Goal: Information Seeking & Learning: Learn about a topic

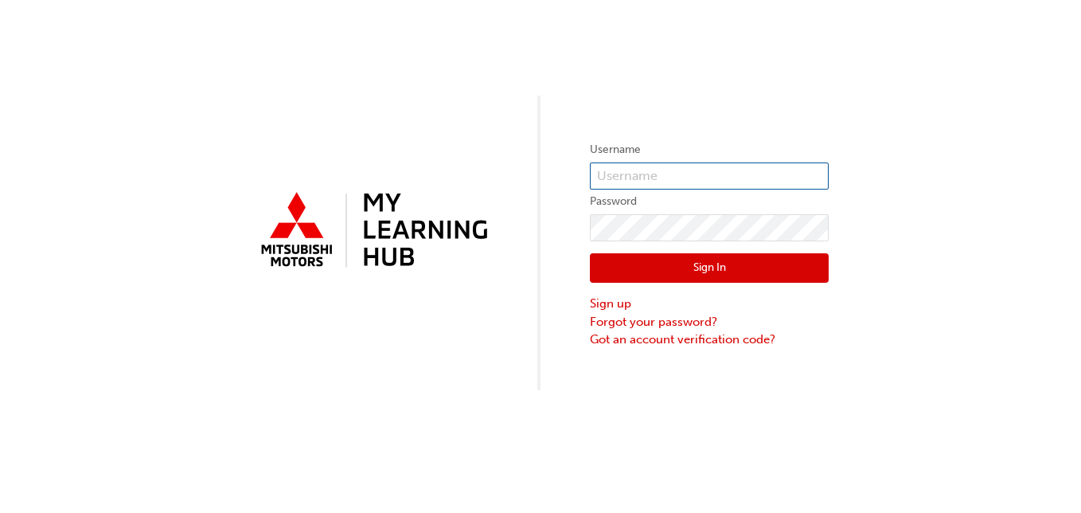
click at [601, 170] on input "text" at bounding box center [709, 175] width 239 height 27
type input "[PERSON_NAME][EMAIL_ADDRESS][PERSON_NAME][DOMAIN_NAME]"
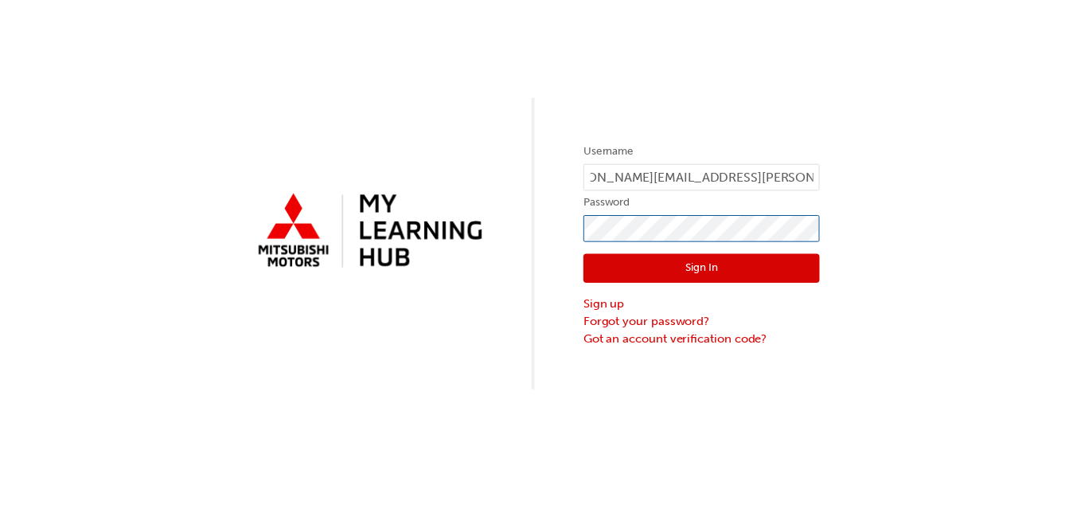
scroll to position [0, 0]
click at [708, 265] on button "Sign In" at bounding box center [709, 268] width 239 height 30
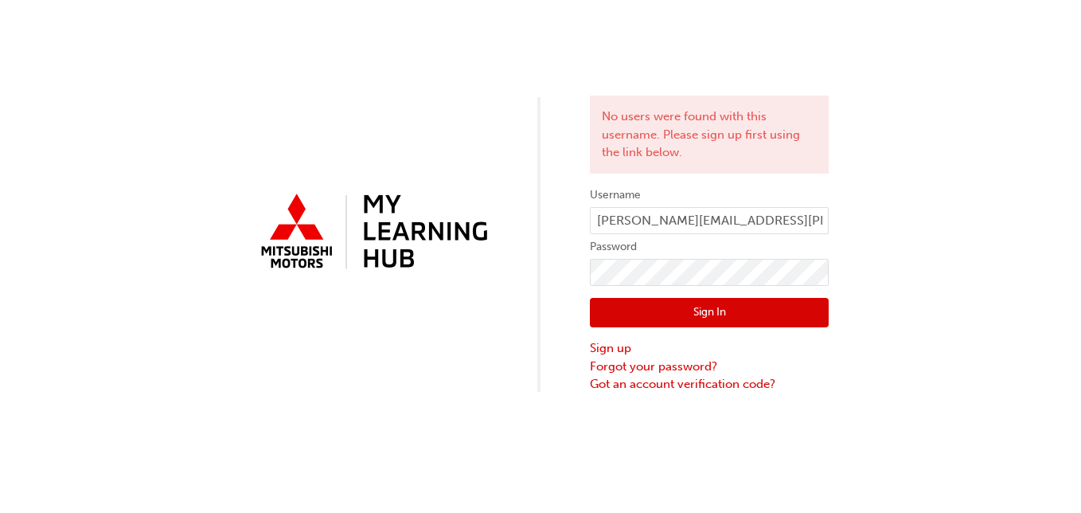
click at [700, 313] on button "Sign In" at bounding box center [709, 313] width 239 height 30
click at [744, 226] on input "orosco.angelito@werribbemitsubishi.com.au" at bounding box center [709, 220] width 239 height 27
type input "orosco.angelito@werribeemitsubishi.com.au"
click at [718, 302] on button "Sign In" at bounding box center [709, 313] width 239 height 30
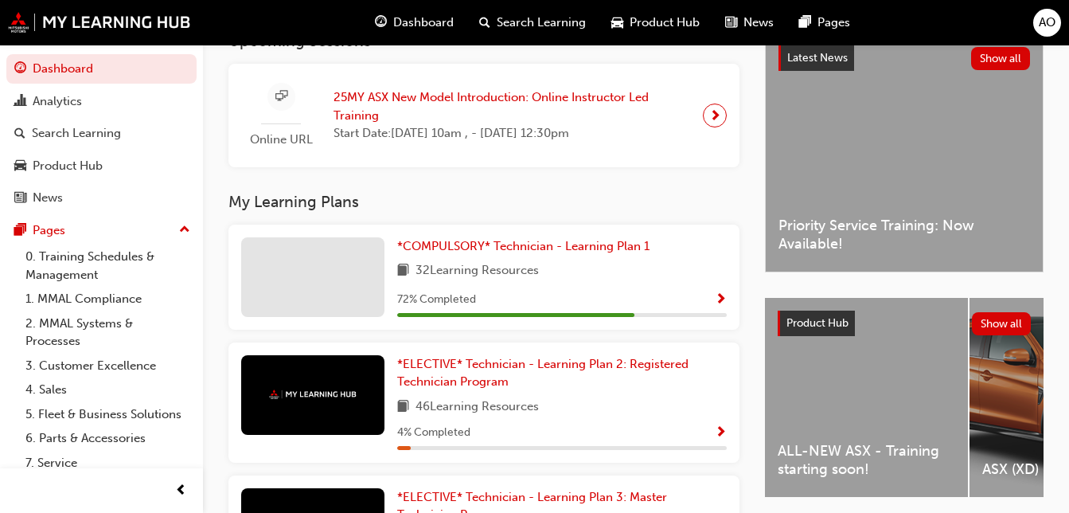
scroll to position [352, 0]
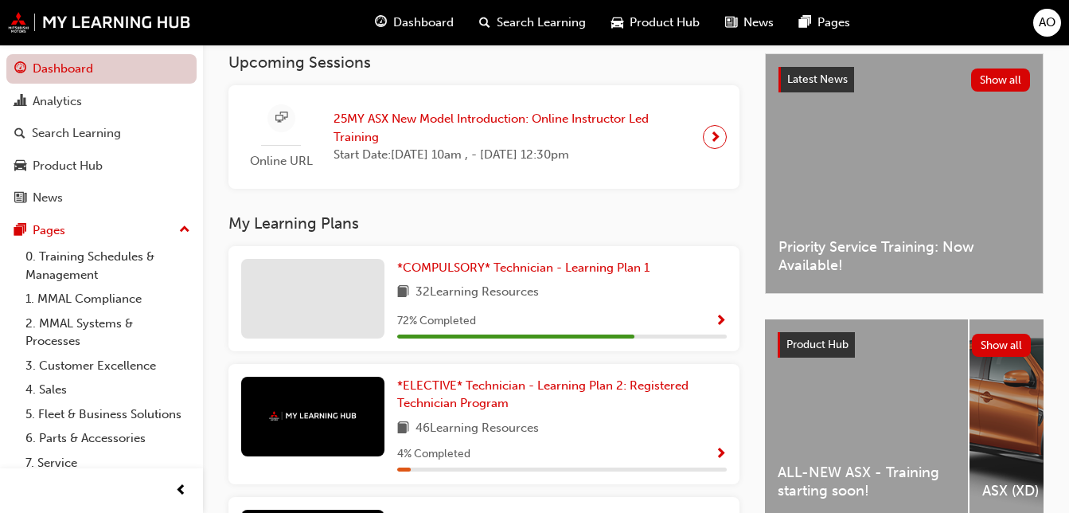
click at [141, 58] on link "Dashboard" at bounding box center [101, 68] width 190 height 29
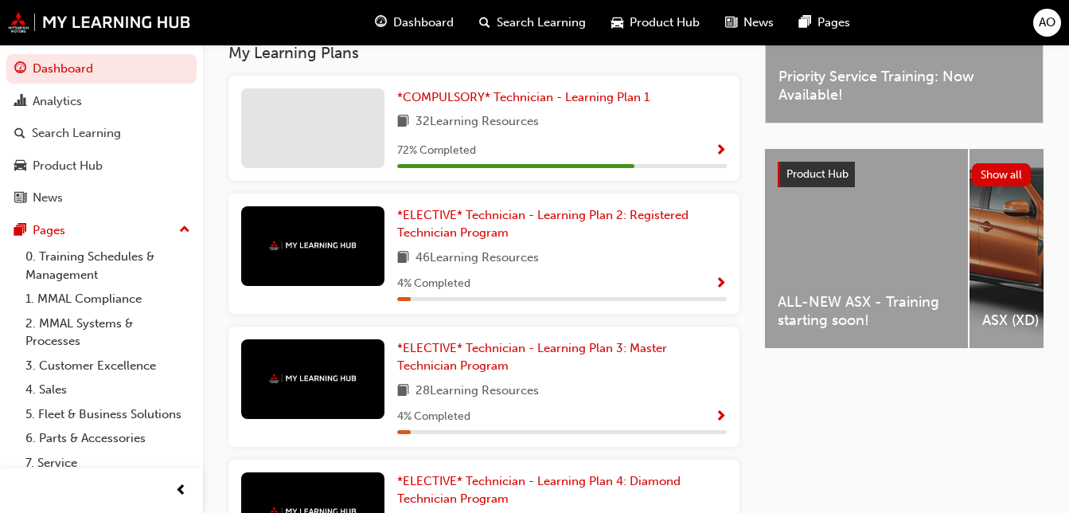
scroll to position [459, 0]
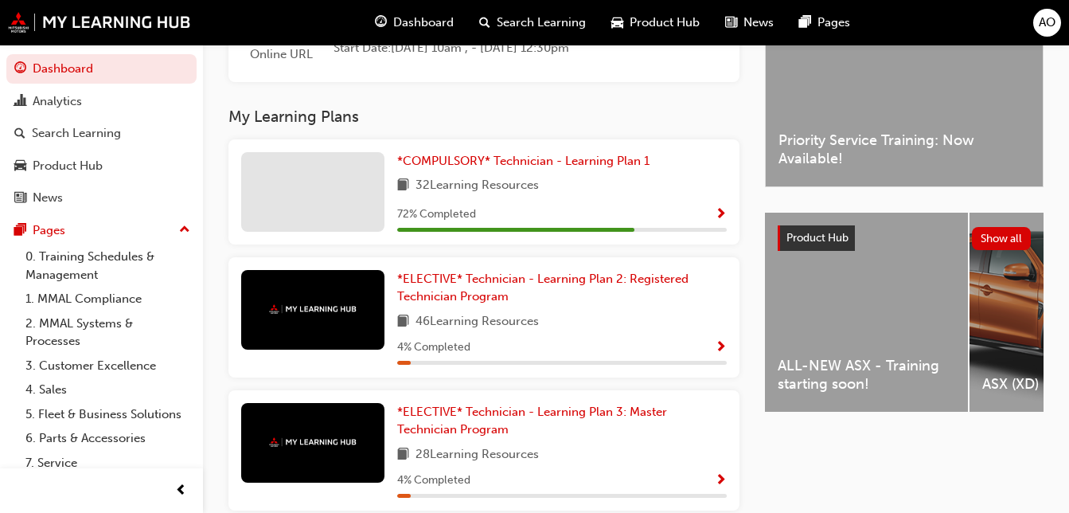
click at [275, 310] on div at bounding box center [312, 310] width 143 height 80
click at [286, 314] on img at bounding box center [313, 309] width 88 height 10
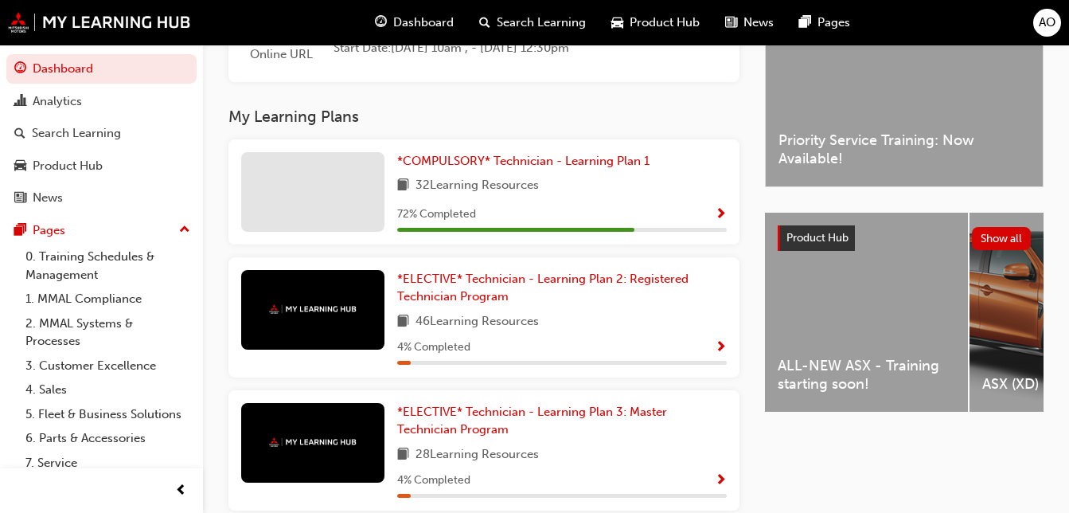
click at [286, 314] on img at bounding box center [313, 309] width 88 height 10
drag, startPoint x: 286, startPoint y: 320, endPoint x: 395, endPoint y: 318, distance: 109.1
click at [395, 318] on div "*ELECTIVE* Technician - Learning Plan 2: Registered Technician Program 46 Learn…" at bounding box center [483, 317] width 511 height 120
click at [715, 355] on span "Show Progress" at bounding box center [721, 348] width 12 height 14
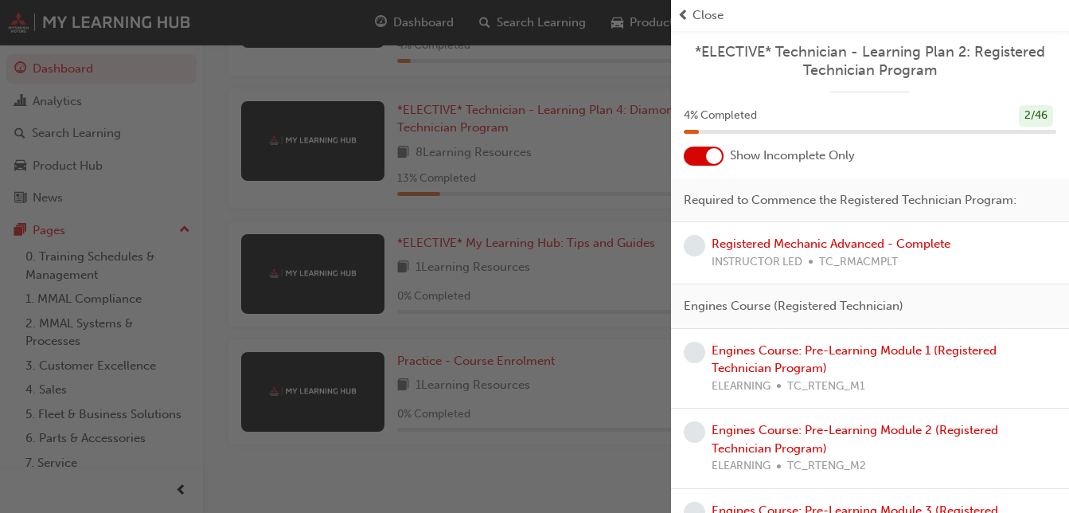
scroll to position [915, 0]
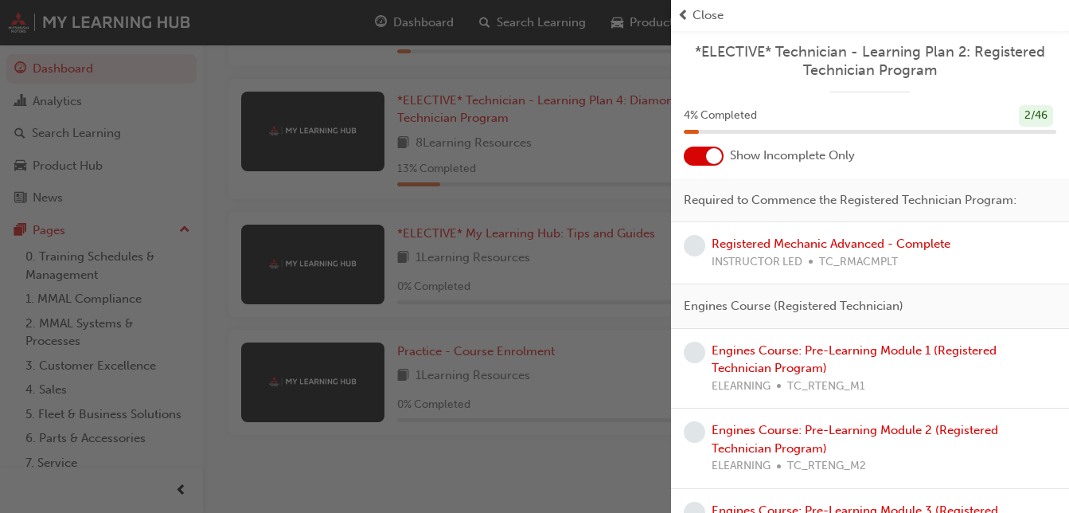
click at [554, 113] on div "button" at bounding box center [335, 256] width 671 height 513
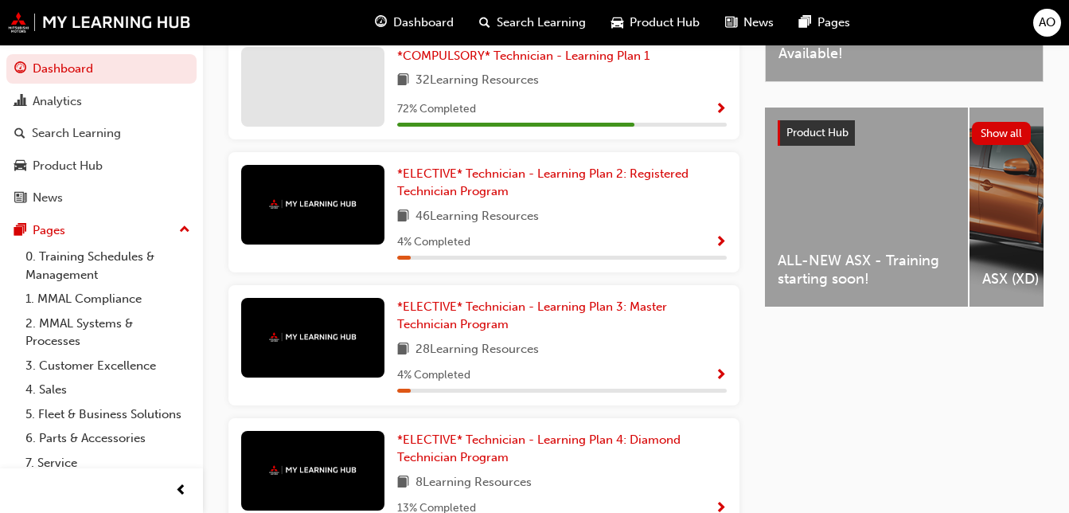
scroll to position [521, 0]
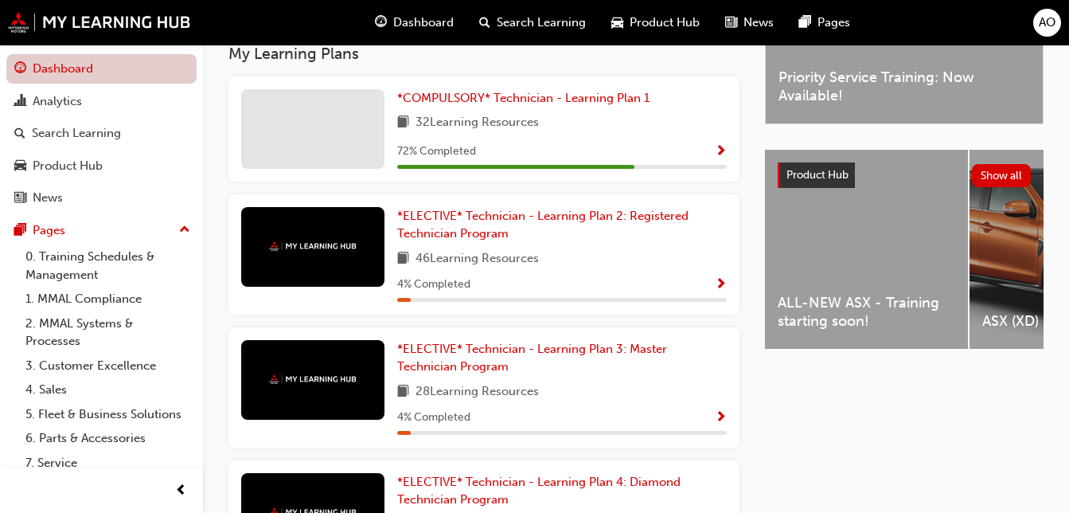
click at [104, 64] on link "Dashboard" at bounding box center [101, 68] width 190 height 29
click at [323, 131] on div at bounding box center [312, 129] width 143 height 80
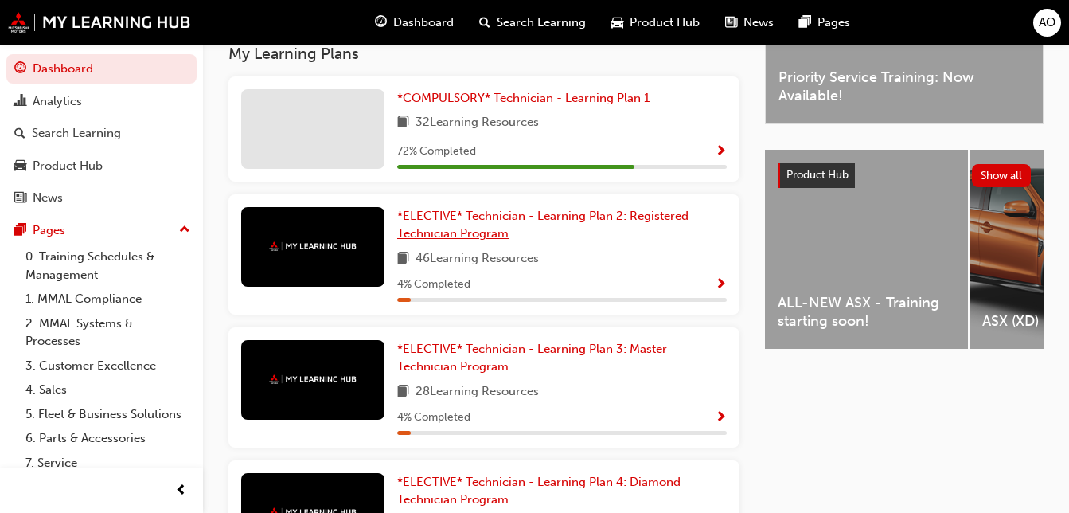
click at [449, 229] on span "*ELECTIVE* Technician - Learning Plan 2: Registered Technician Program" at bounding box center [542, 225] width 291 height 33
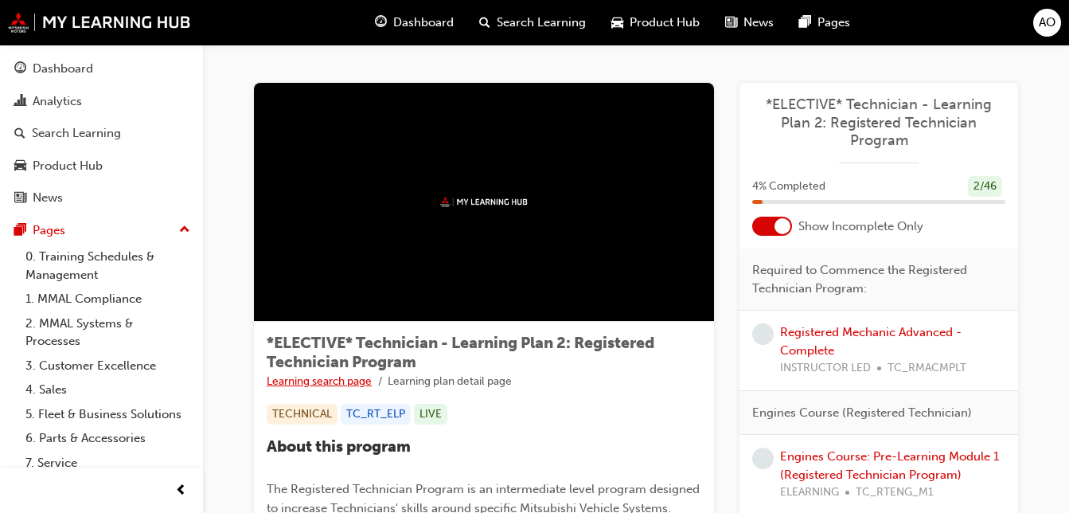
click at [335, 384] on link "Learning search page" at bounding box center [319, 381] width 105 height 14
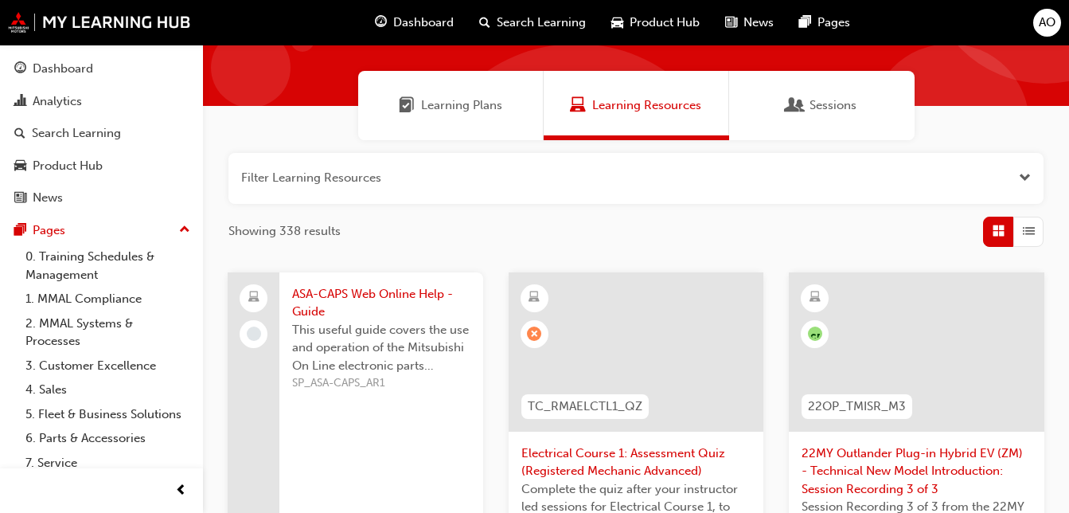
scroll to position [75, 0]
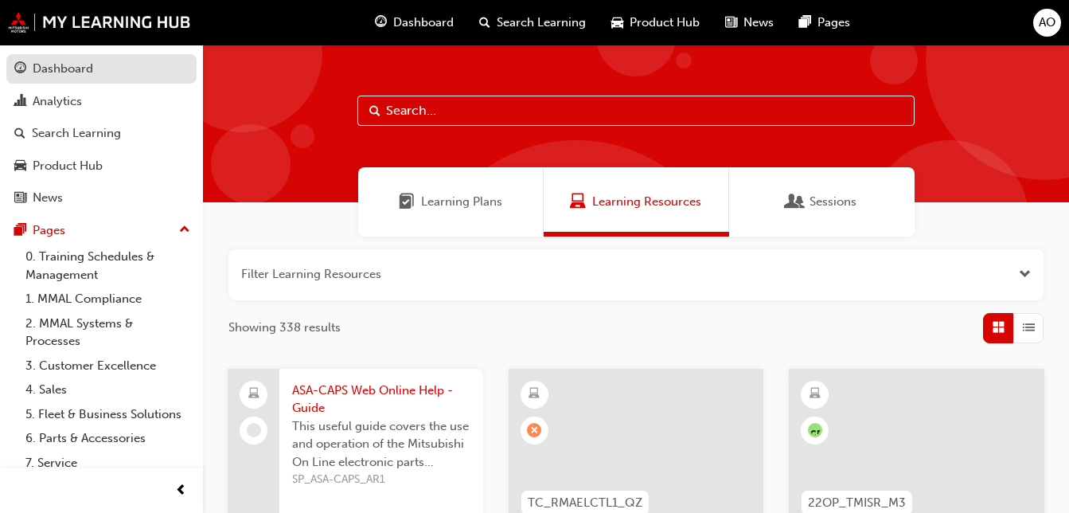
click at [57, 57] on link "Dashboard" at bounding box center [101, 68] width 190 height 29
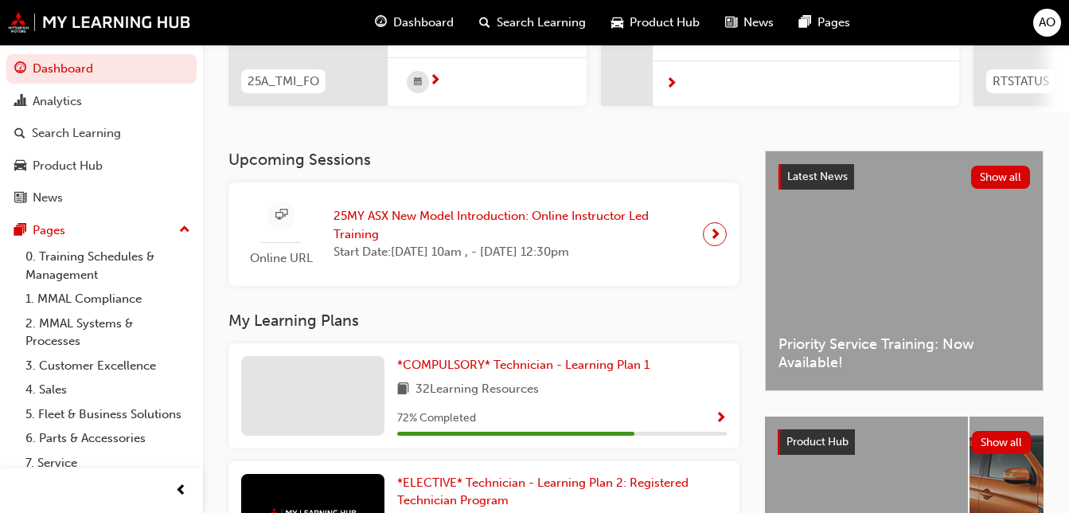
scroll to position [318, 0]
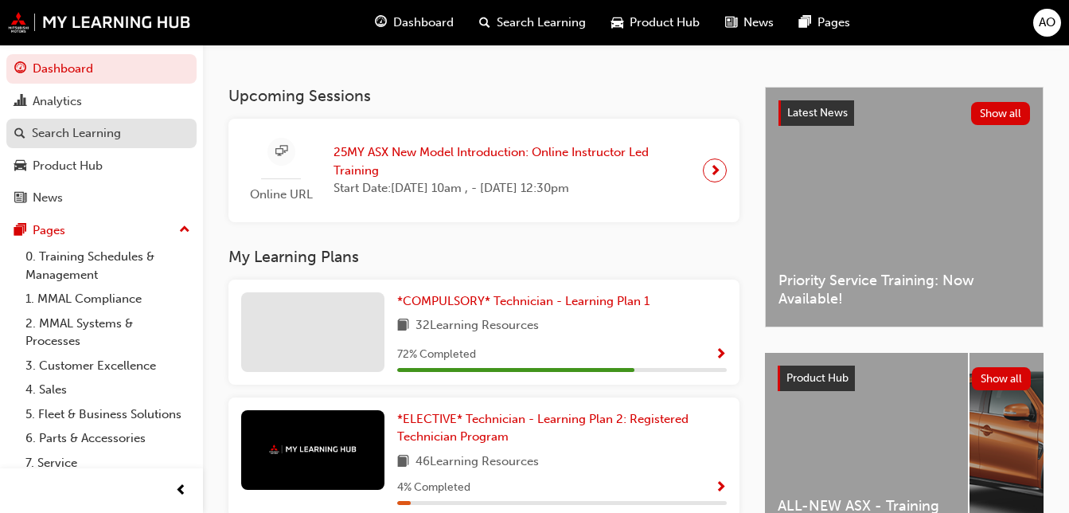
click at [110, 139] on div "Search Learning" at bounding box center [76, 133] width 89 height 18
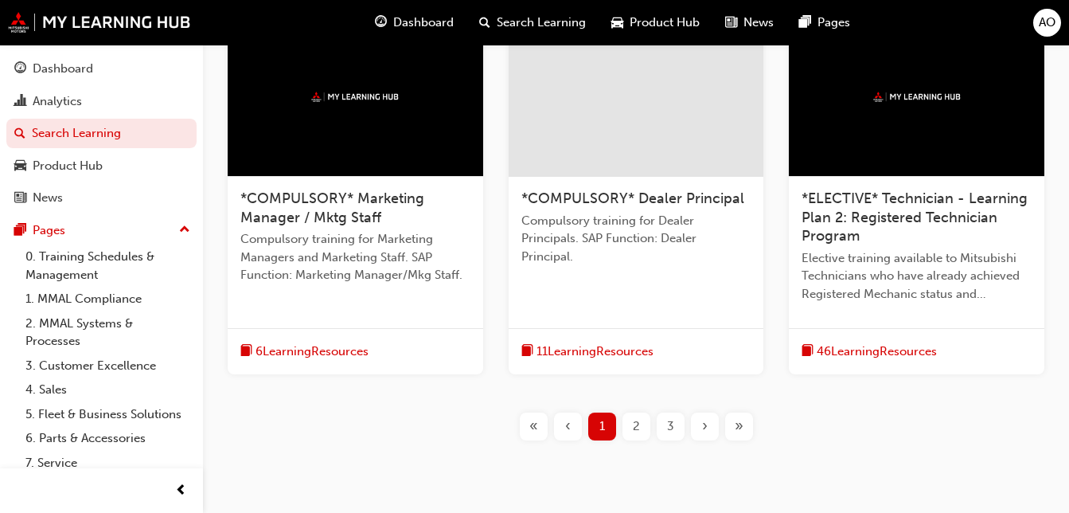
scroll to position [789, 0]
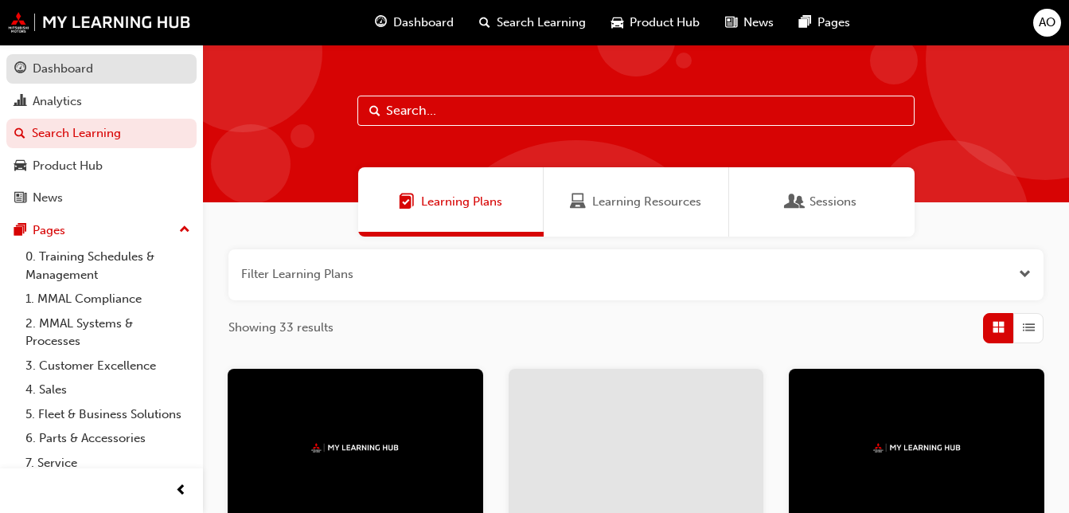
click at [64, 65] on div "Dashboard" at bounding box center [63, 69] width 60 height 18
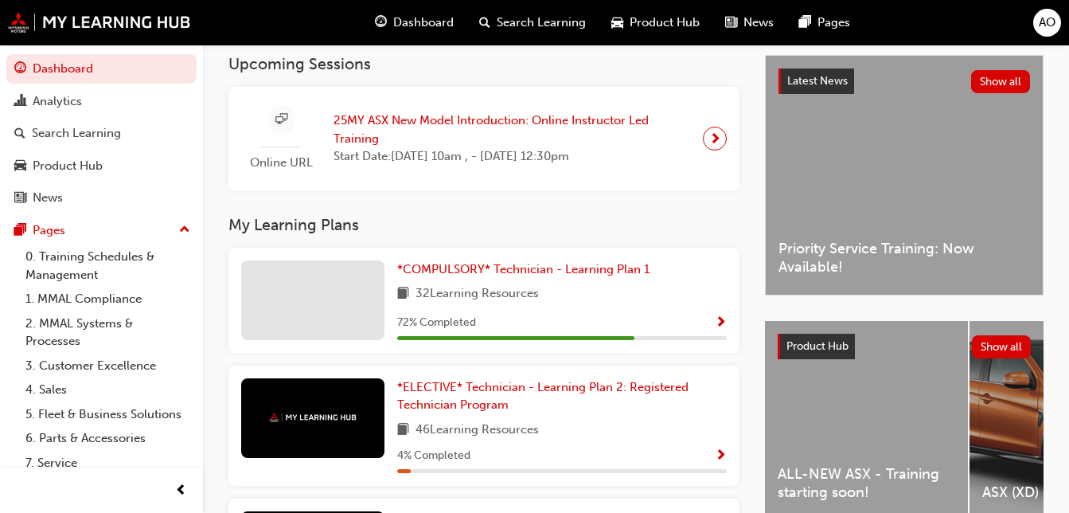
scroll to position [382, 0]
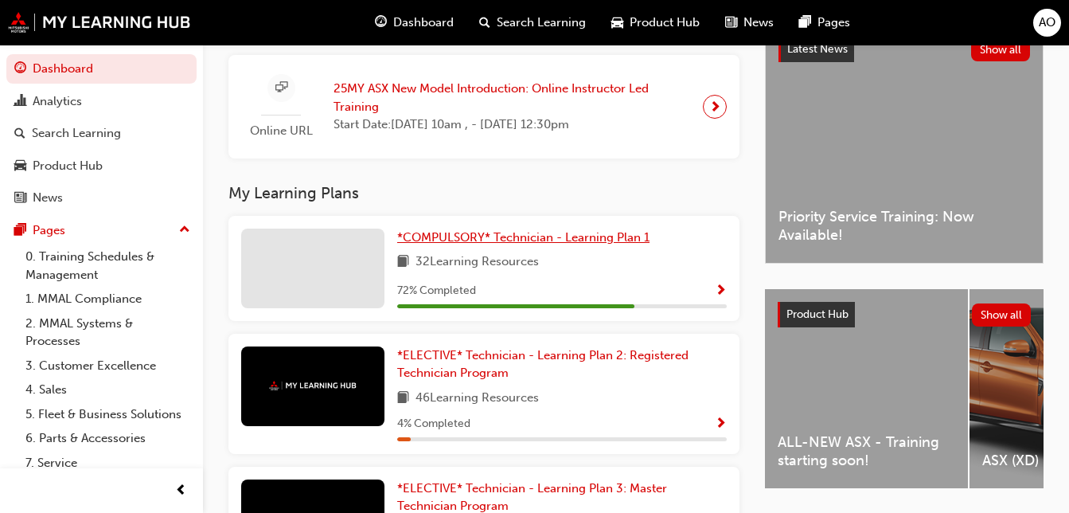
click at [426, 243] on span "*COMPULSORY* Technician - Learning Plan 1" at bounding box center [523, 237] width 252 height 14
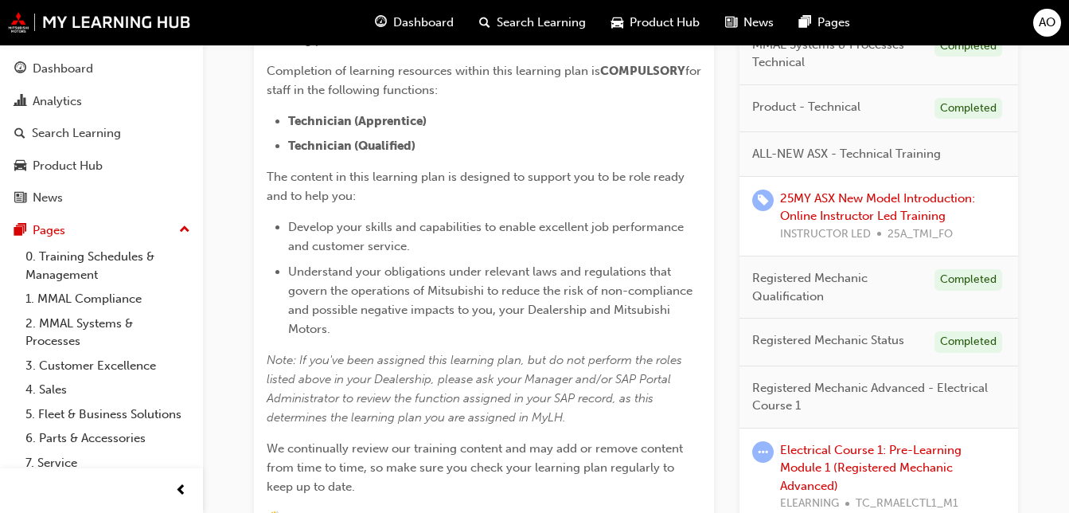
scroll to position [456, 0]
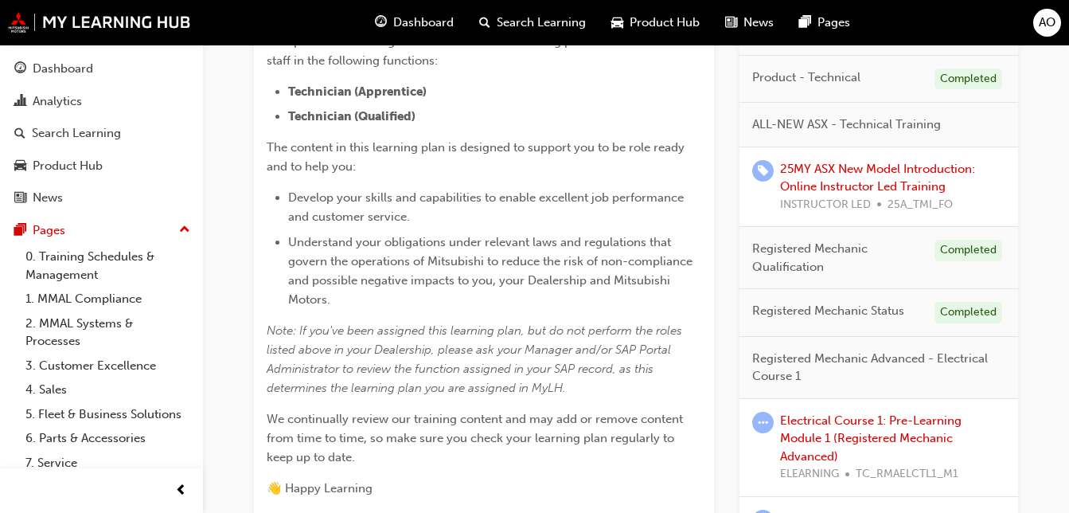
click at [871, 359] on span "Registered Mechanic Advanced - Electrical Course 1" at bounding box center [872, 367] width 240 height 36
click at [775, 368] on span "Registered Mechanic Advanced - Electrical Course 1" at bounding box center [872, 367] width 240 height 36
click at [844, 350] on span "Registered Mechanic Advanced - Electrical Course 1" at bounding box center [872, 367] width 240 height 36
click at [855, 441] on link "Electrical Course 1: Pre-Learning Module 1 (Registered Mechanic Advanced)" at bounding box center [870, 438] width 181 height 50
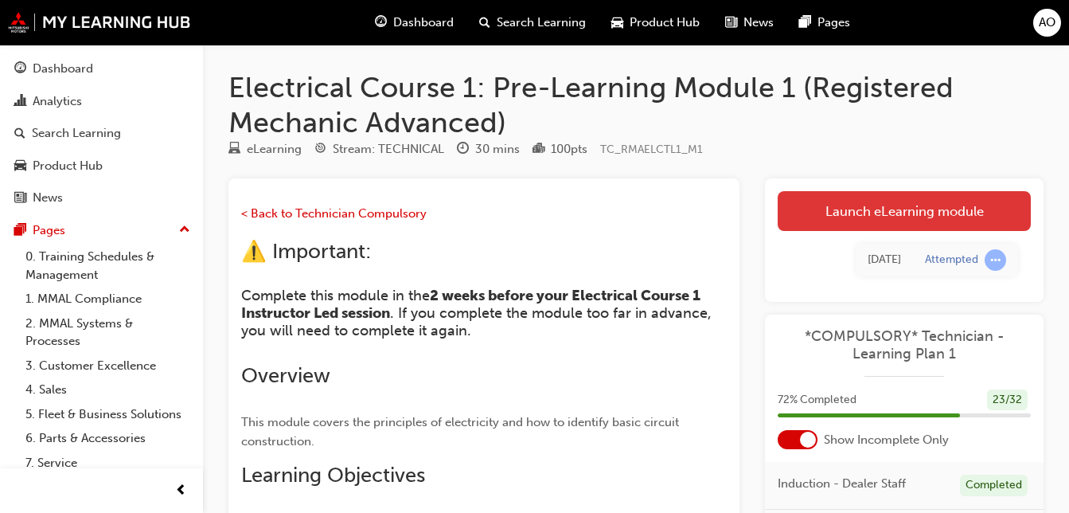
click at [956, 217] on link "Launch eLearning module" at bounding box center [904, 211] width 253 height 40
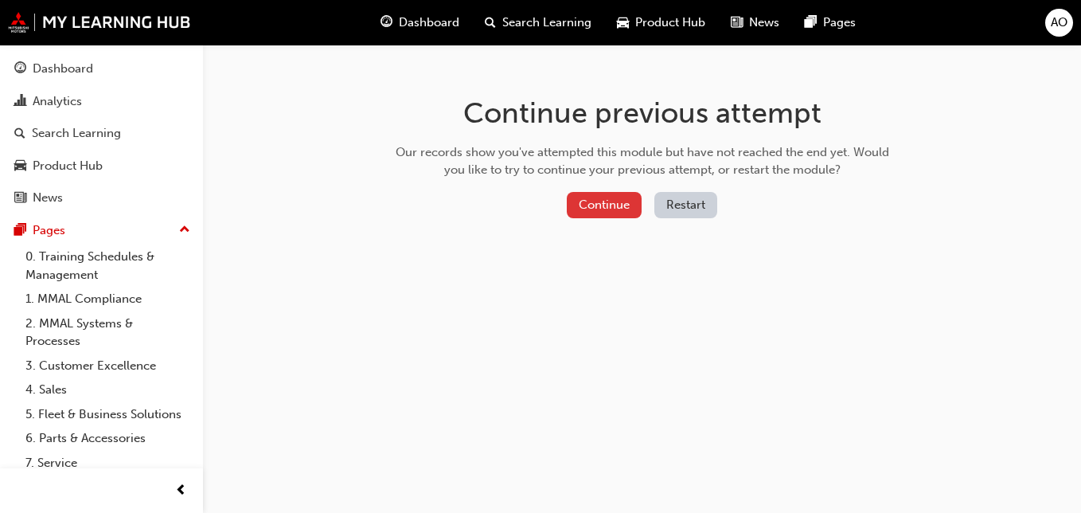
click at [598, 212] on button "Continue" at bounding box center [604, 205] width 75 height 26
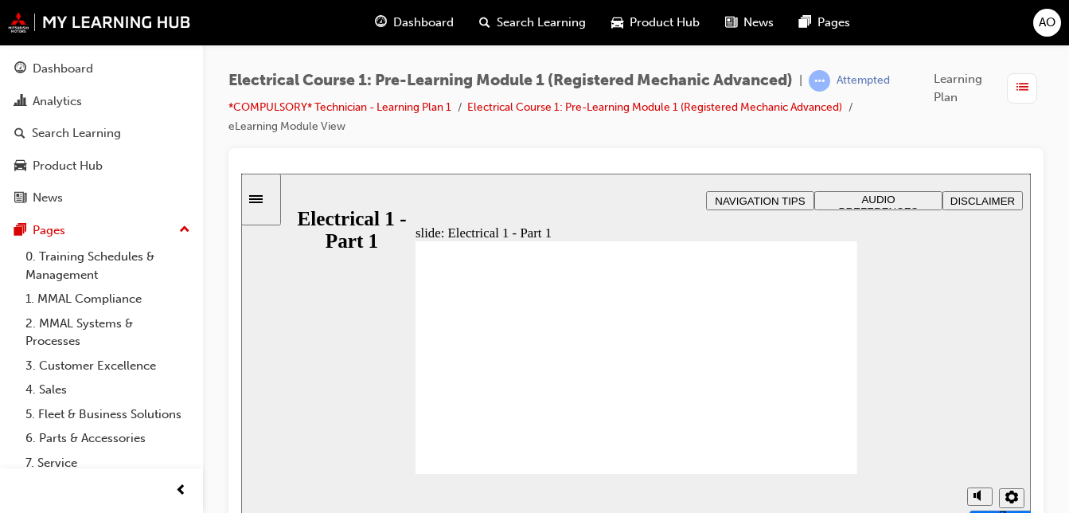
drag, startPoint x: 735, startPoint y: 259, endPoint x: 777, endPoint y: 461, distance: 206.5
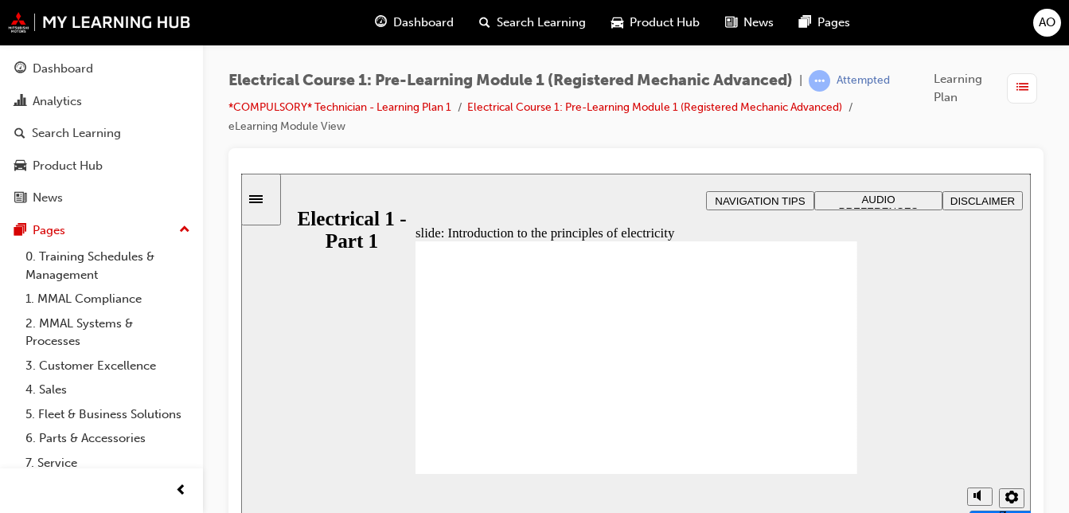
click at [873, 200] on span "AUDIO PREFERENCES" at bounding box center [879, 205] width 80 height 24
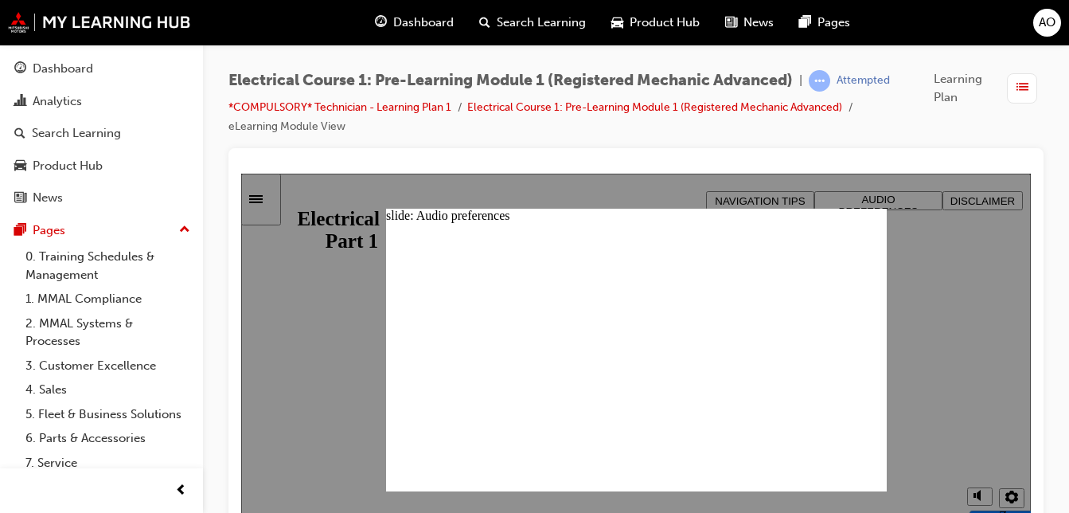
click at [974, 505] on div at bounding box center [636, 350] width 790 height 352
click at [984, 501] on div at bounding box center [636, 350] width 790 height 352
click at [975, 494] on div at bounding box center [636, 350] width 790 height 352
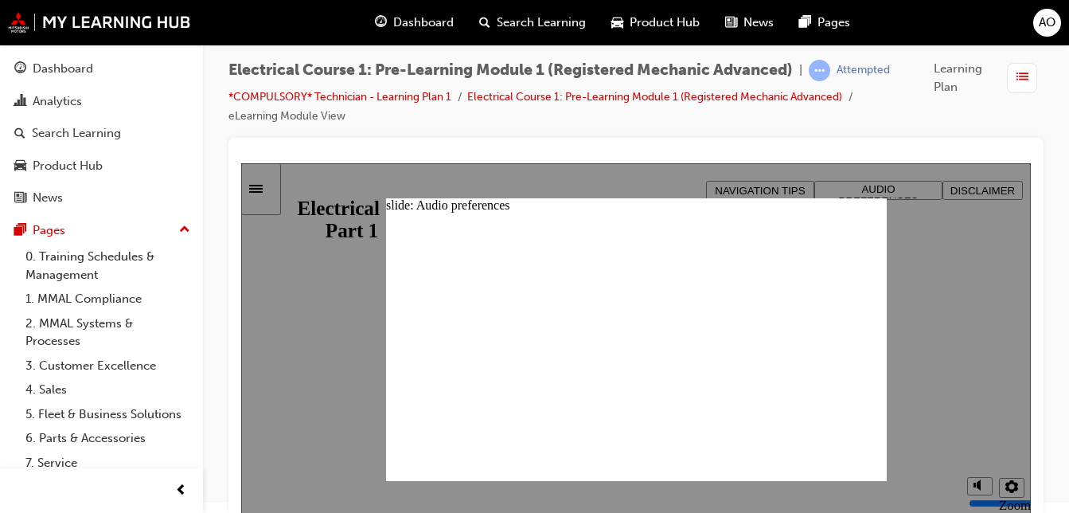
scroll to position [13, 0]
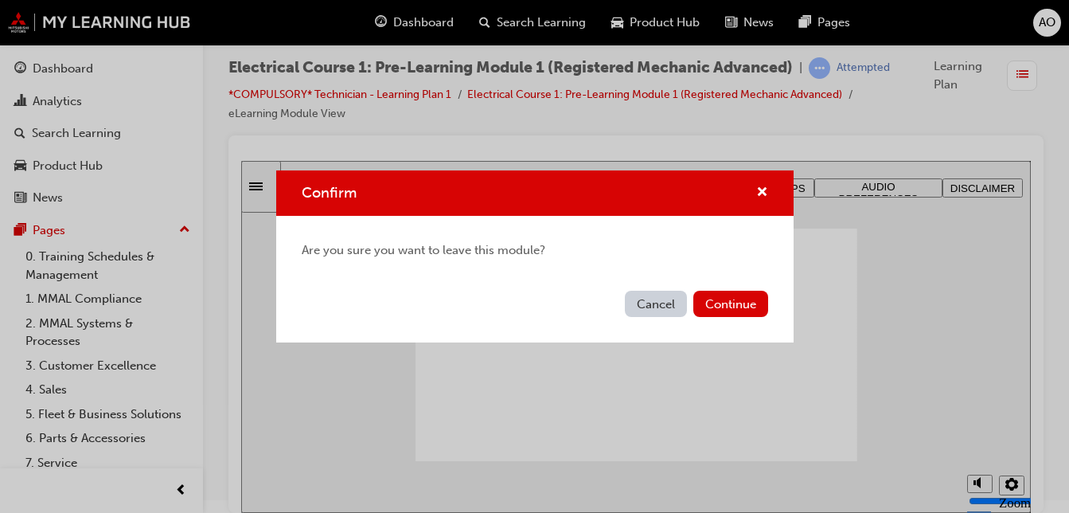
click at [661, 305] on button "Cancel" at bounding box center [656, 304] width 62 height 26
click at [717, 307] on button "Continue" at bounding box center [730, 304] width 75 height 26
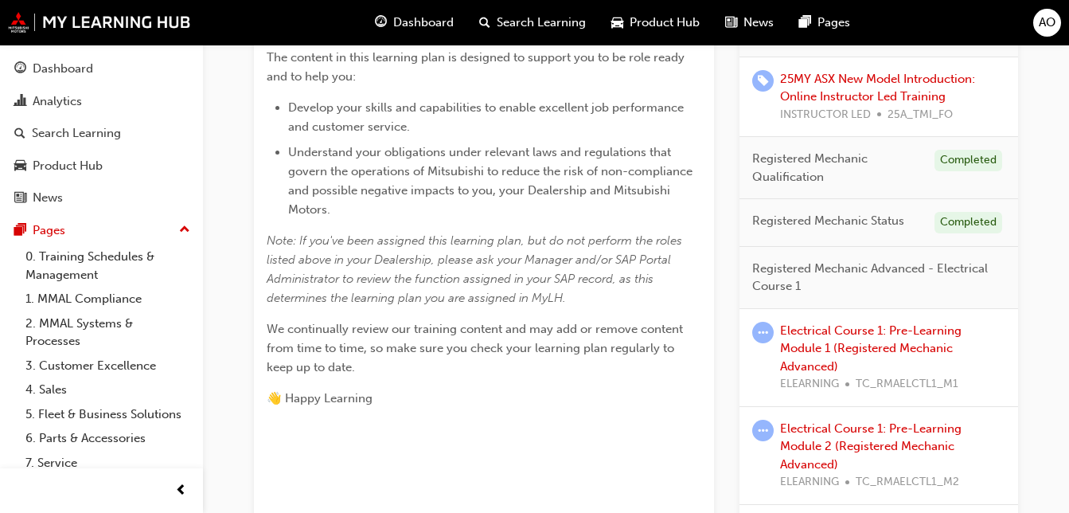
scroll to position [493, 0]
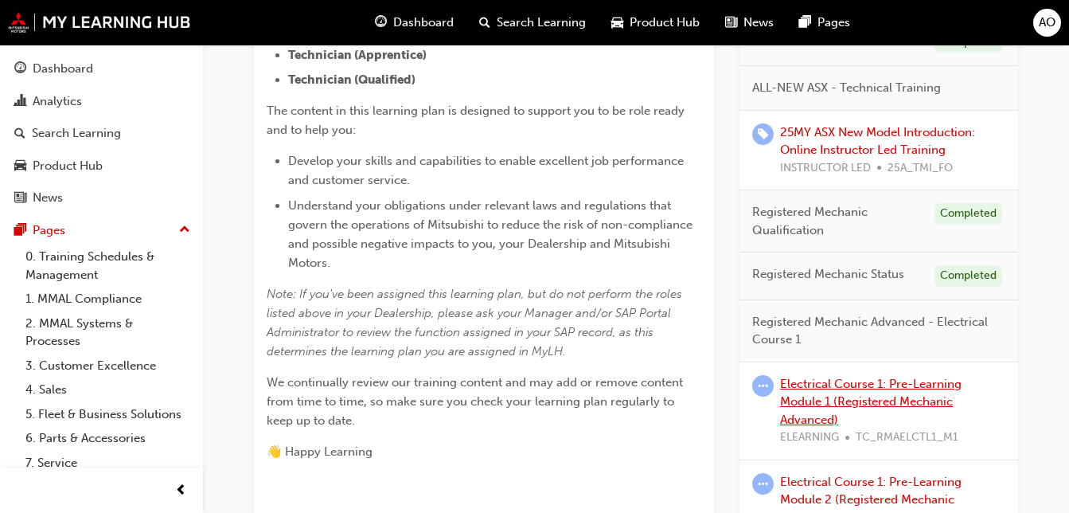
click at [864, 390] on link "Electrical Course 1: Pre-Learning Module 1 (Registered Mechanic Advanced)" at bounding box center [870, 402] width 181 height 50
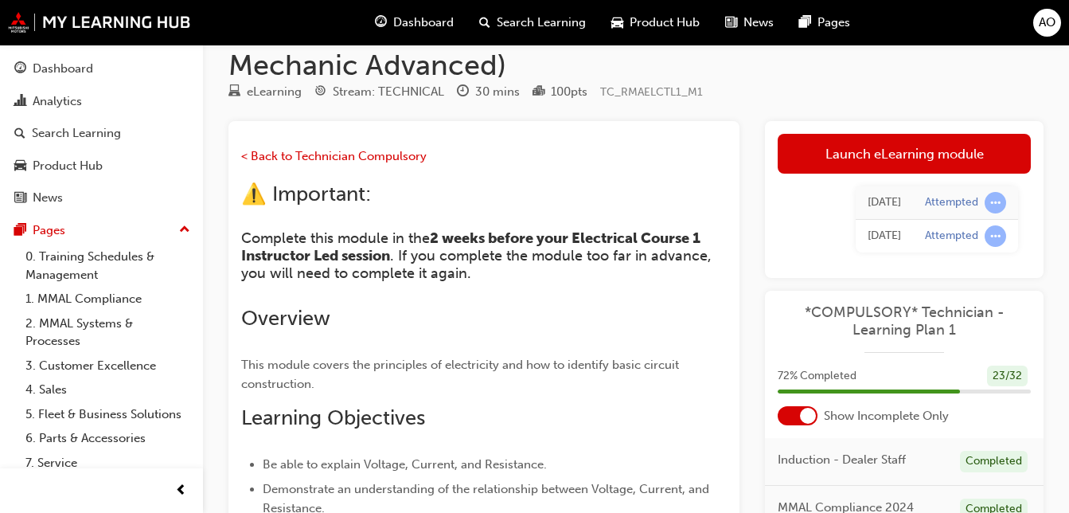
scroll to position [14, 0]
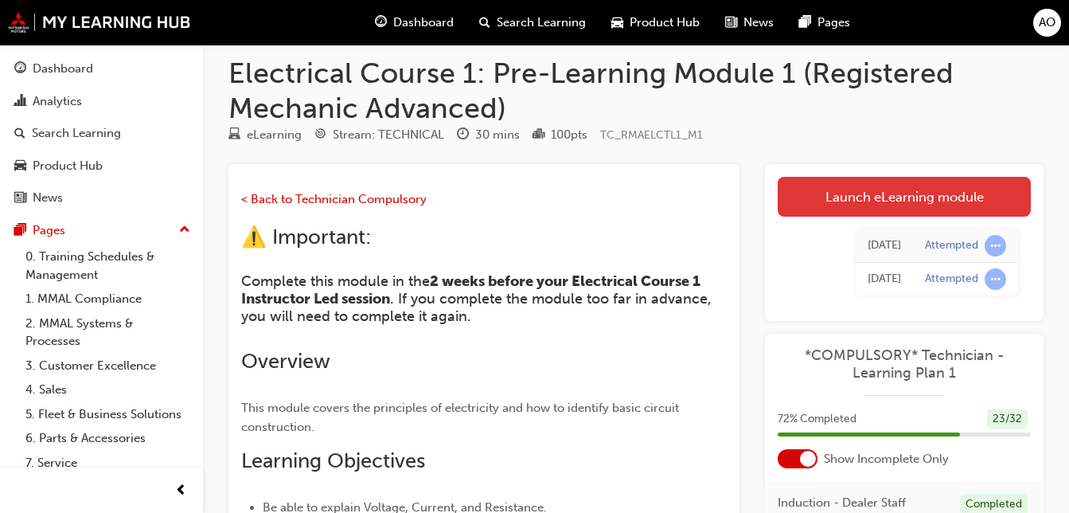
click at [875, 185] on link "Launch eLearning module" at bounding box center [904, 197] width 253 height 40
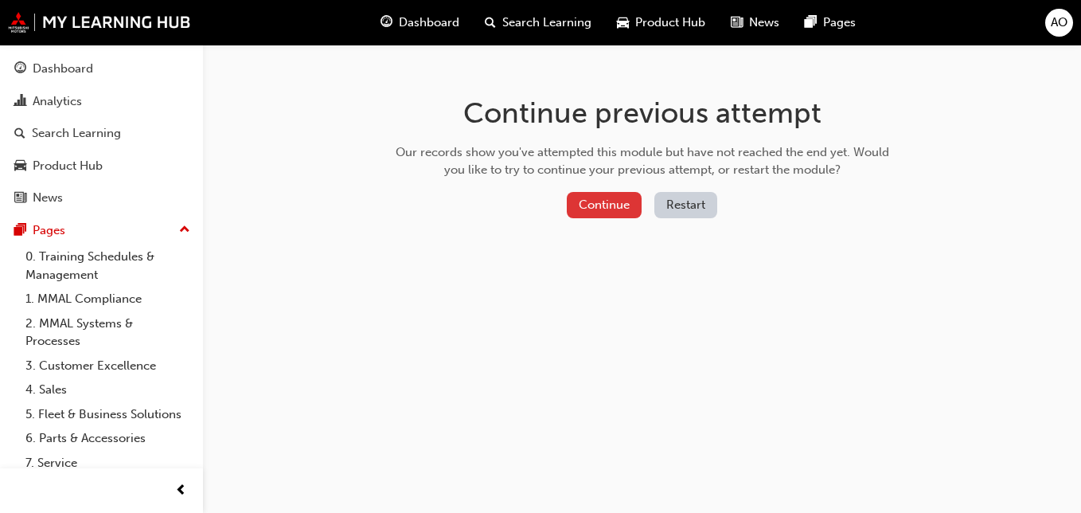
click at [606, 215] on button "Continue" at bounding box center [604, 205] width 75 height 26
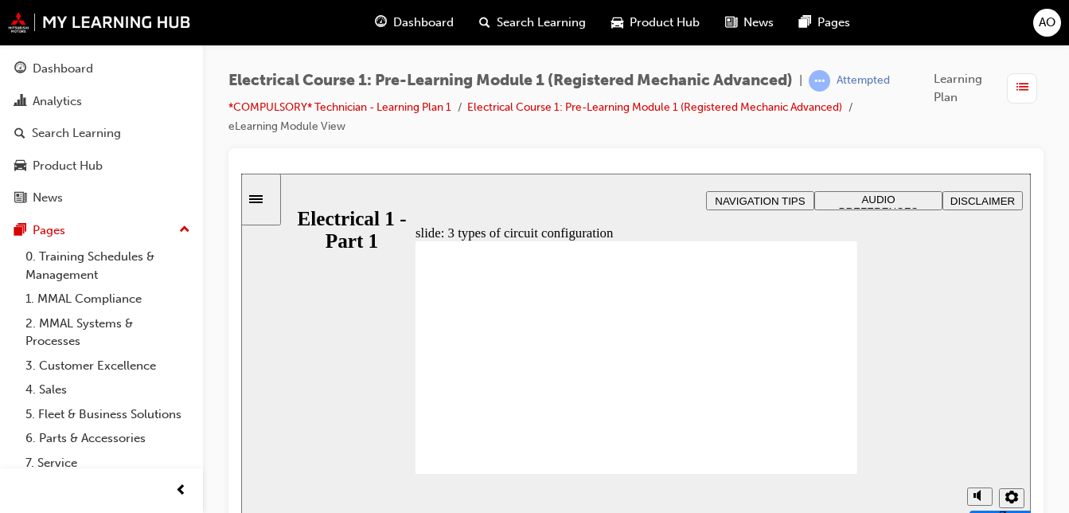
click at [348, 501] on section "Playback Speed 2 1.75 1.5 1.25" at bounding box center [636, 500] width 790 height 52
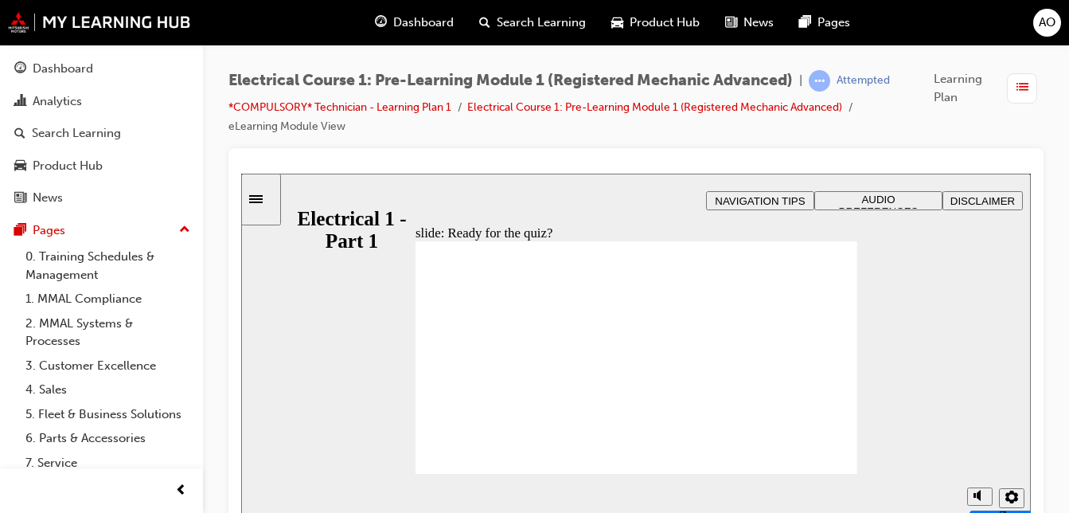
checkbox input "true"
radio input "true"
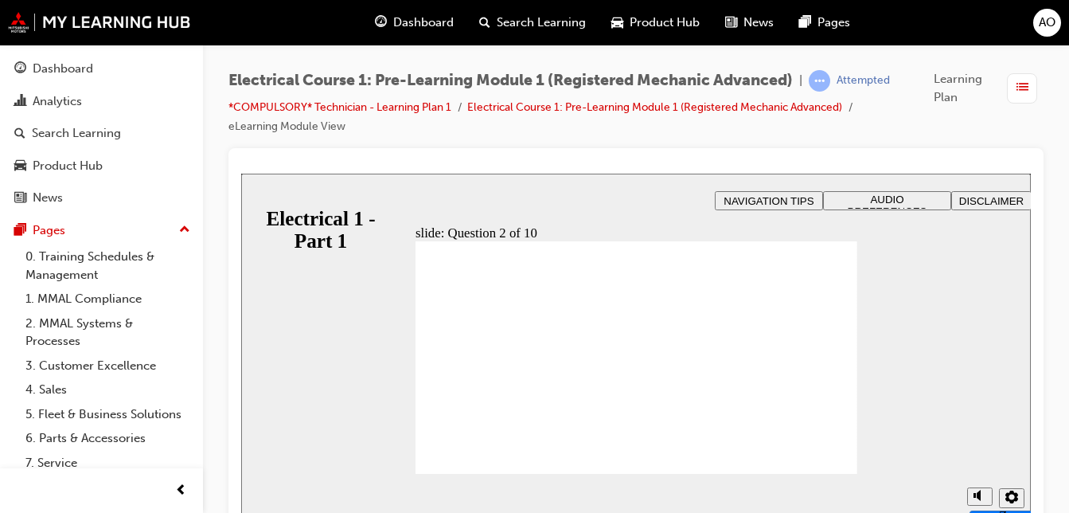
radio input "true"
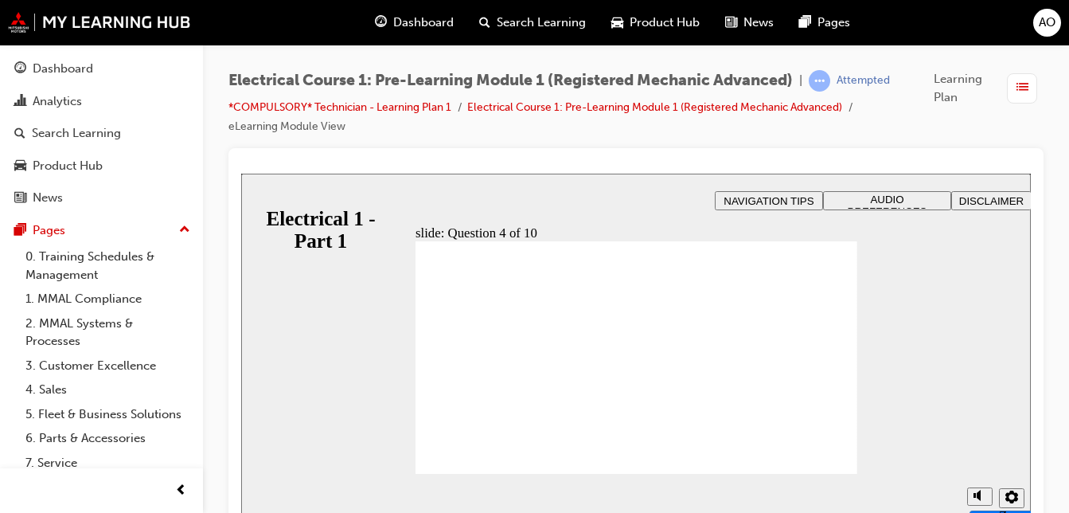
radio input "true"
drag, startPoint x: 451, startPoint y: 387, endPoint x: 455, endPoint y: 442, distance: 55.1
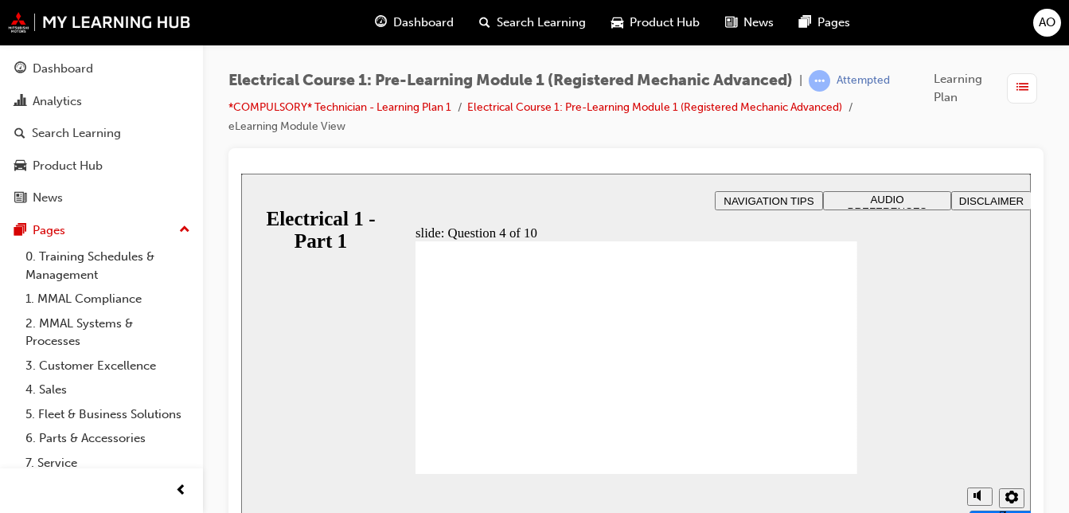
radio input "false"
radio input "true"
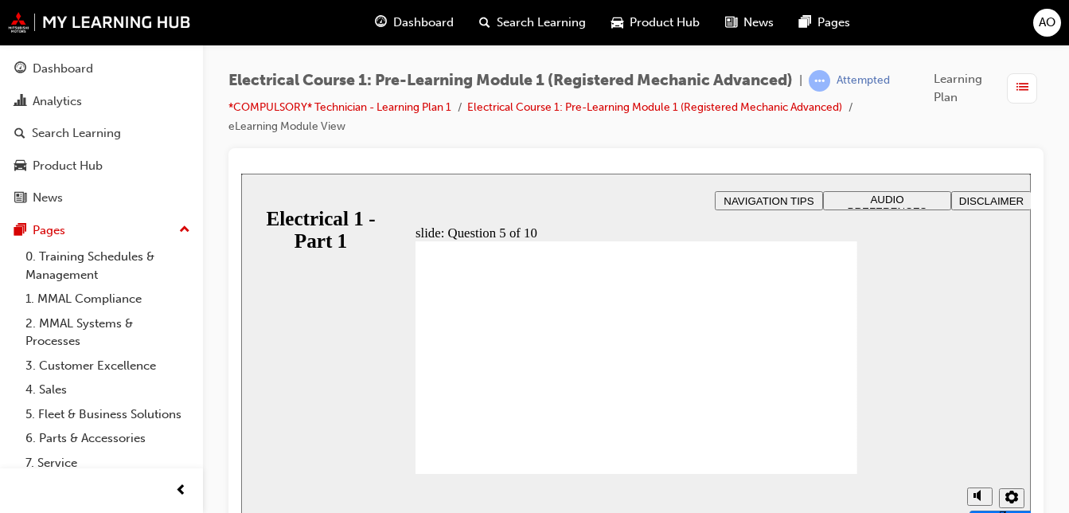
radio input "true"
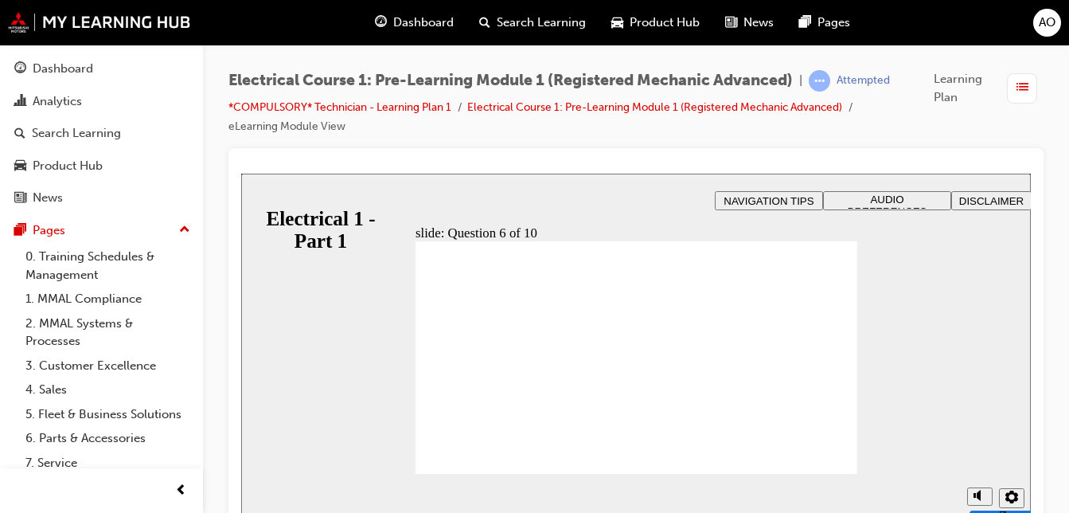
radio input "true"
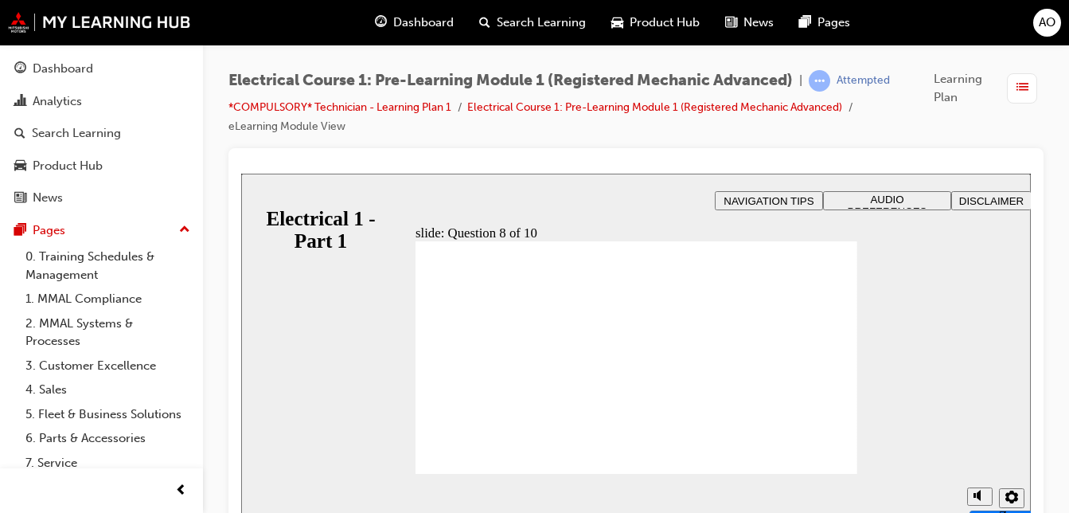
radio input "false"
radio input "true"
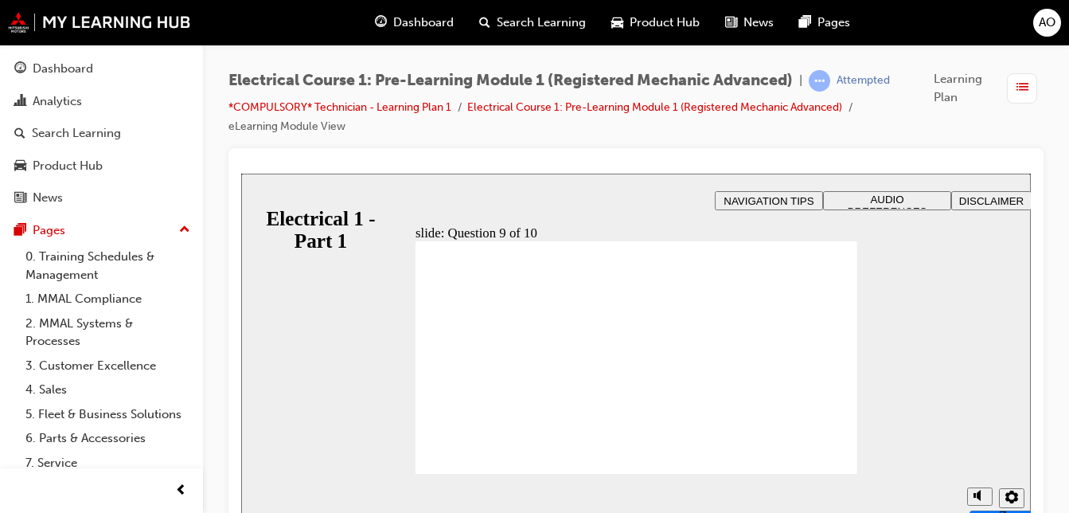
radio input "true"
radio input "false"
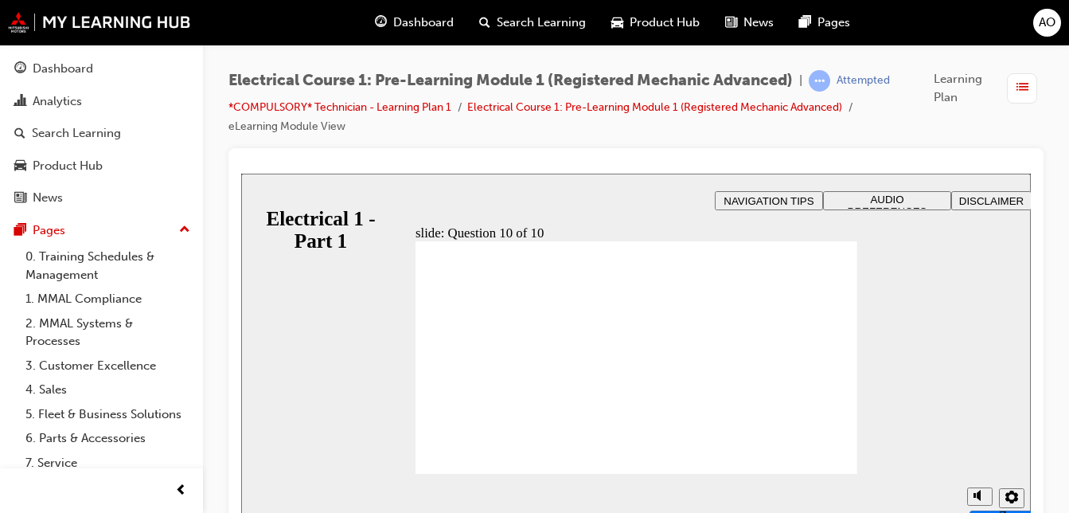
radio input "true"
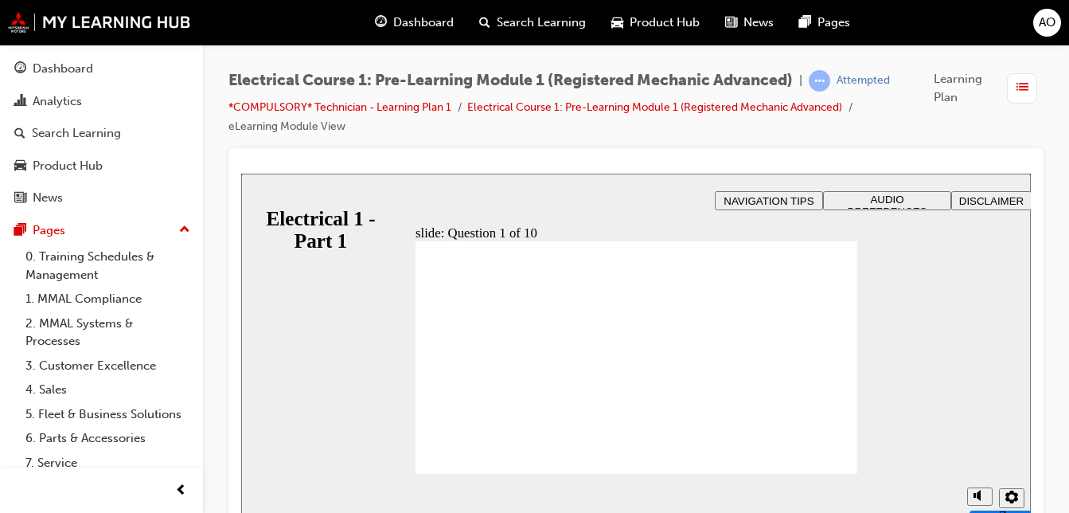
checkbox input "true"
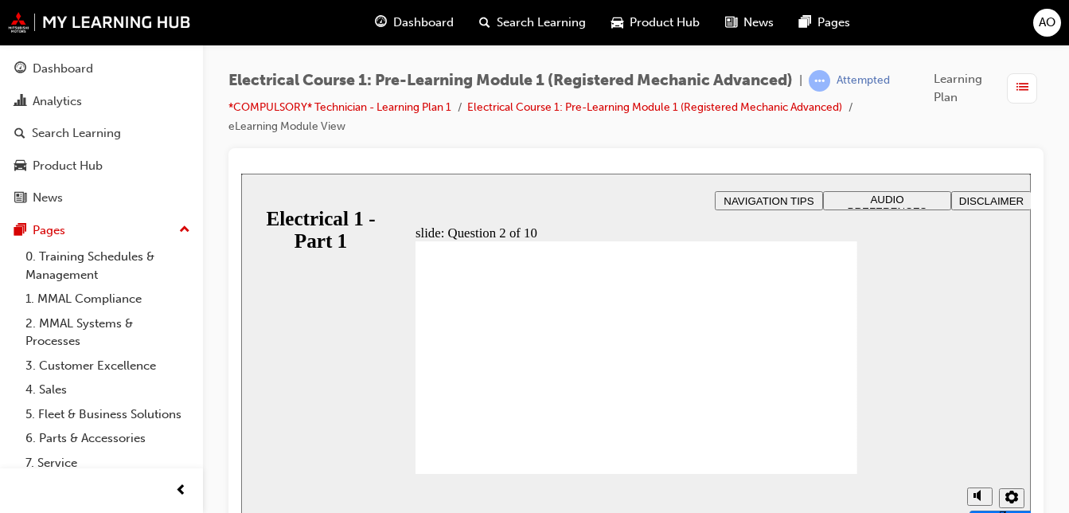
radio input "true"
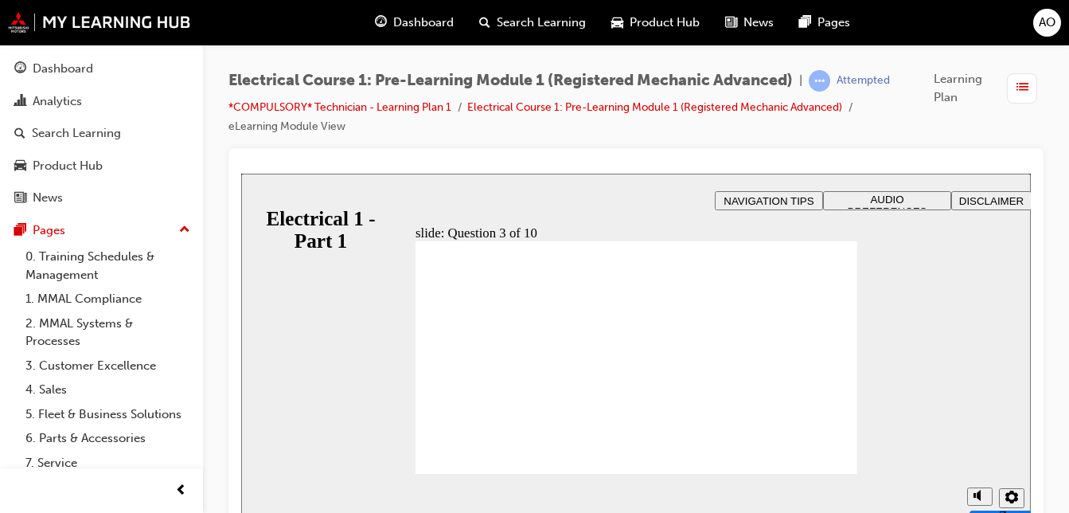
radio input "true"
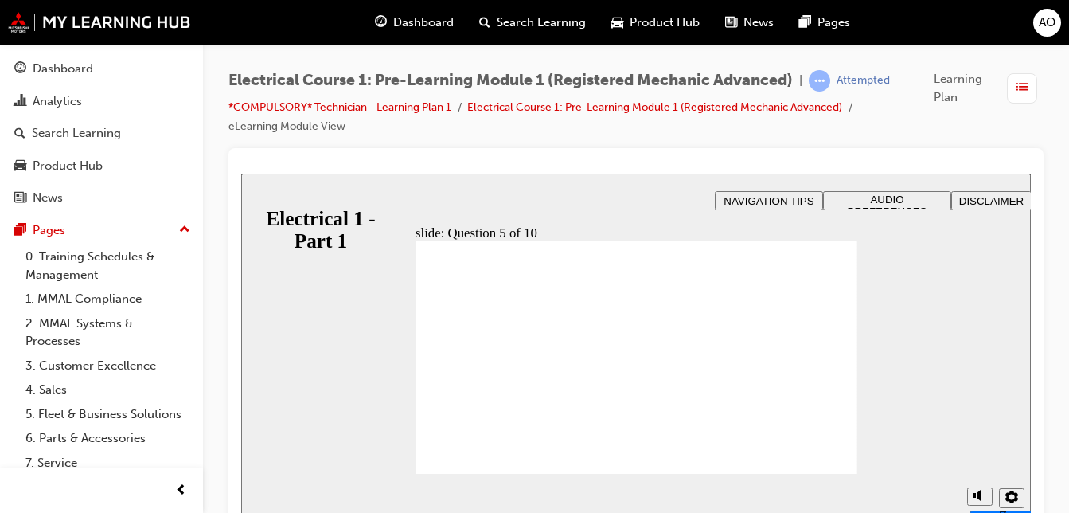
radio input "true"
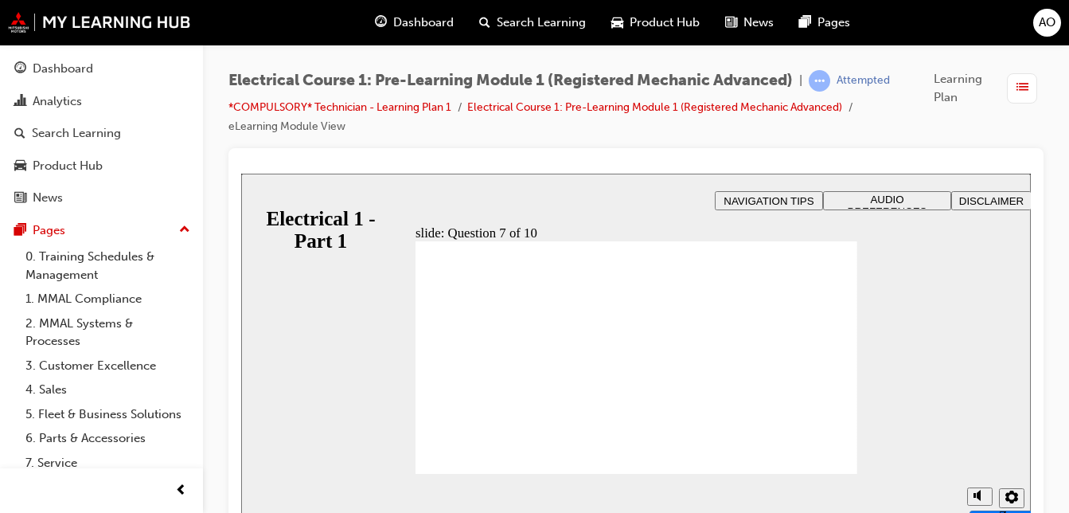
radio input "true"
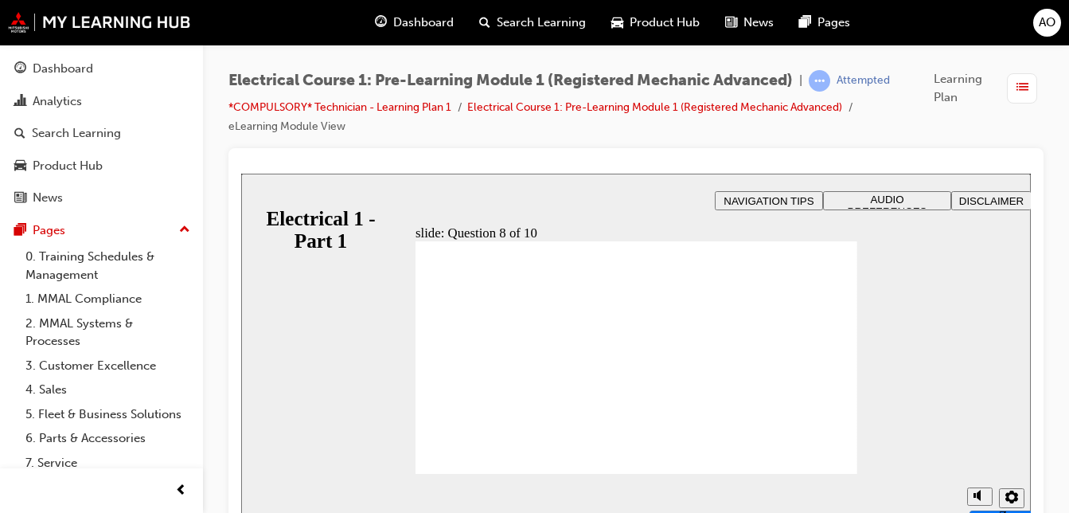
radio input "true"
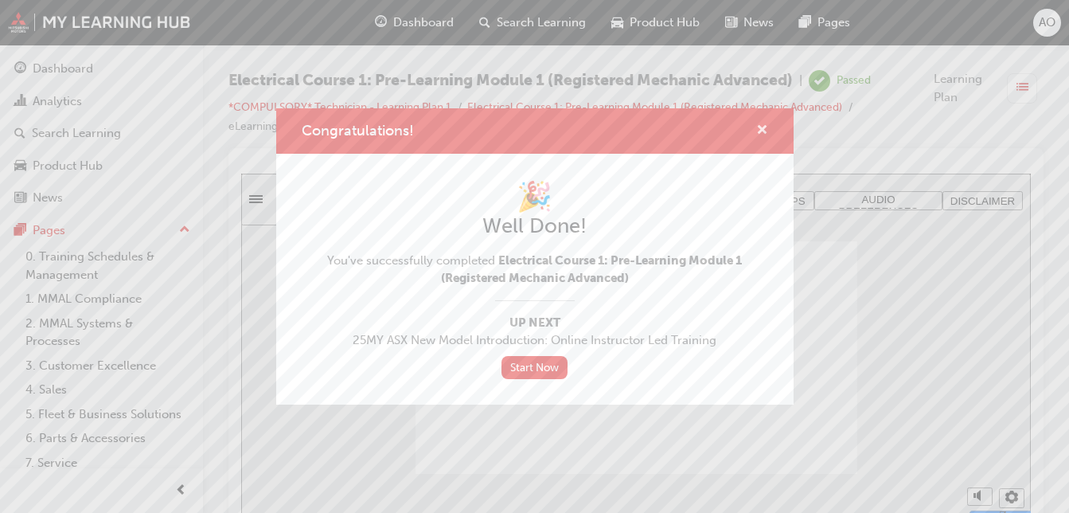
click at [759, 129] on span "cross-icon" at bounding box center [762, 131] width 12 height 14
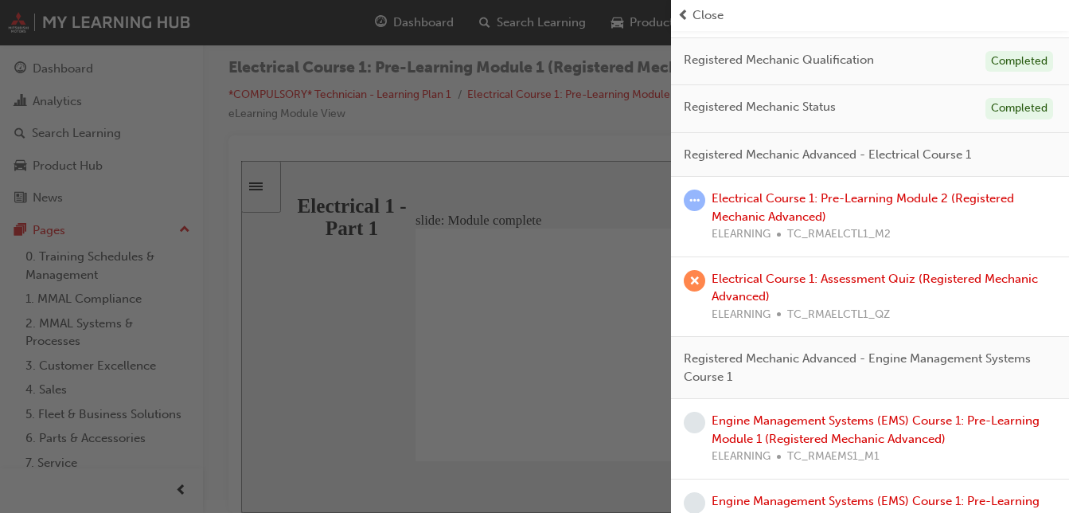
scroll to position [597, 0]
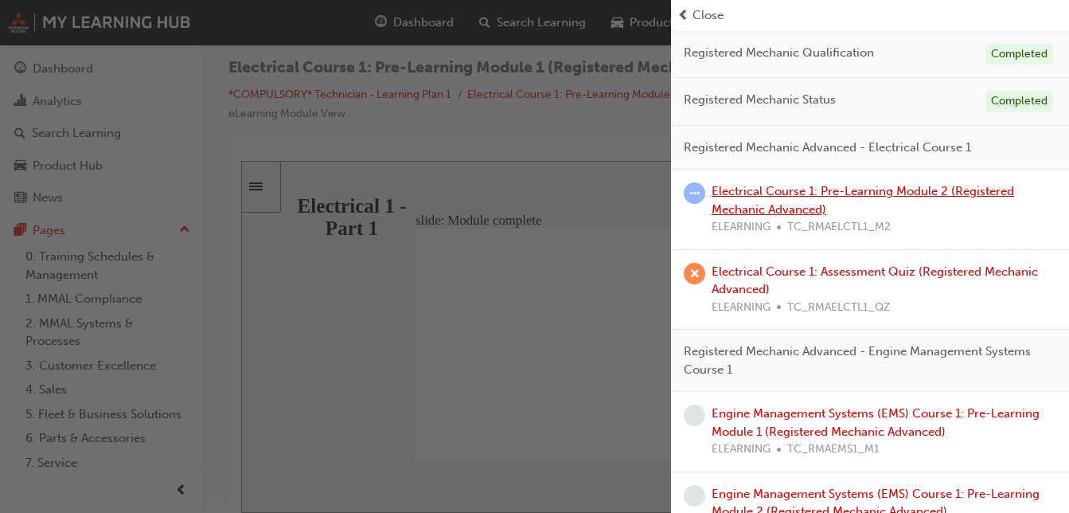
click at [801, 187] on link "Electrical Course 1: Pre-Learning Module 2 (Registered Mechanic Advanced)" at bounding box center [863, 200] width 302 height 33
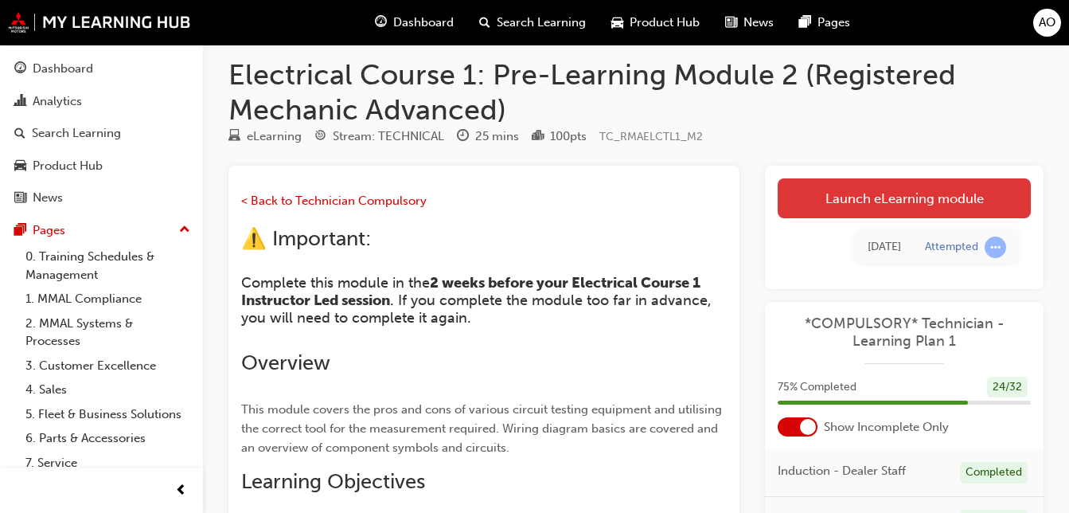
click at [920, 205] on link "Launch eLearning module" at bounding box center [904, 198] width 253 height 40
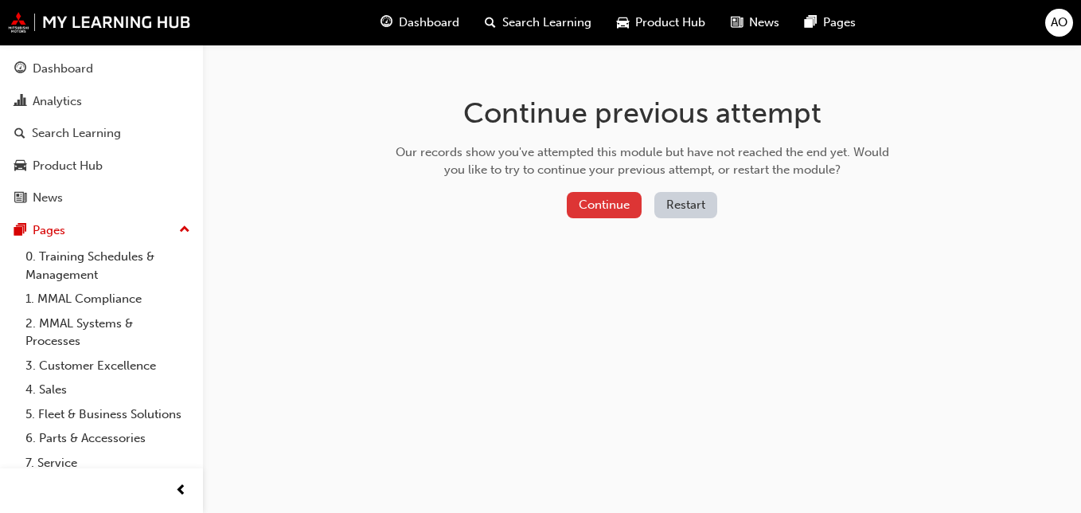
click at [599, 197] on button "Continue" at bounding box center [604, 205] width 75 height 26
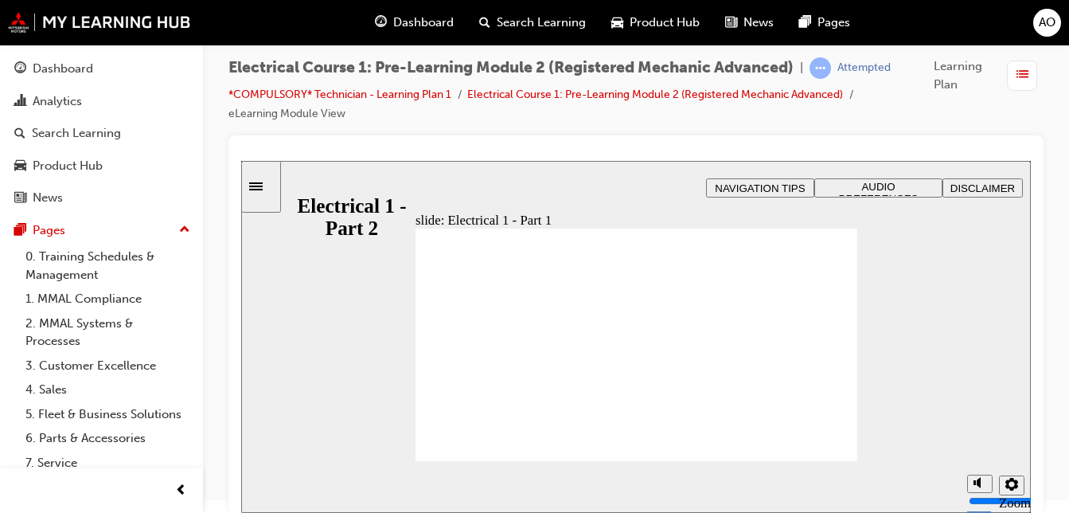
click at [864, 189] on span "AUDIO PREFERENCES" at bounding box center [879, 193] width 80 height 24
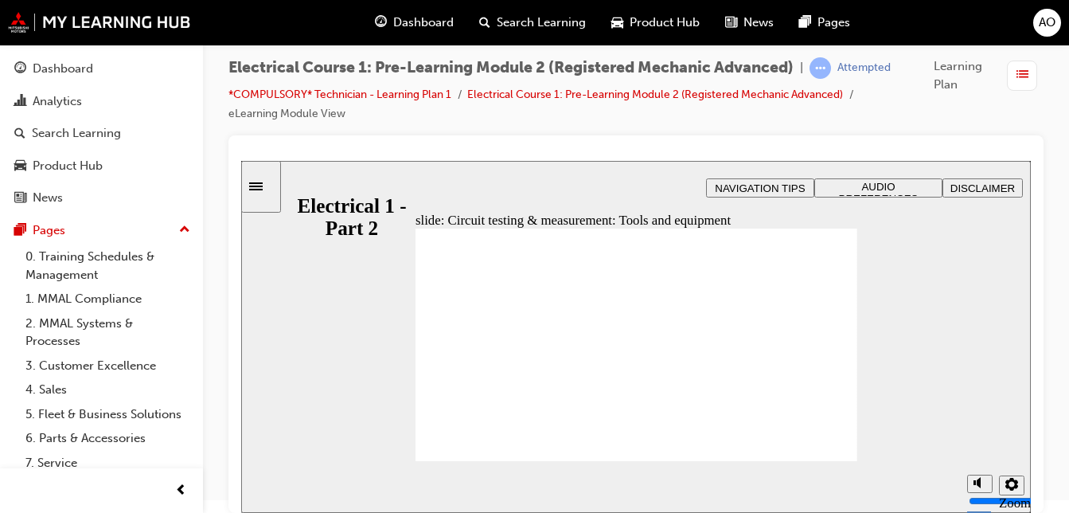
click at [591, 491] on section "Playback Speed 2 1.75 1.5 1.25 Normal" at bounding box center [636, 487] width 790 height 52
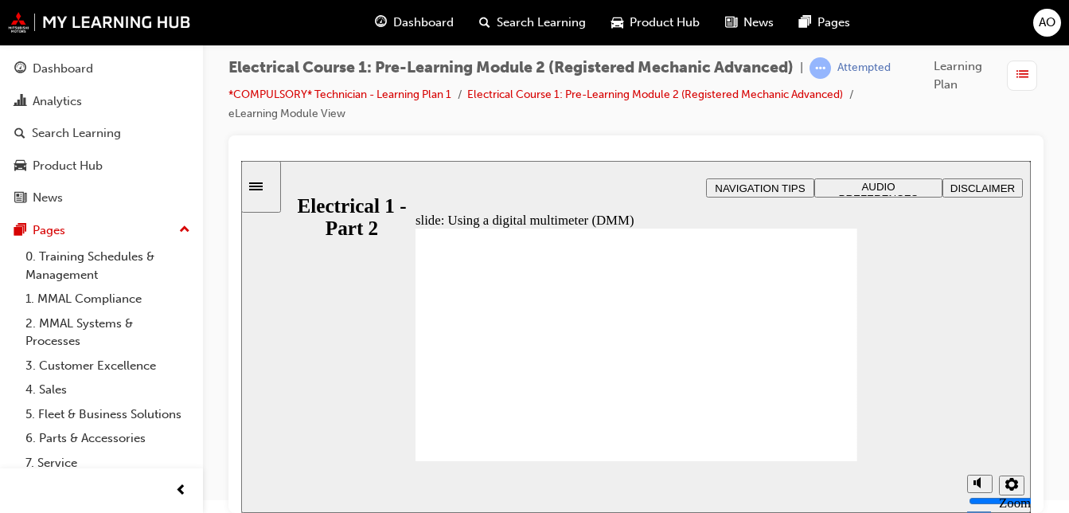
type input "30"
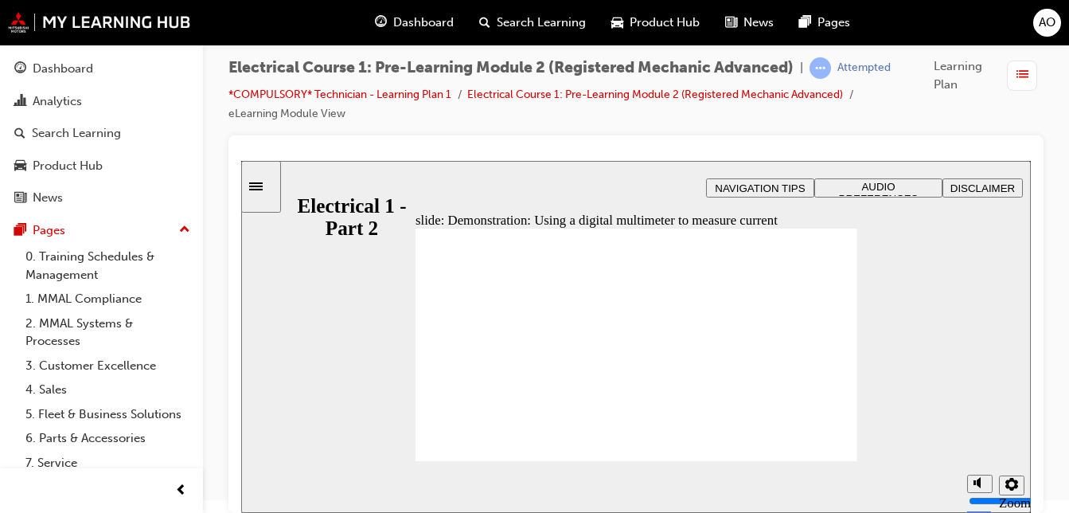
type input "30"
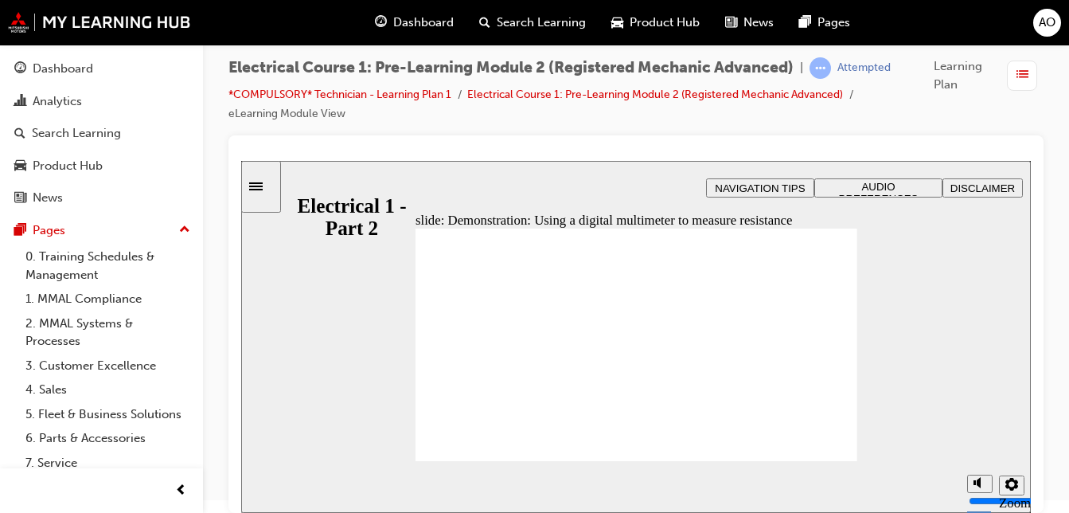
type input "24"
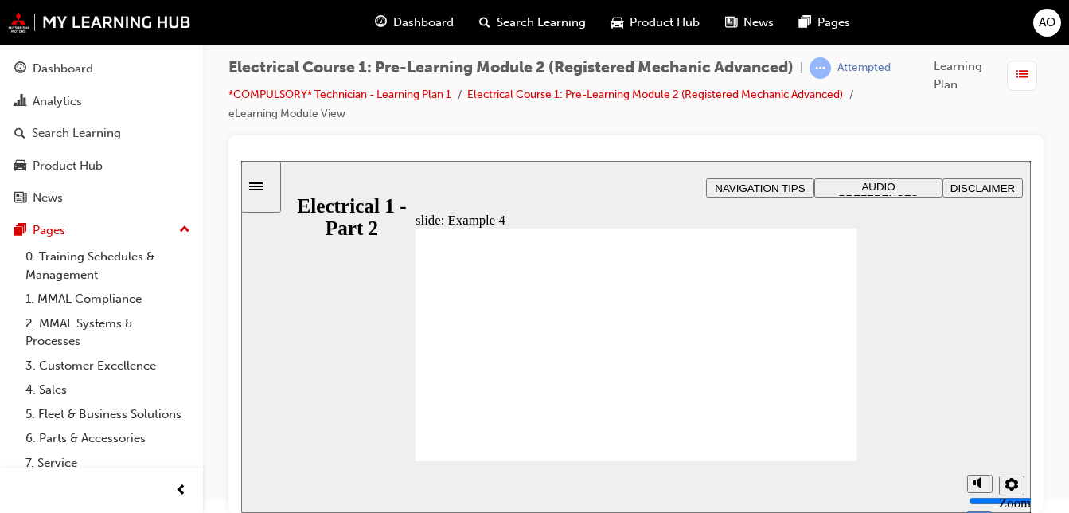
radio input "true"
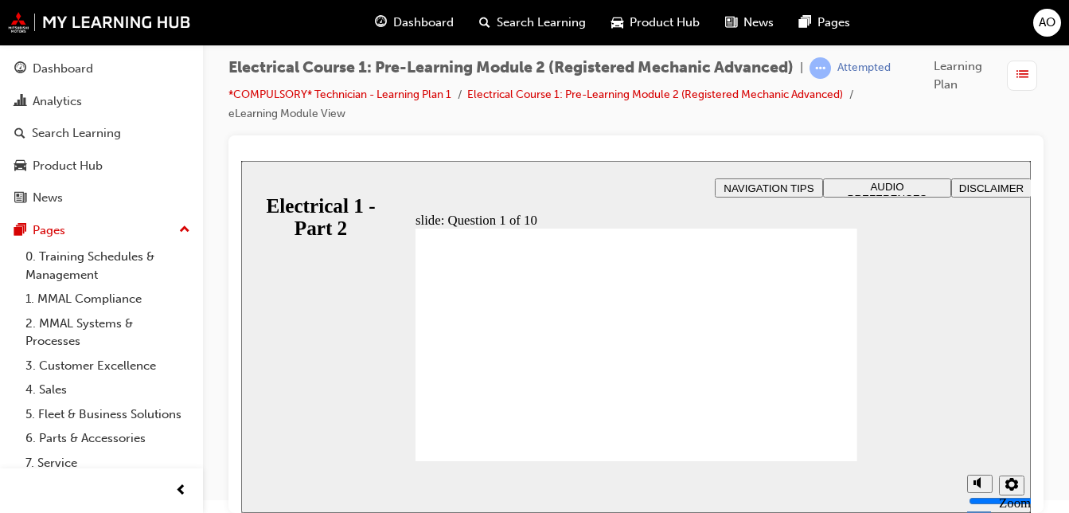
radio input "true"
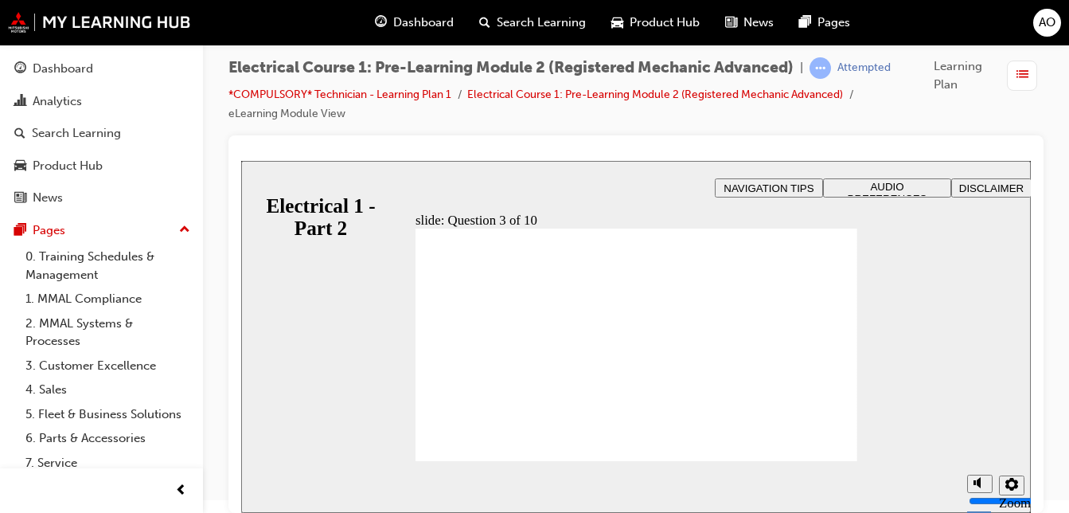
radio input "true"
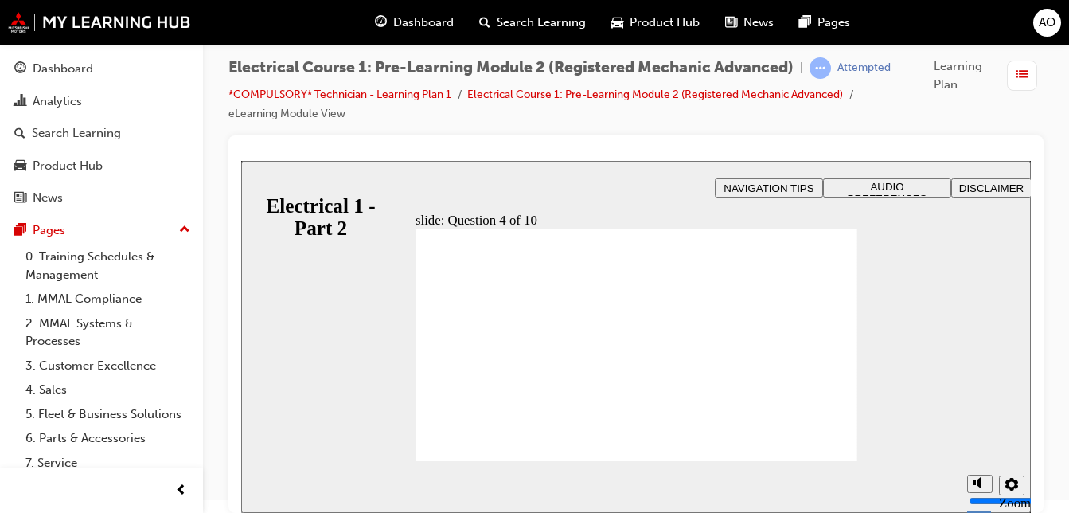
radio input "false"
radio input "true"
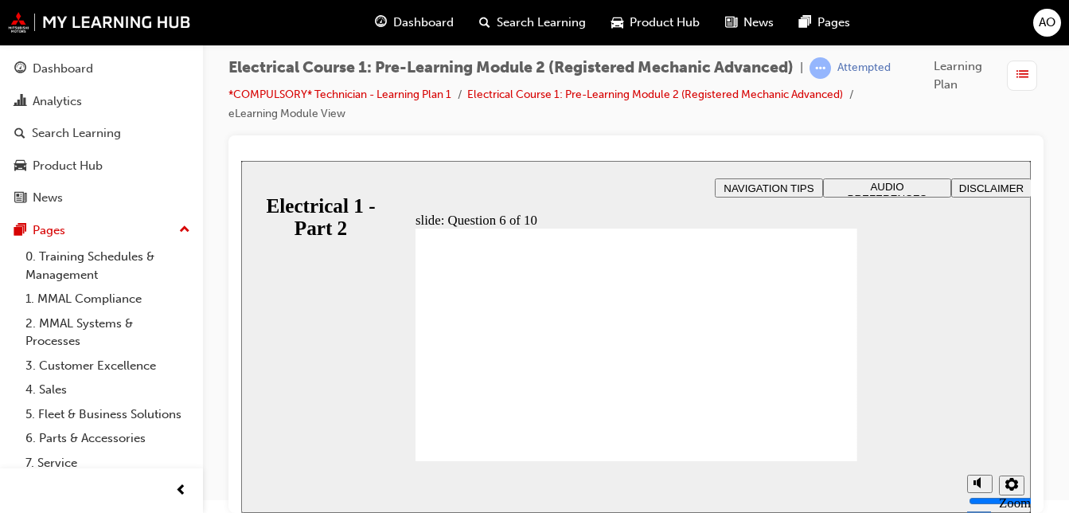
radio input "true"
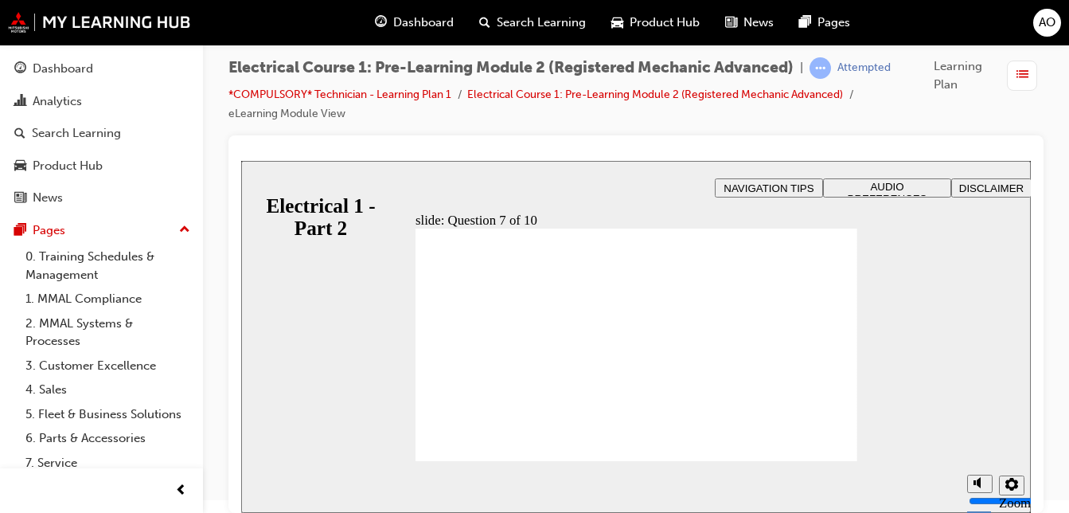
radio input "true"
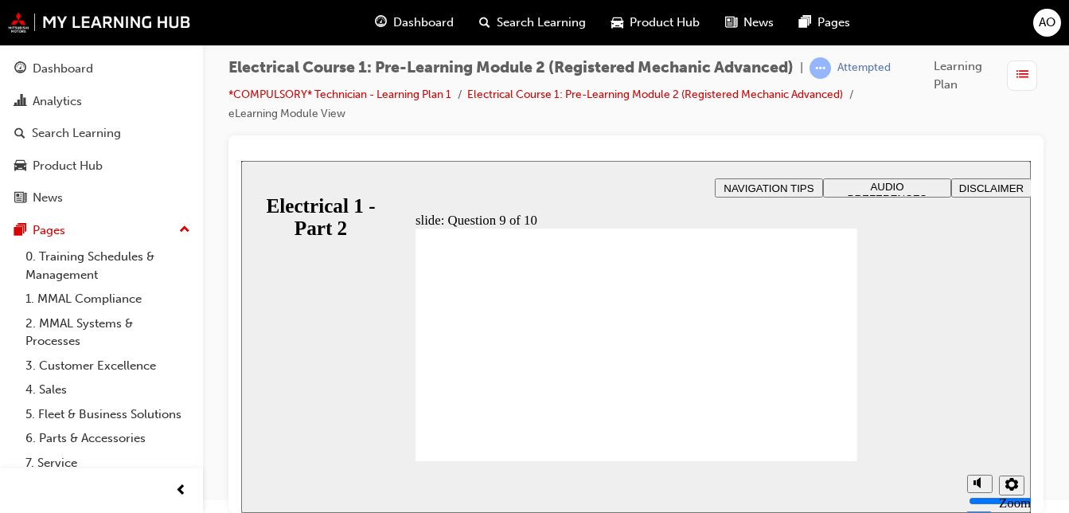
click at [1009, 490] on icon "Settings" at bounding box center [1011, 484] width 13 height 13
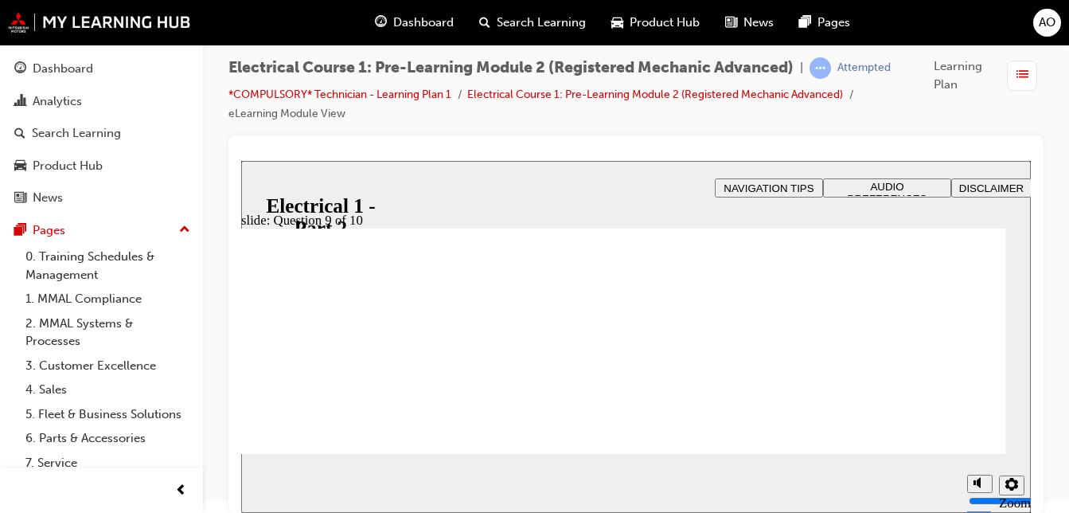
click at [1043, 362] on div at bounding box center [635, 323] width 815 height 377
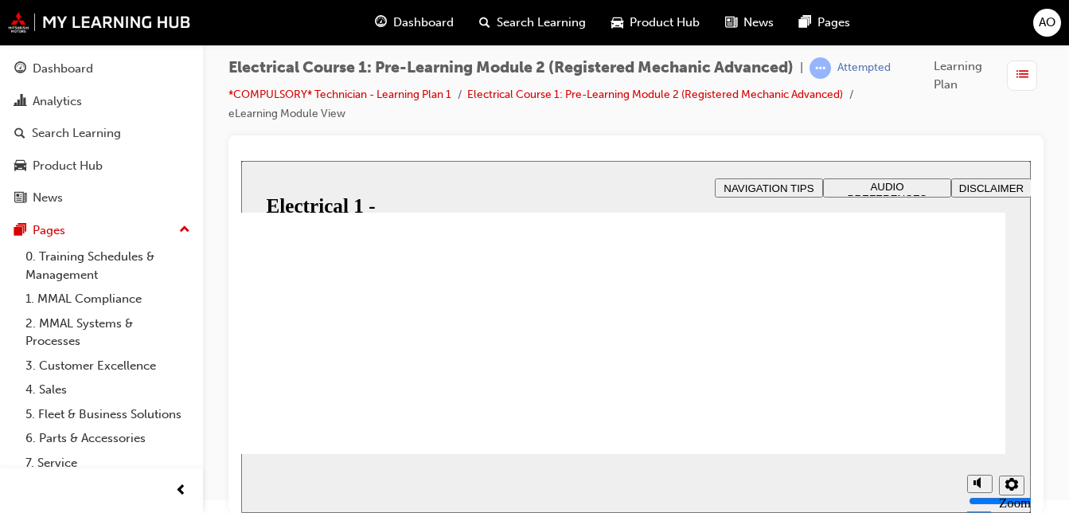
scroll to position [57, 0]
drag, startPoint x: 1026, startPoint y: 330, endPoint x: 1031, endPoint y: 373, distance: 43.2
click at [1031, 373] on html "​understanding to interpret correctly​ slide: Question 9 of 10 Rectangle 1 Rect…" at bounding box center [636, 337] width 790 height 352
radio input "true"
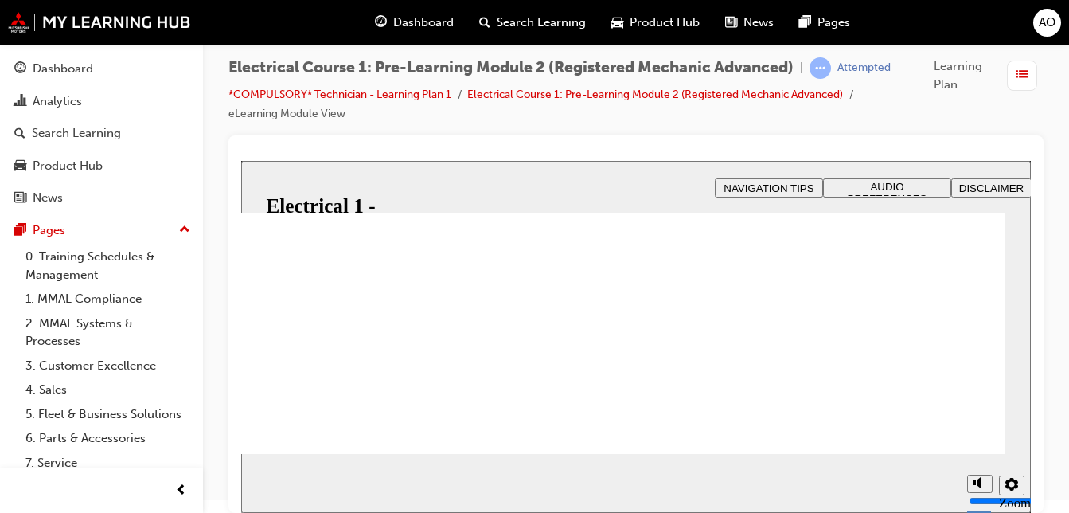
scroll to position [191, 0]
drag, startPoint x: 1028, startPoint y: 359, endPoint x: 1025, endPoint y: 448, distance: 89.2
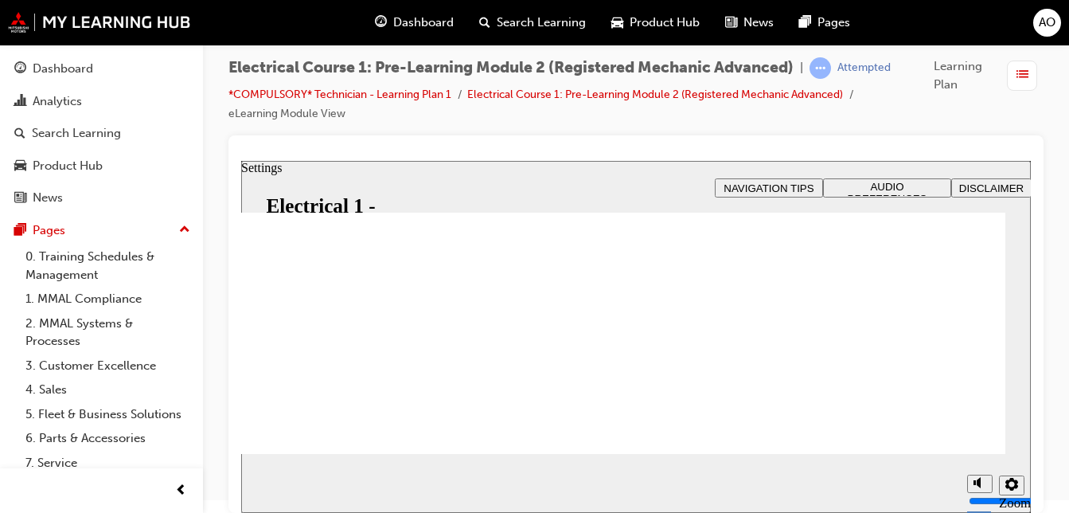
click at [1003, 488] on button "Settings" at bounding box center [1011, 485] width 25 height 20
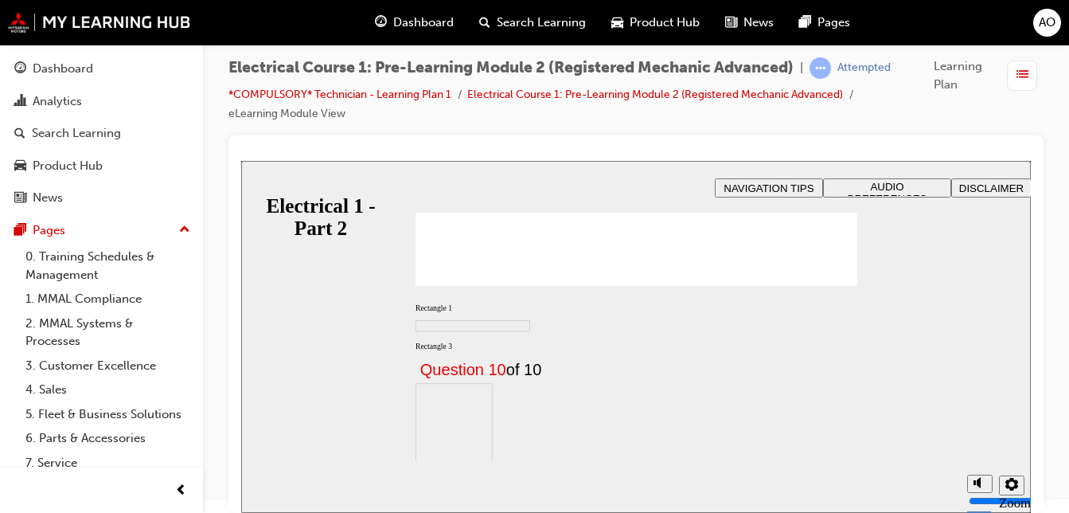
scroll to position [2, 0]
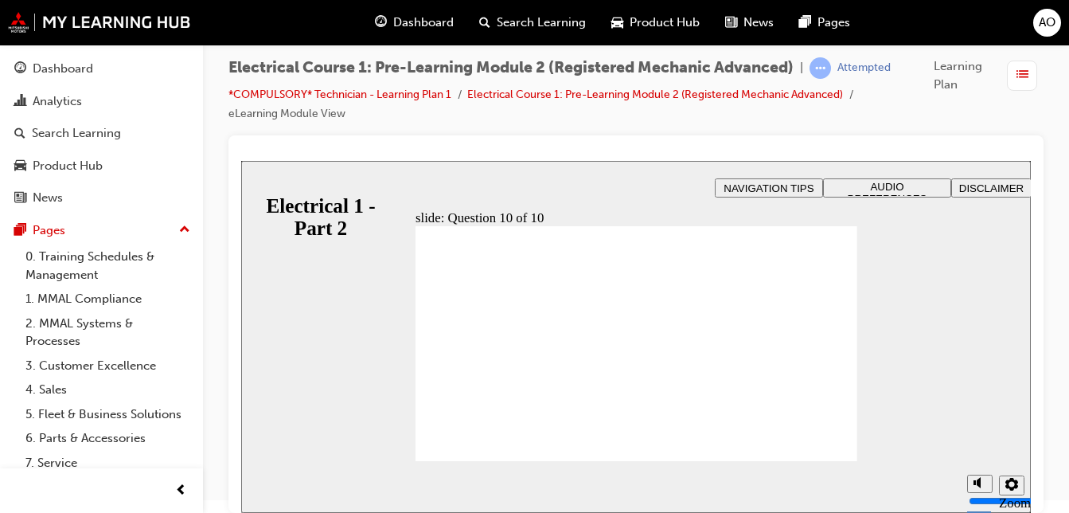
radio input "true"
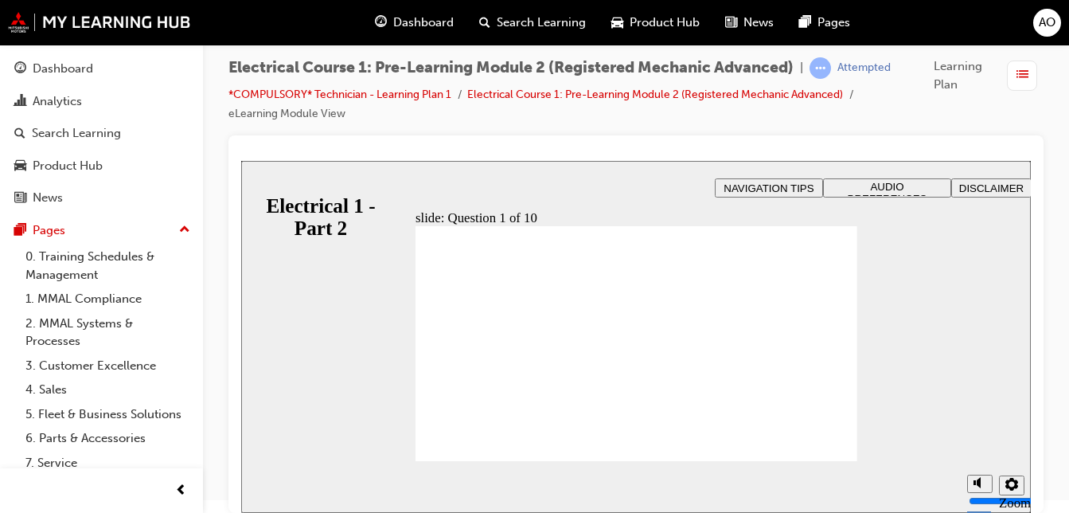
radio input "true"
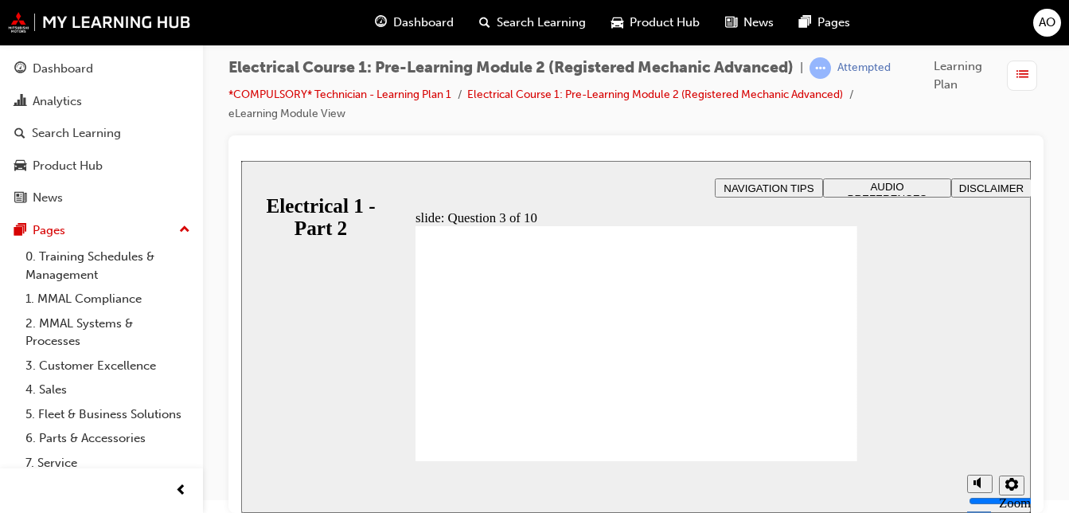
radio input "true"
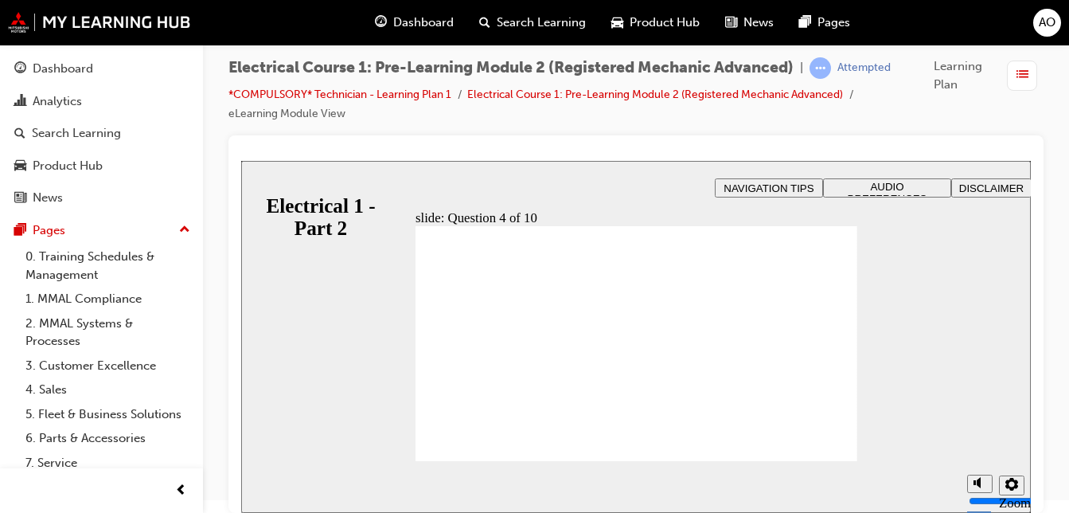
radio input "true"
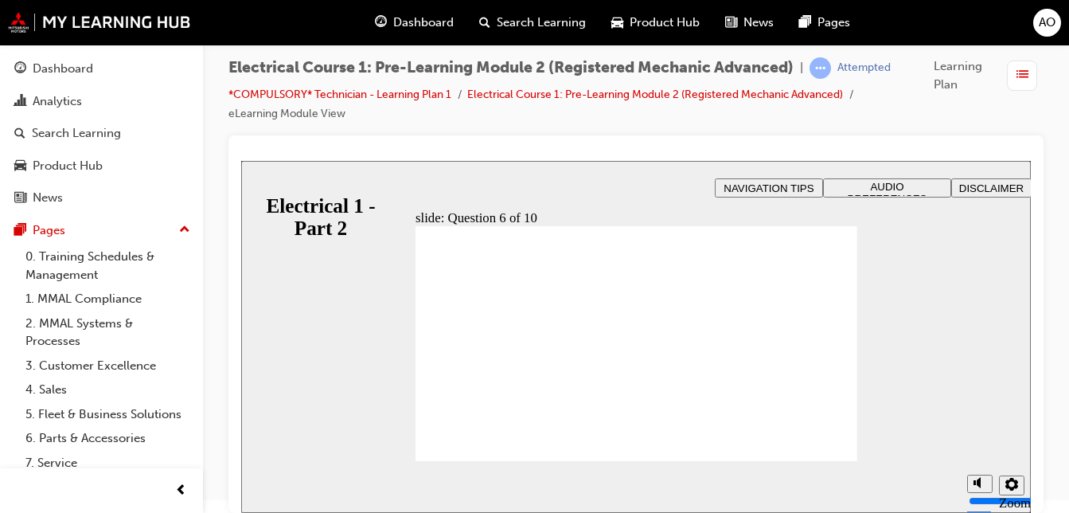
radio input "true"
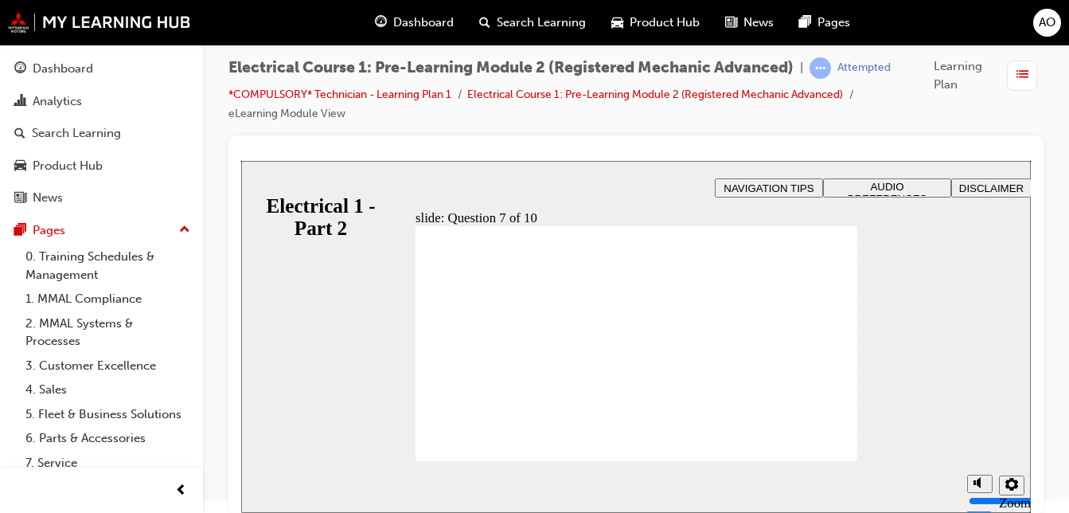
radio input "true"
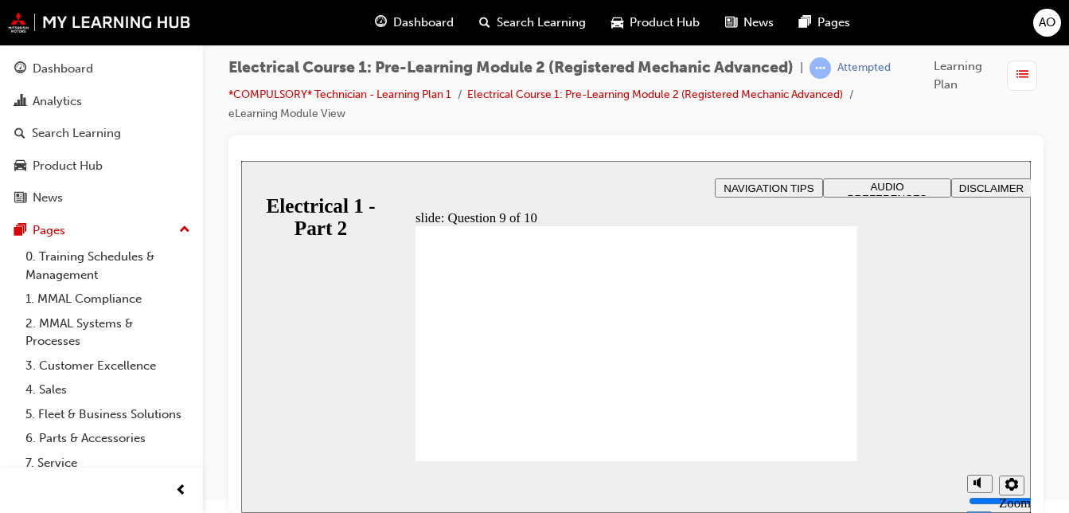
radio input "true"
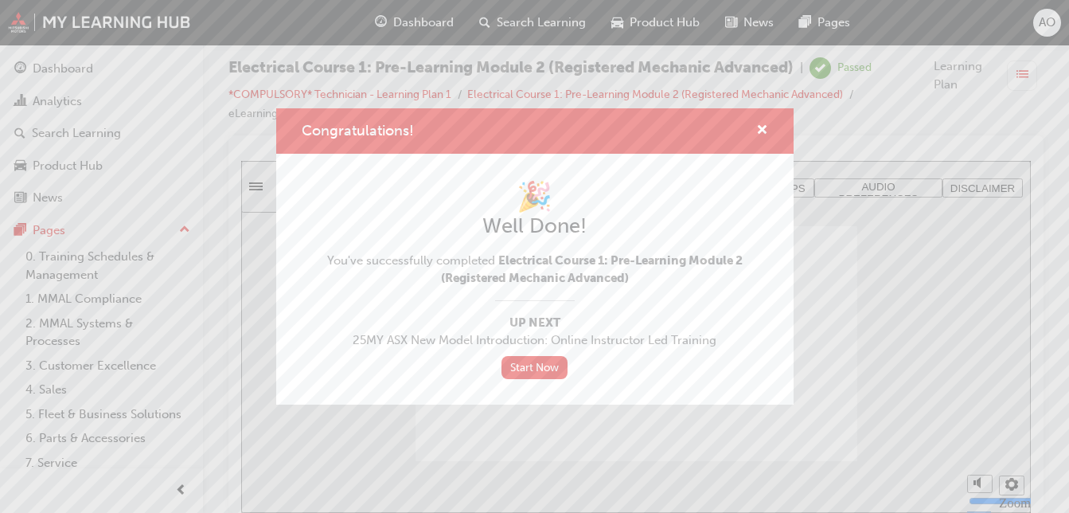
click at [358, 201] on h1 "🎉" at bounding box center [535, 196] width 466 height 35
click at [22, 142] on div "Congratulations! 🎉 Well Done! You've successfully completed Electrical Course 1…" at bounding box center [534, 256] width 1069 height 513
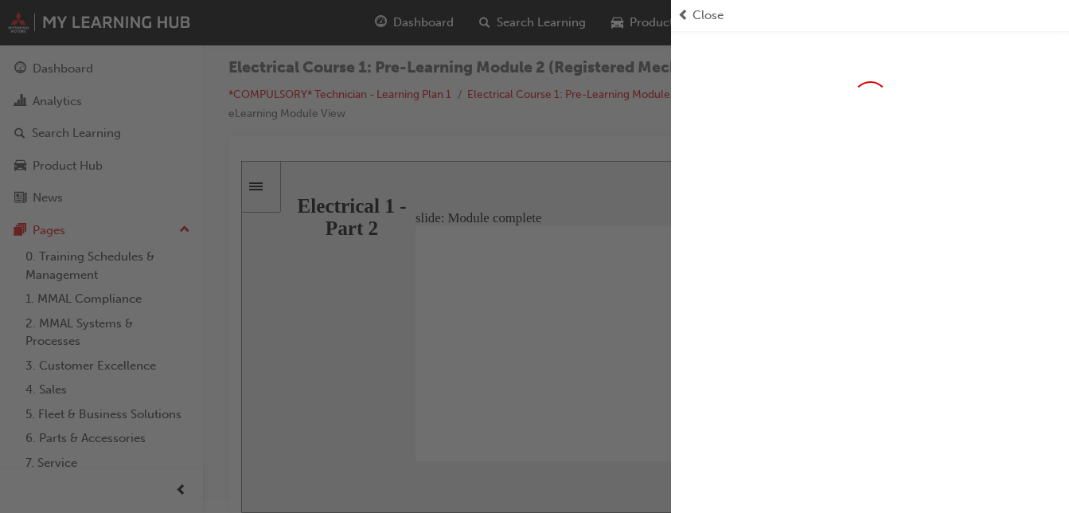
click at [18, 84] on div "button" at bounding box center [335, 256] width 671 height 513
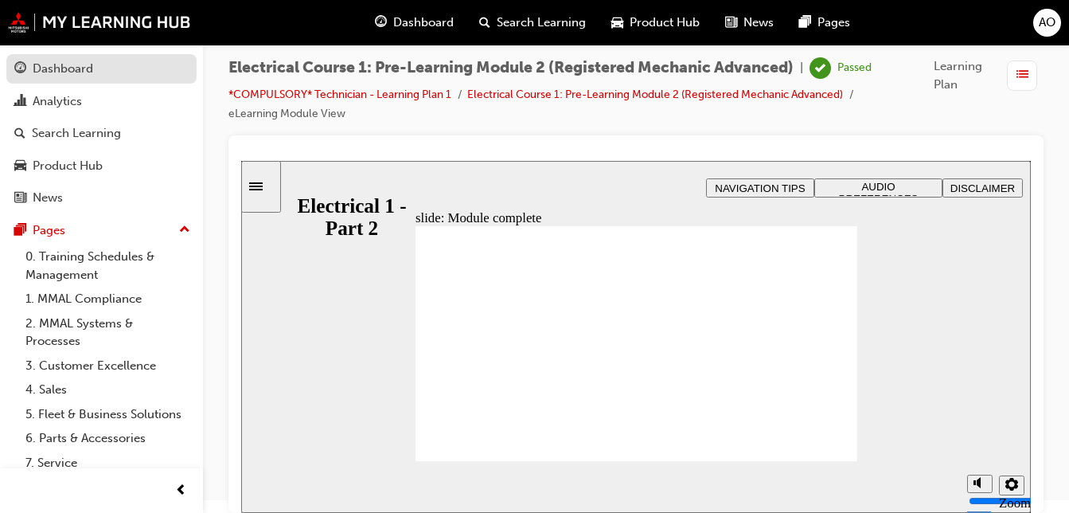
click at [46, 64] on div "Dashboard" at bounding box center [63, 69] width 60 height 18
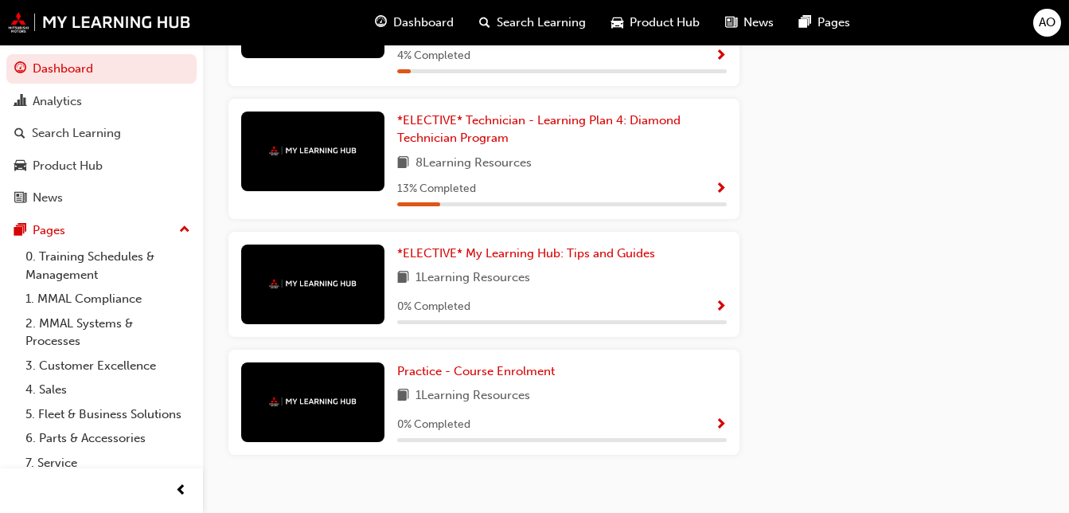
scroll to position [915, 0]
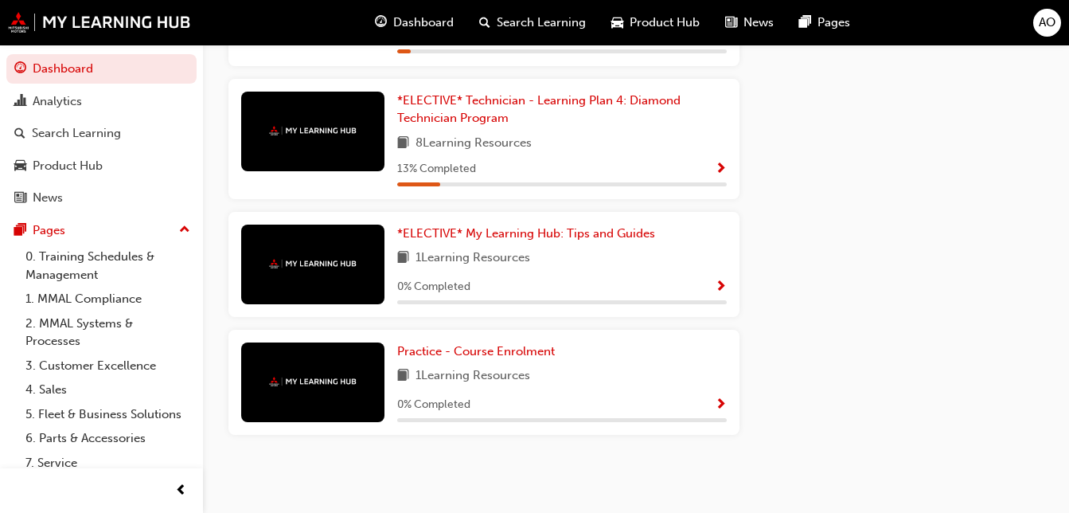
click at [718, 166] on span "Show Progress" at bounding box center [721, 169] width 12 height 14
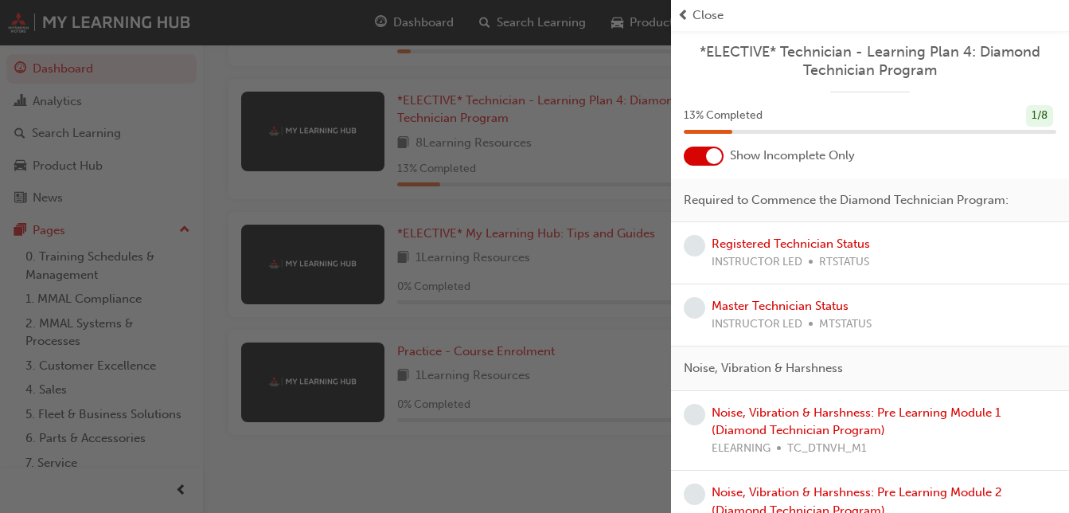
click at [363, 57] on div "button" at bounding box center [335, 256] width 671 height 513
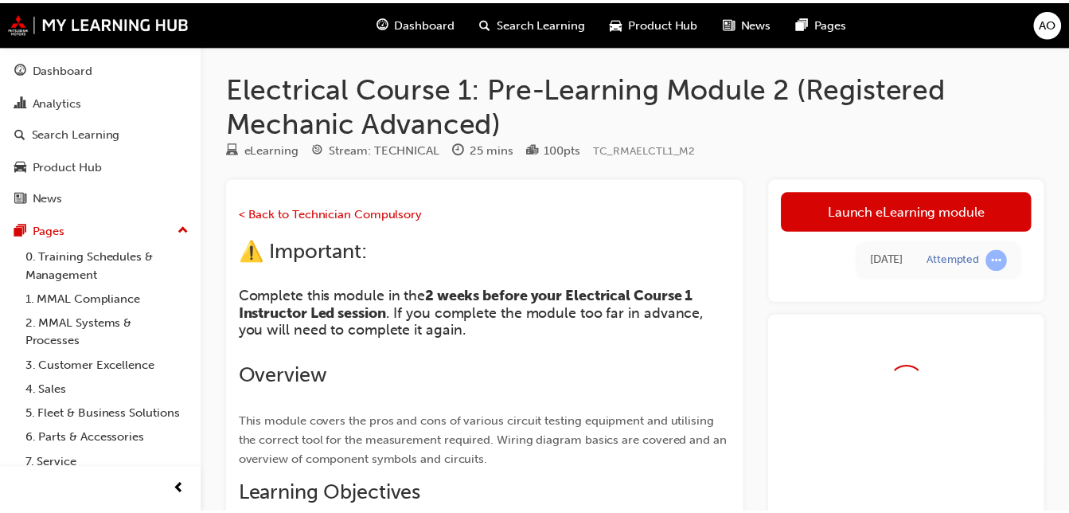
scroll to position [13, 0]
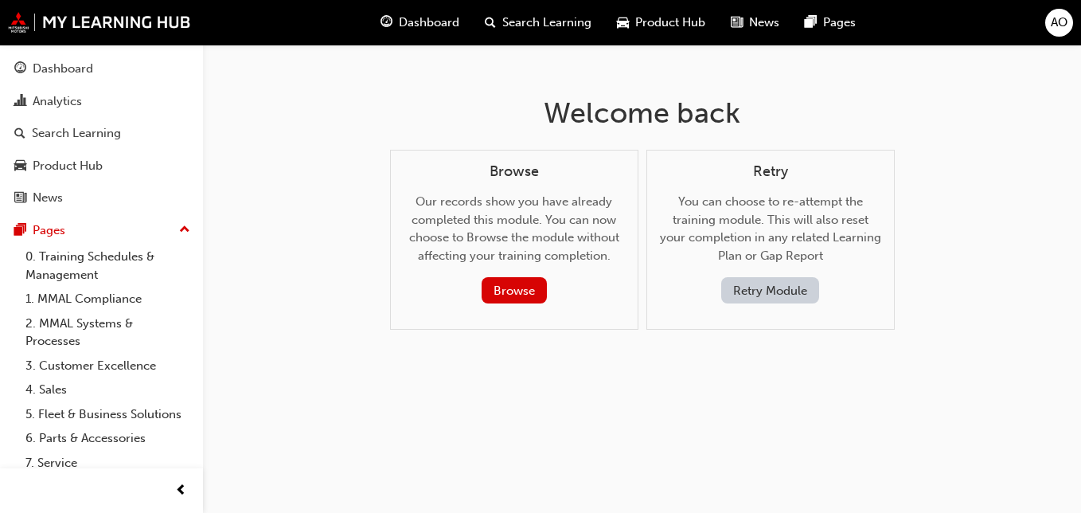
click at [99, 45] on div "Dashboard Search Learning Product Hub News Pages AO" at bounding box center [540, 22] width 1081 height 45
click at [757, 304] on div "Retry You can choose to re-attempt the training module. This will also reset yo…" at bounding box center [770, 240] width 248 height 181
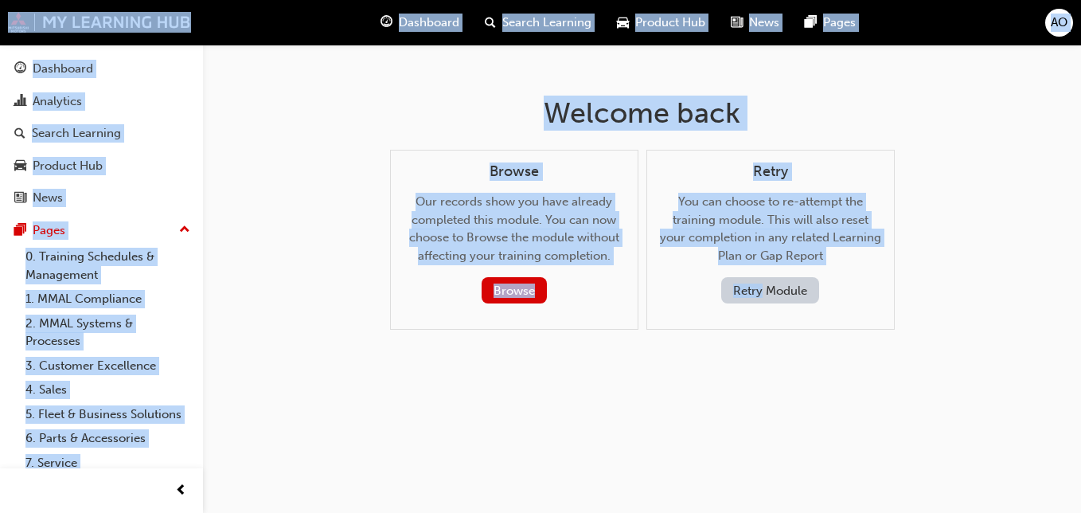
drag, startPoint x: 757, startPoint y: 304, endPoint x: 759, endPoint y: 287, distance: 16.9
click at [759, 287] on div "Retry You can choose to re-attempt the training module. This will also reset yo…" at bounding box center [770, 240] width 248 height 181
click at [759, 287] on button "Retry Module" at bounding box center [770, 290] width 98 height 26
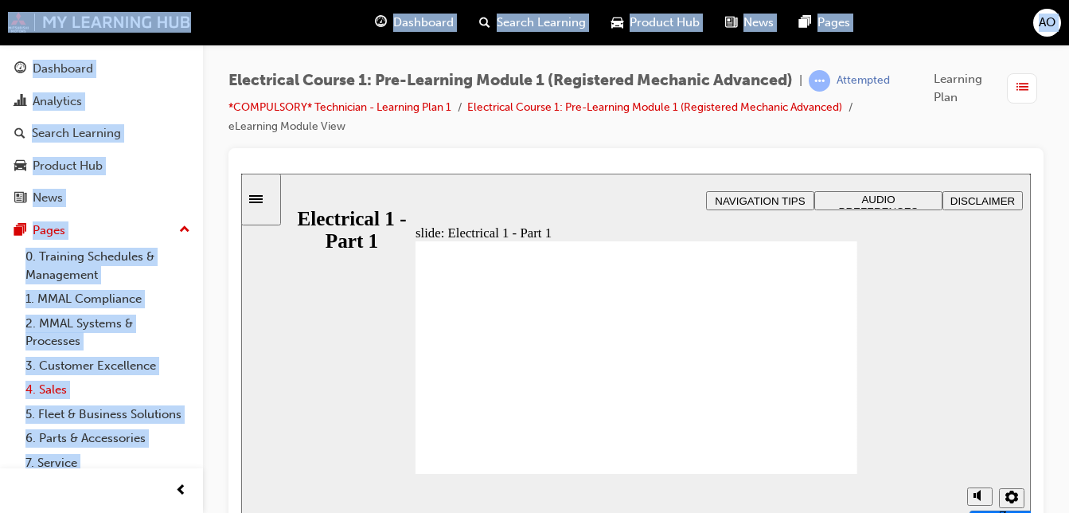
click at [174, 385] on link "4. Sales" at bounding box center [108, 389] width 178 height 25
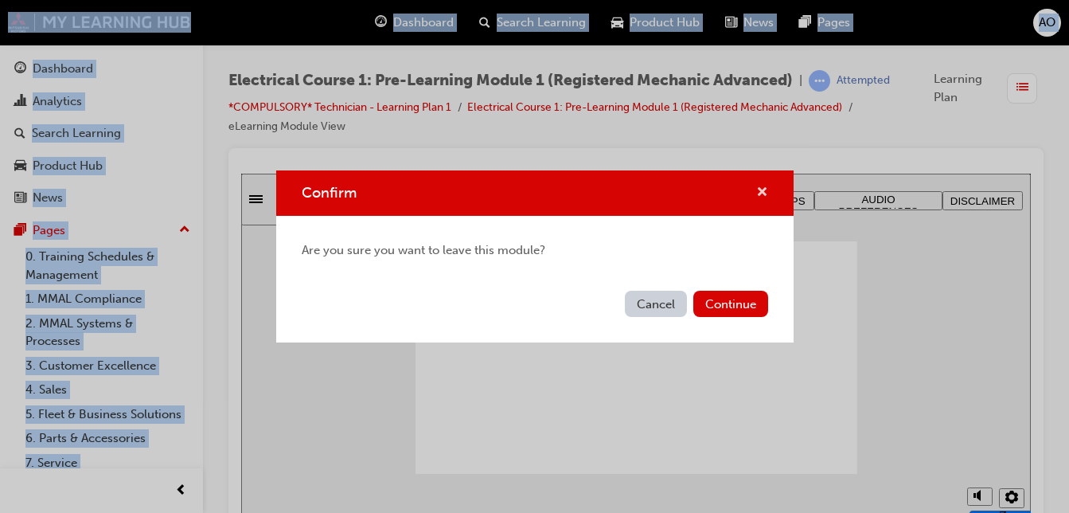
click at [759, 193] on span "cross-icon" at bounding box center [762, 193] width 12 height 14
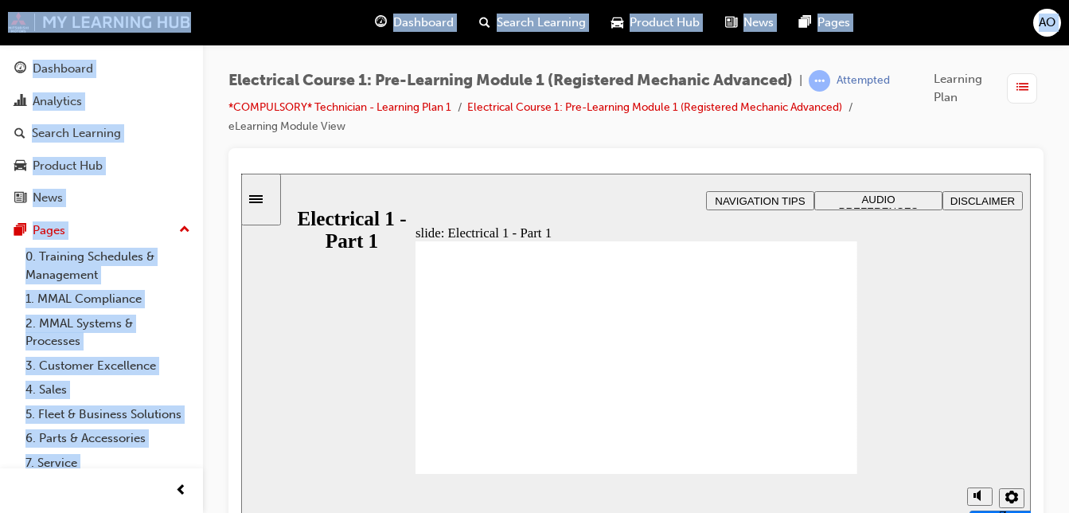
click at [978, 142] on div "Electrical Course 1: Pre-Learning Module 1 (Registered Mechanic Advanced) | Att…" at bounding box center [635, 109] width 815 height 78
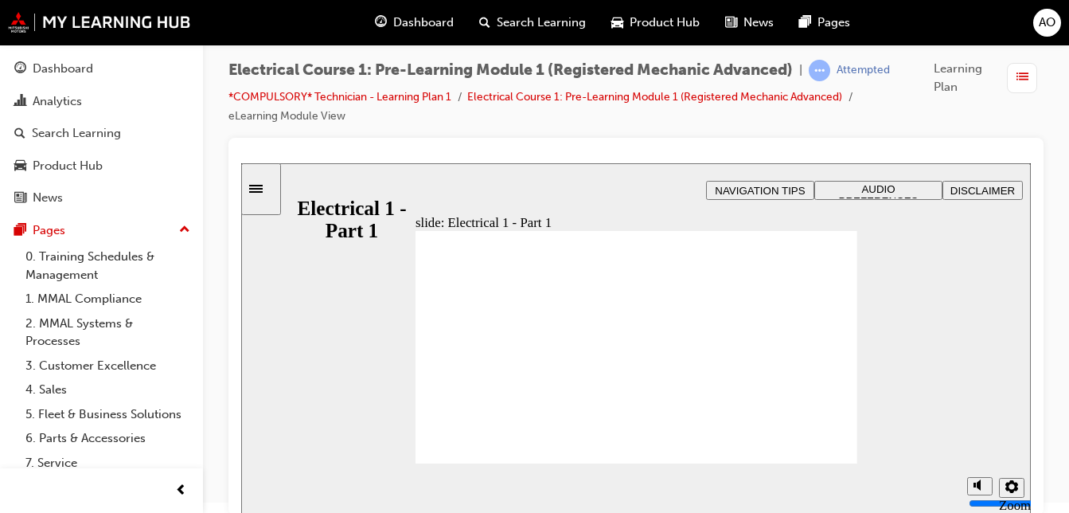
scroll to position [13, 0]
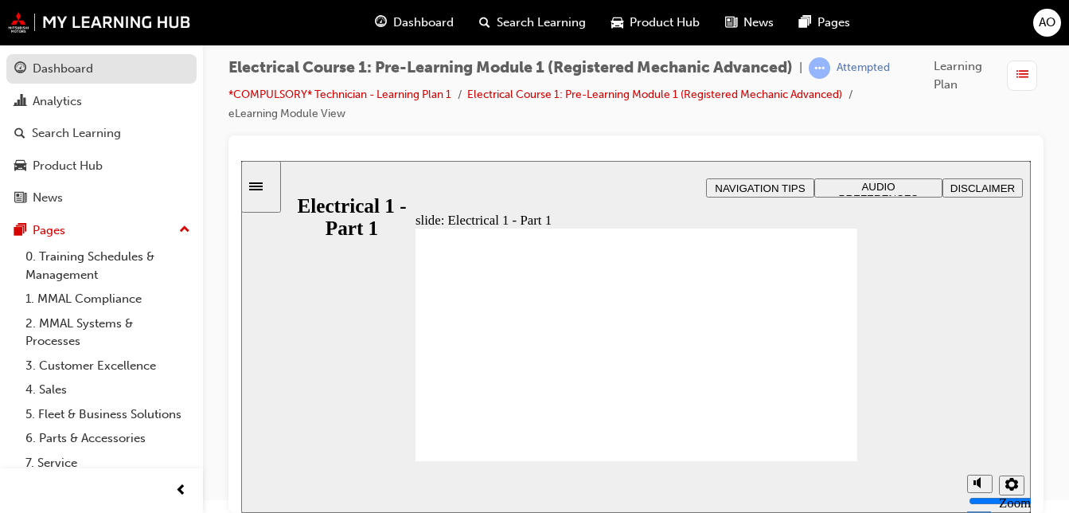
click at [56, 60] on div "Dashboard" at bounding box center [63, 69] width 60 height 18
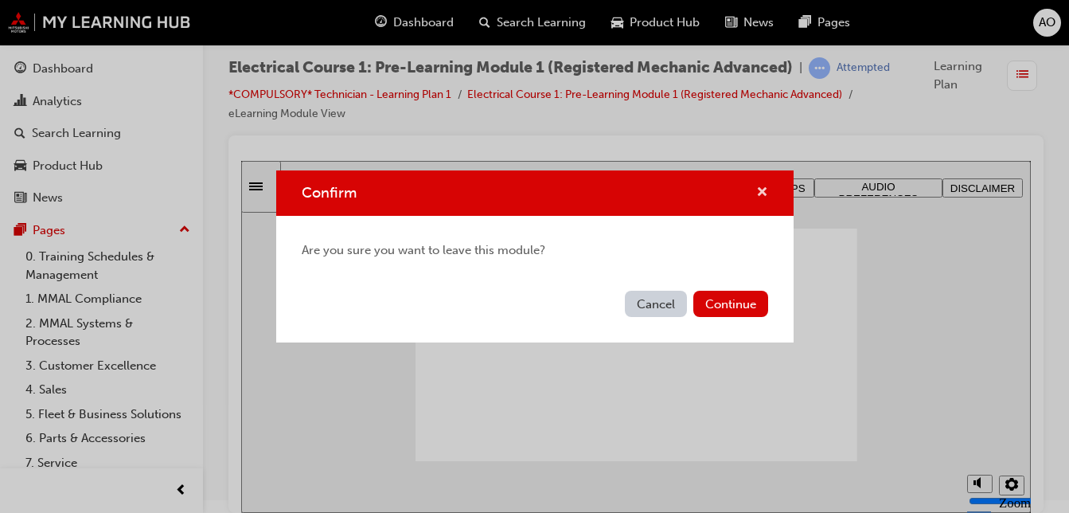
click at [762, 196] on span "cross-icon" at bounding box center [762, 193] width 12 height 14
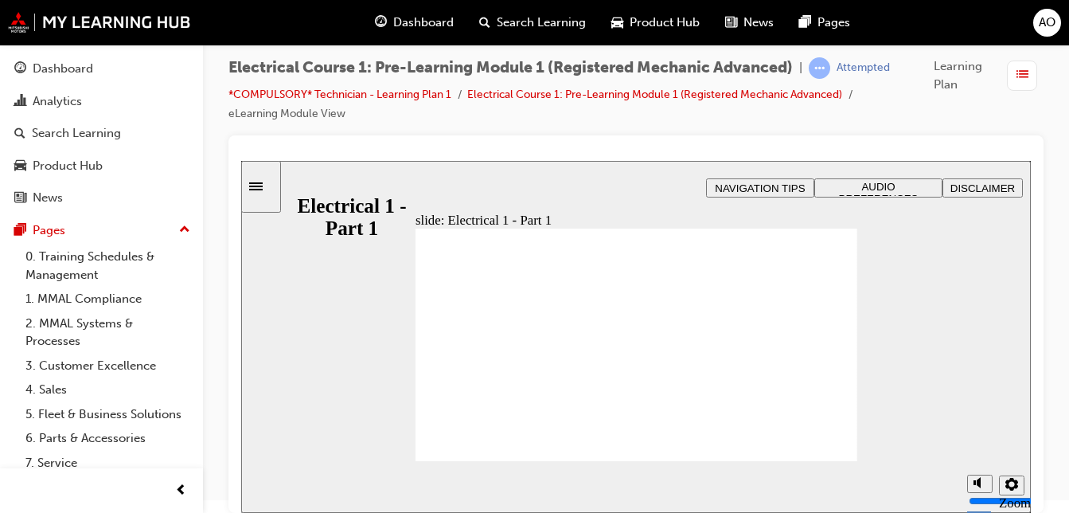
click at [1025, 74] on span "list-icon" at bounding box center [1023, 75] width 12 height 20
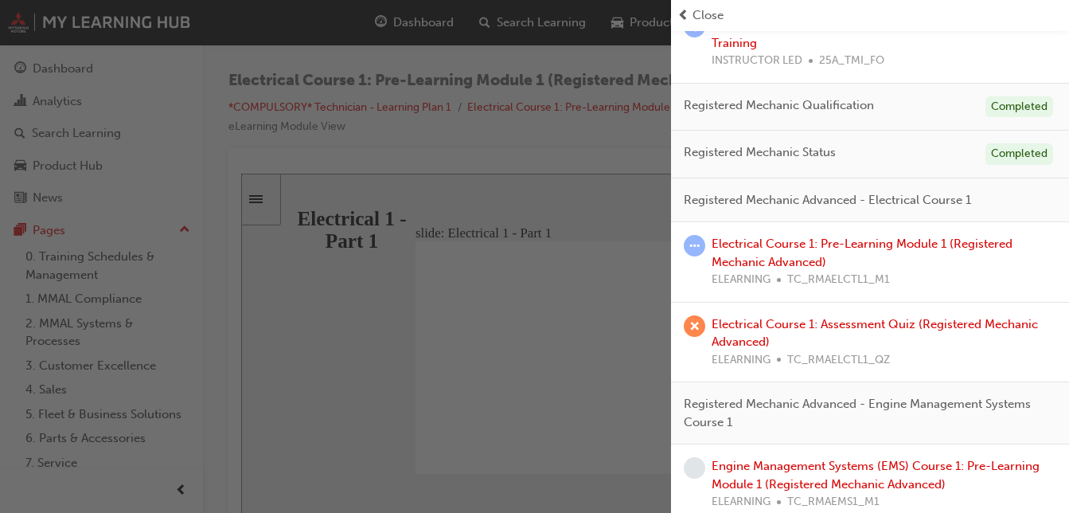
scroll to position [529, 0]
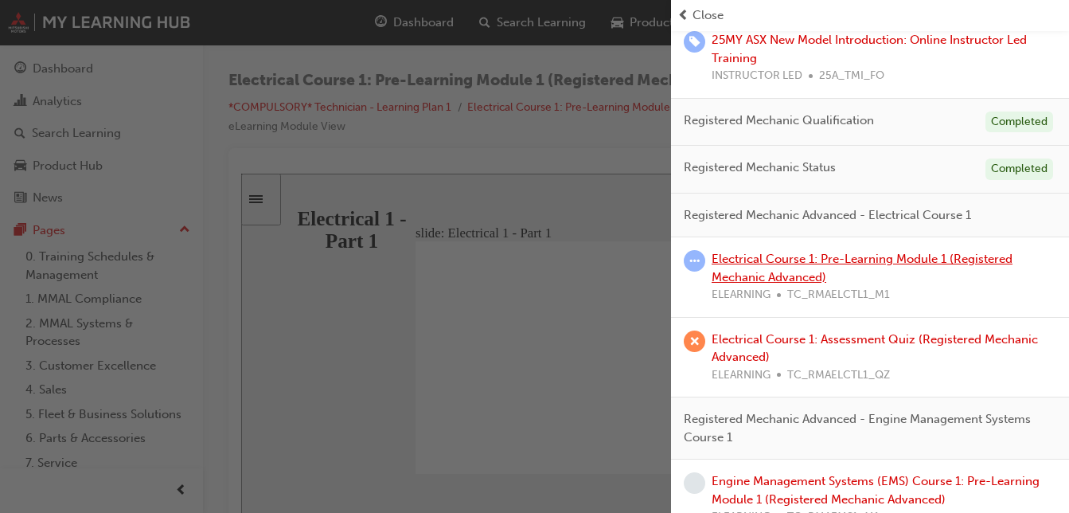
click at [834, 265] on link "Electrical Course 1: Pre-Learning Module 1 (Registered Mechanic Advanced)" at bounding box center [862, 268] width 301 height 33
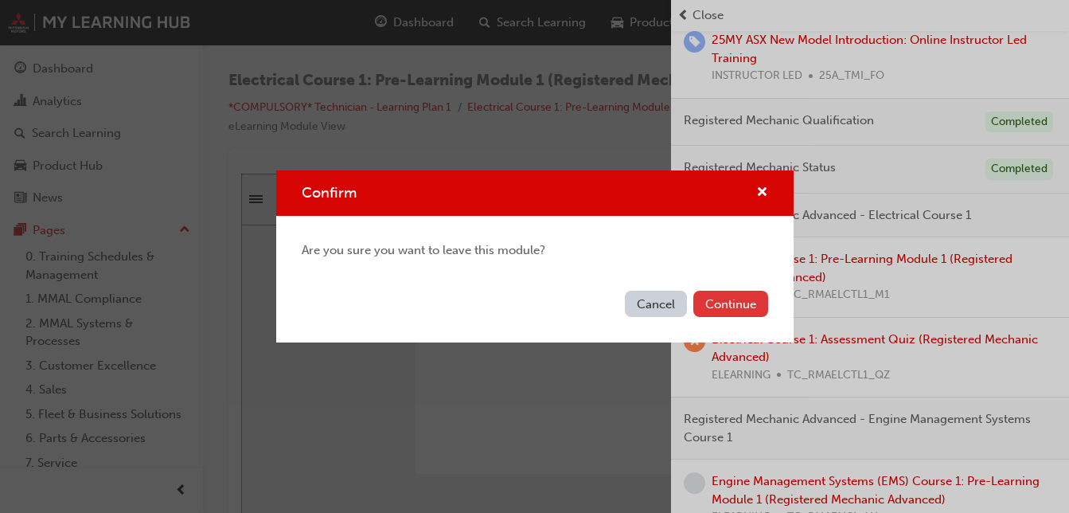
click at [739, 299] on button "Continue" at bounding box center [730, 304] width 75 height 26
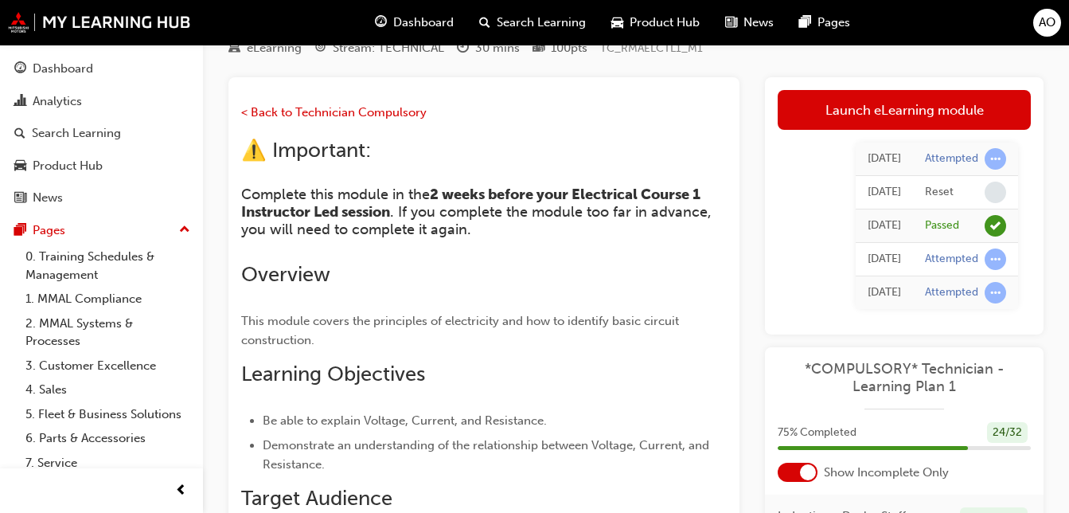
scroll to position [99, 0]
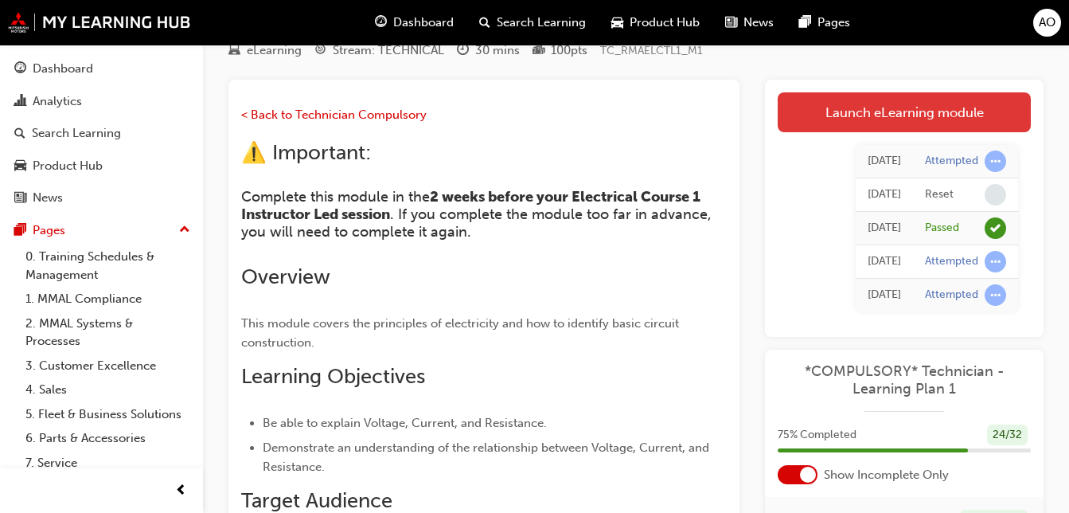
click at [961, 101] on link "Launch eLearning module" at bounding box center [904, 112] width 253 height 40
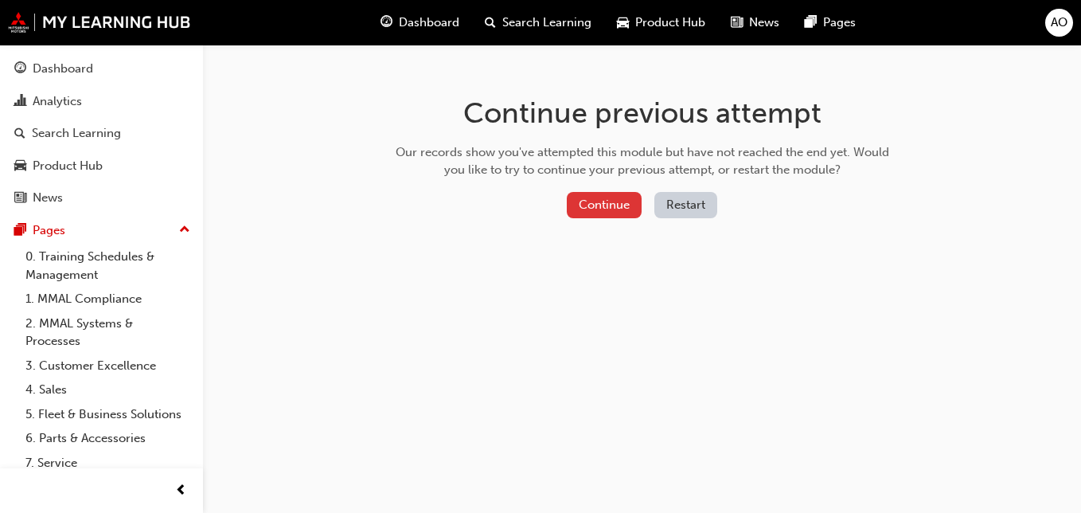
click at [595, 201] on button "Continue" at bounding box center [604, 205] width 75 height 26
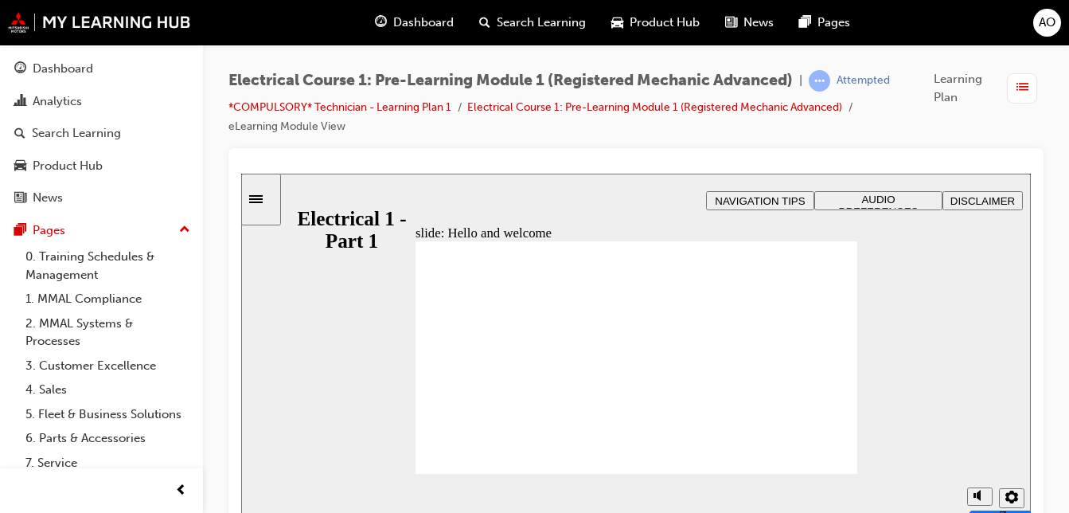
click at [868, 196] on span "AUDIO PREFERENCES" at bounding box center [879, 205] width 80 height 24
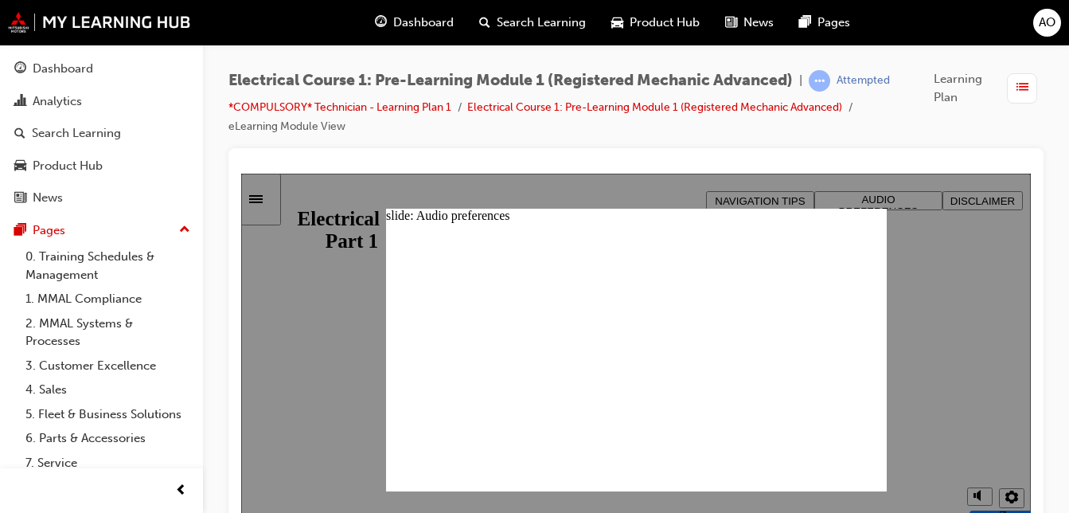
click at [316, 390] on div at bounding box center [636, 350] width 790 height 352
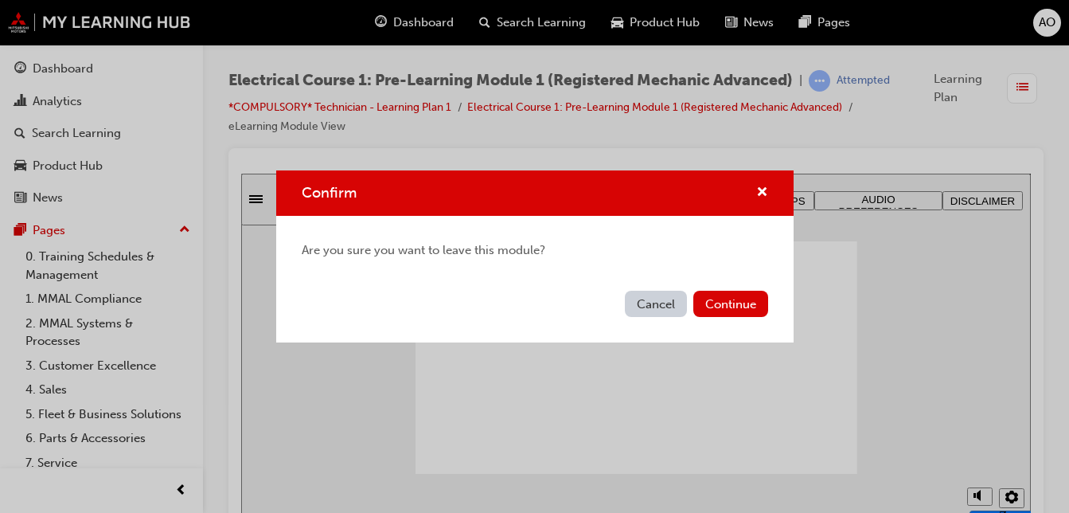
drag, startPoint x: 654, startPoint y: 299, endPoint x: 767, endPoint y: 244, distance: 126.0
click at [767, 244] on div "Confirm Are you sure you want to leave this module? Cancel Continue" at bounding box center [534, 256] width 517 height 172
click at [756, 188] on span "cross-icon" at bounding box center [762, 193] width 12 height 14
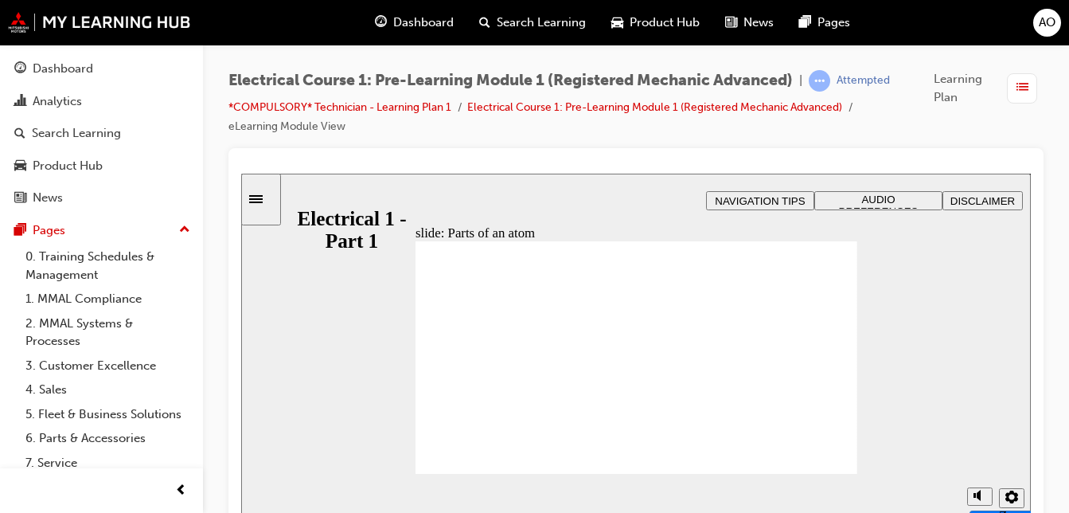
click at [1030, 88] on div "button" at bounding box center [1022, 88] width 30 height 30
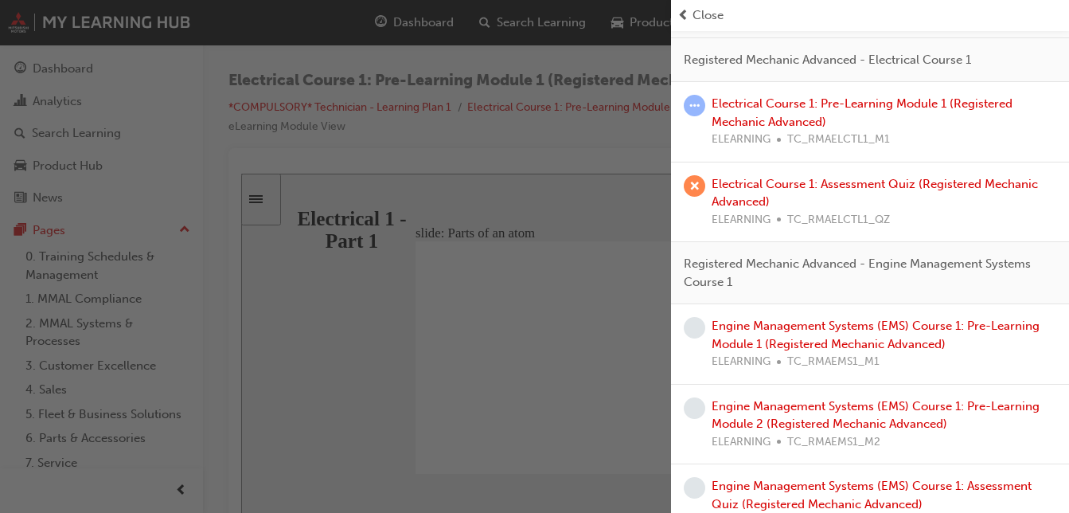
scroll to position [982, 0]
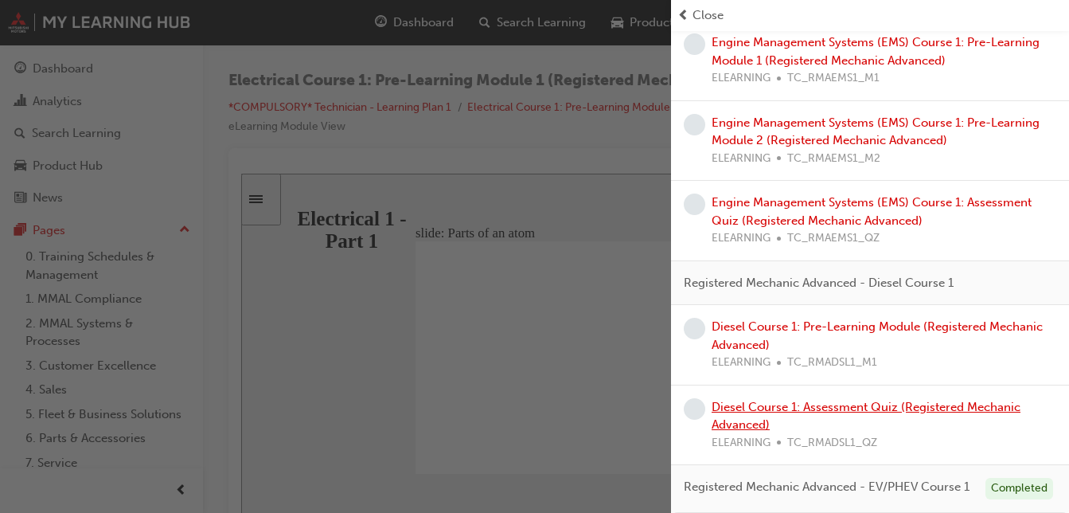
click at [776, 400] on link "Diesel Course 1: Assessment Quiz (Registered Mechanic Advanced)" at bounding box center [866, 416] width 309 height 33
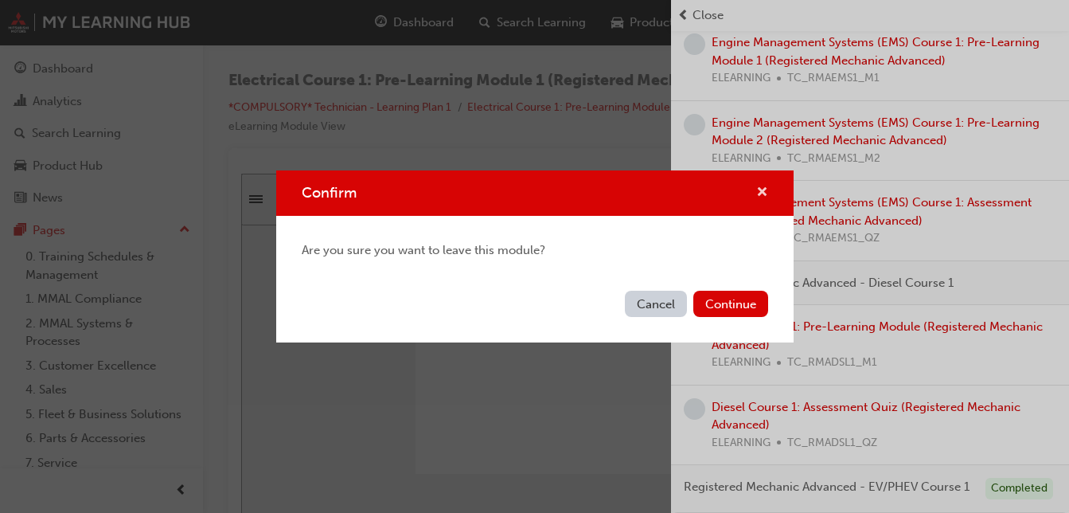
click at [760, 189] on span "cross-icon" at bounding box center [762, 193] width 12 height 14
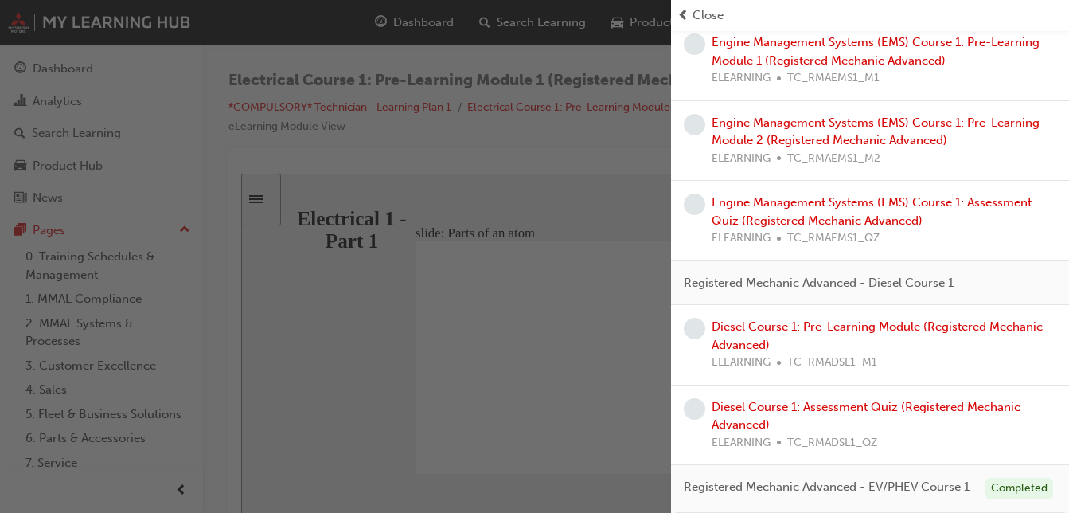
click at [695, 318] on span "learningRecordVerb_NONE-icon" at bounding box center [694, 328] width 21 height 21
click at [804, 319] on link "Diesel Course 1: Pre-Learning Module (Registered Mechanic Advanced)" at bounding box center [877, 335] width 331 height 33
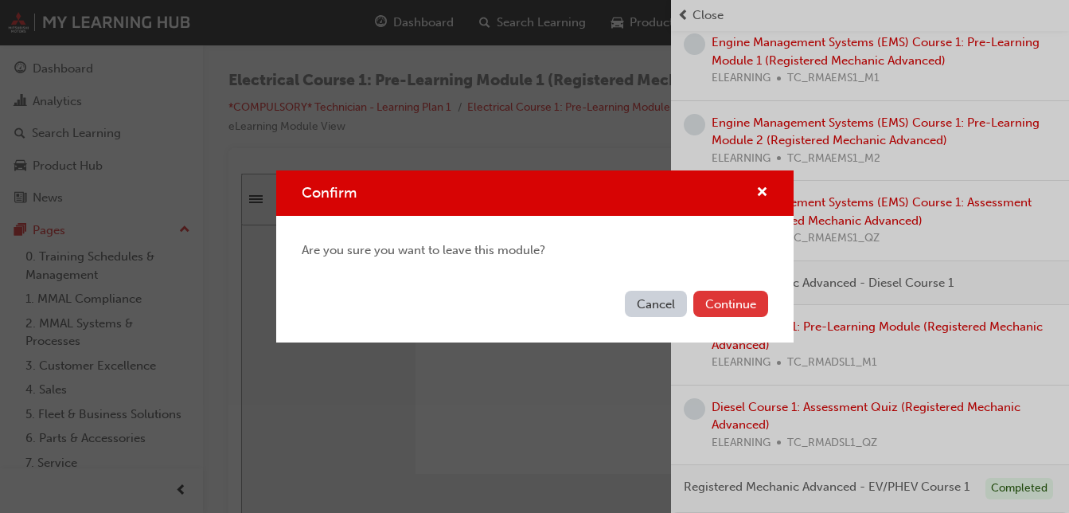
click at [705, 299] on button "Continue" at bounding box center [730, 304] width 75 height 26
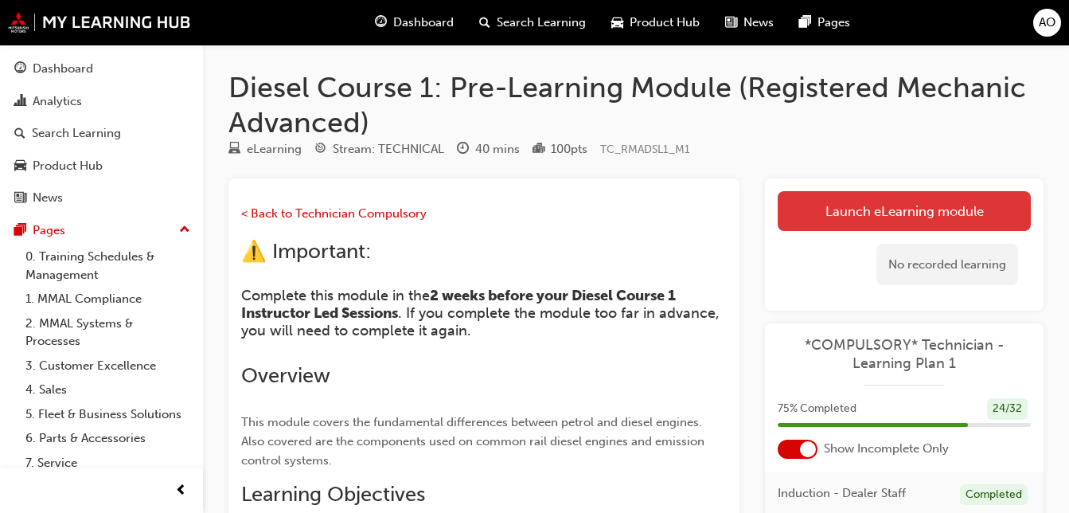
click at [877, 212] on link "Launch eLearning module" at bounding box center [904, 211] width 253 height 40
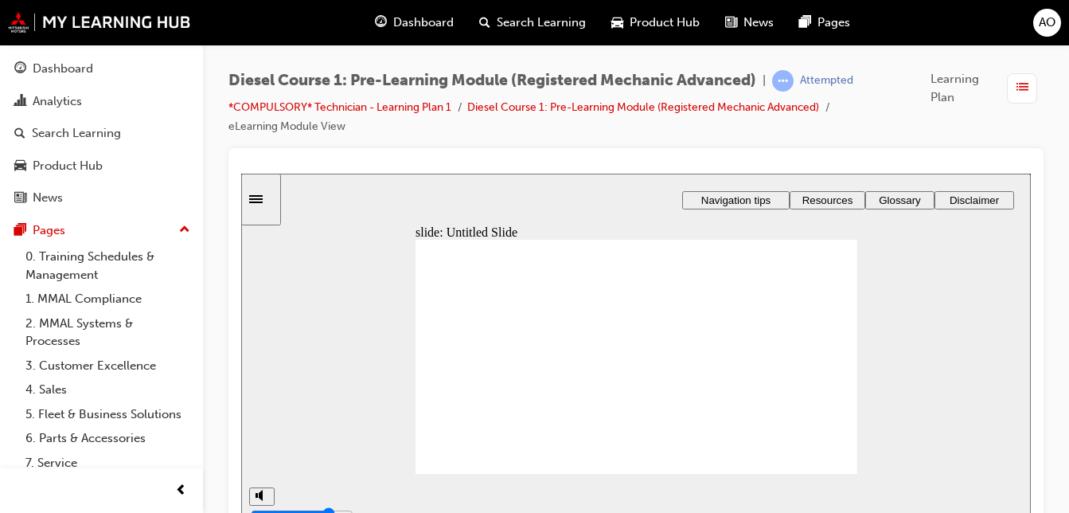
click at [723, 190] on div "slide: Content Rectangle 3 Rectangle Rectangle 6 Rectangle 1 Rectangle 7 Conten…" at bounding box center [636, 350] width 790 height 352
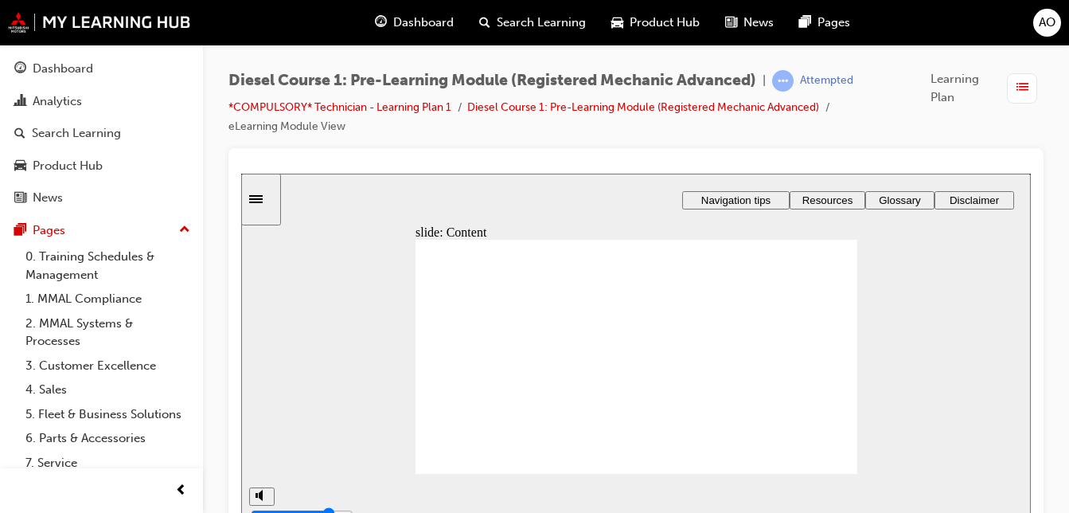
click at [723, 190] on div "slide: Content Rectangle 3 Rectangle Rectangle 6 Rectangle 1 Rectangle 7 Conten…" at bounding box center [636, 350] width 790 height 352
click at [770, 189] on div "slide: Content Rectangle 3 Rectangle Rectangle 6 Rectangle 1 Rectangle 7 Conten…" at bounding box center [636, 350] width 790 height 352
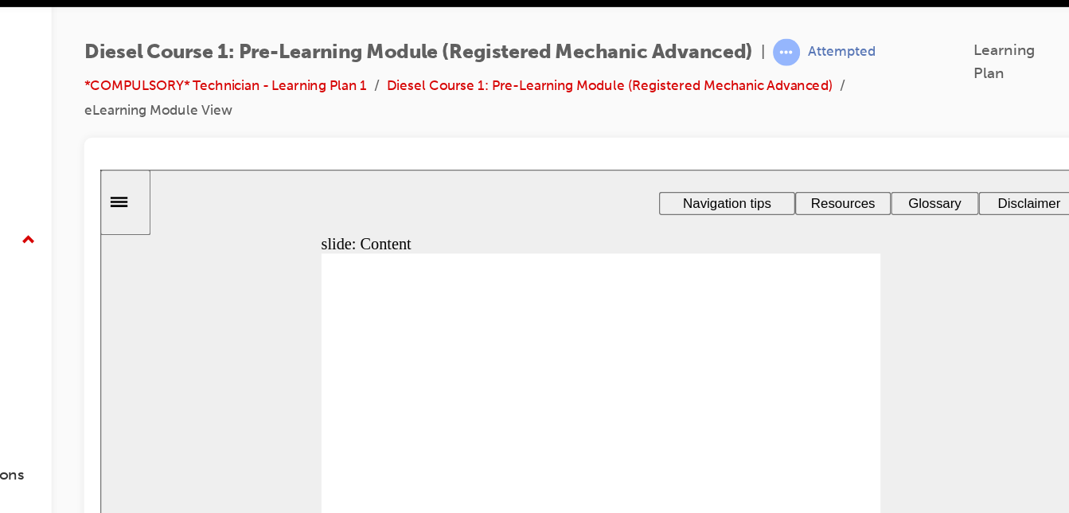
click at [560, 193] on span "Navigation tips" at bounding box center [594, 195] width 69 height 12
click at [742, 252] on div "slide: Navigation tips Rectangle 5 close icon 1 close icon 1 Group 7 Rectangle …" at bounding box center [495, 345] width 790 height 352
click at [685, 196] on span "Resources" at bounding box center [686, 195] width 51 height 12
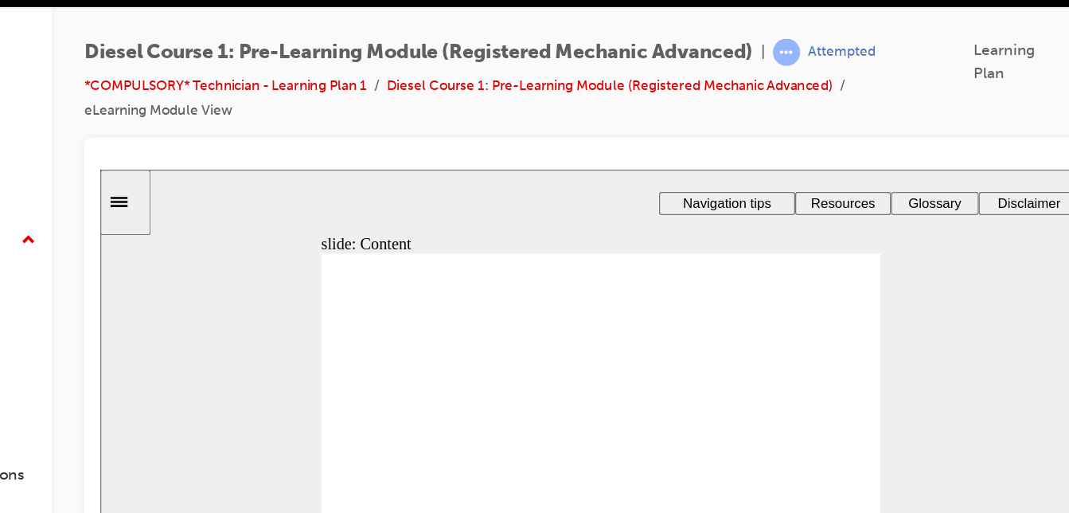
click at [795, 318] on div "slide: Content Rectangle 3 Rectangle Rectangle 6 Rectangle 1 Rectangle 7 Conten…" at bounding box center [495, 345] width 790 height 352
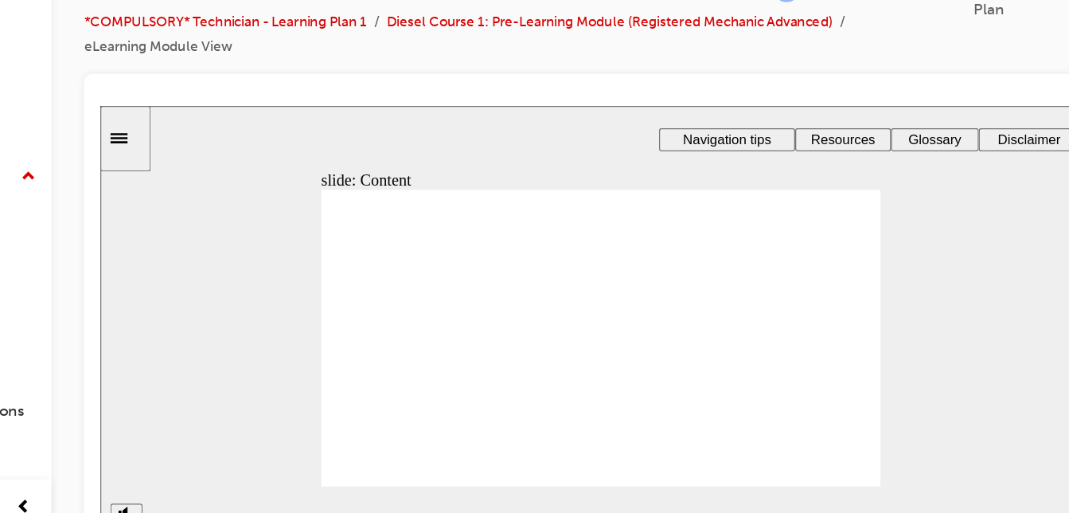
click at [685, 129] on span "Resources" at bounding box center [686, 133] width 51 height 12
click at [595, 127] on span "Navigation tips" at bounding box center [594, 133] width 69 height 12
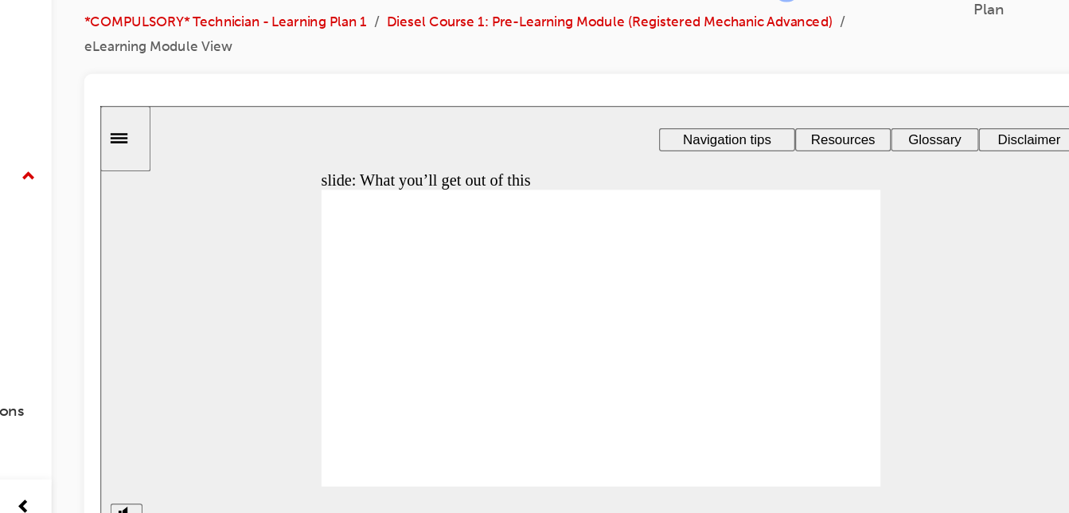
type input "7"
type input "8"
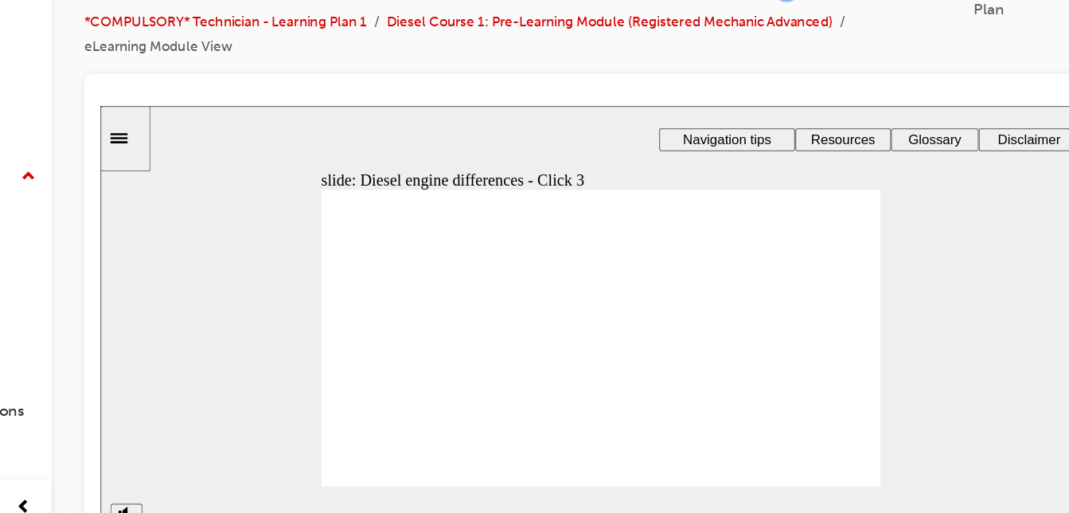
type input "9"
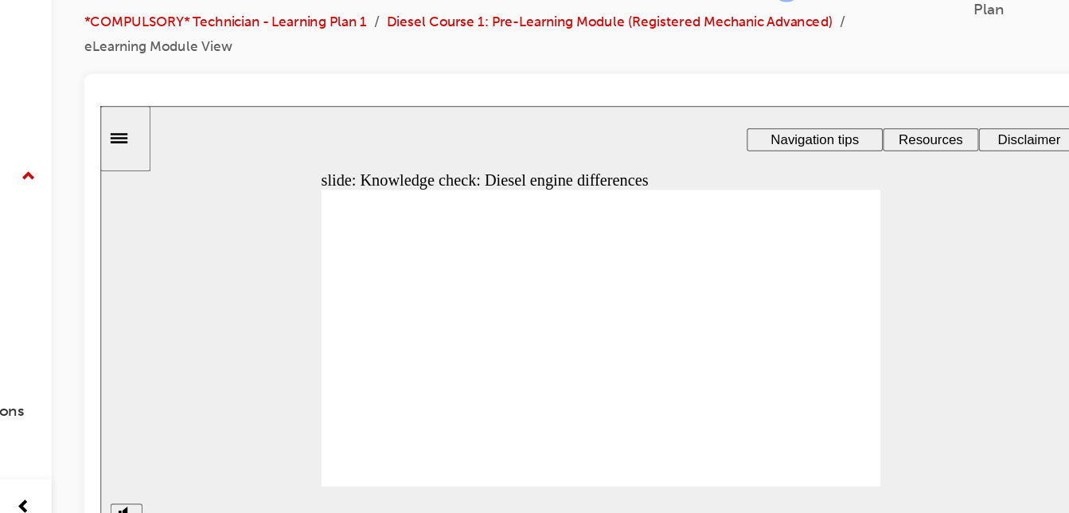
type input "26"
drag, startPoint x: 650, startPoint y: 240, endPoint x: 557, endPoint y: 242, distance: 92.4
drag, startPoint x: 652, startPoint y: 321, endPoint x: 595, endPoint y: 291, distance: 64.1
drag, startPoint x: 653, startPoint y: 279, endPoint x: 635, endPoint y: 284, distance: 18.4
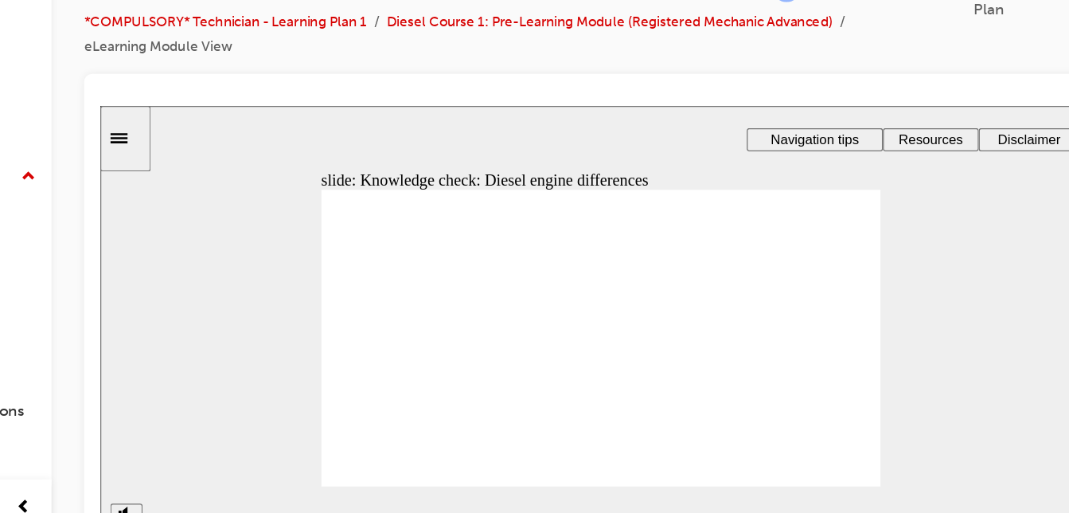
drag, startPoint x: 630, startPoint y: 288, endPoint x: 544, endPoint y: 333, distance: 96.8
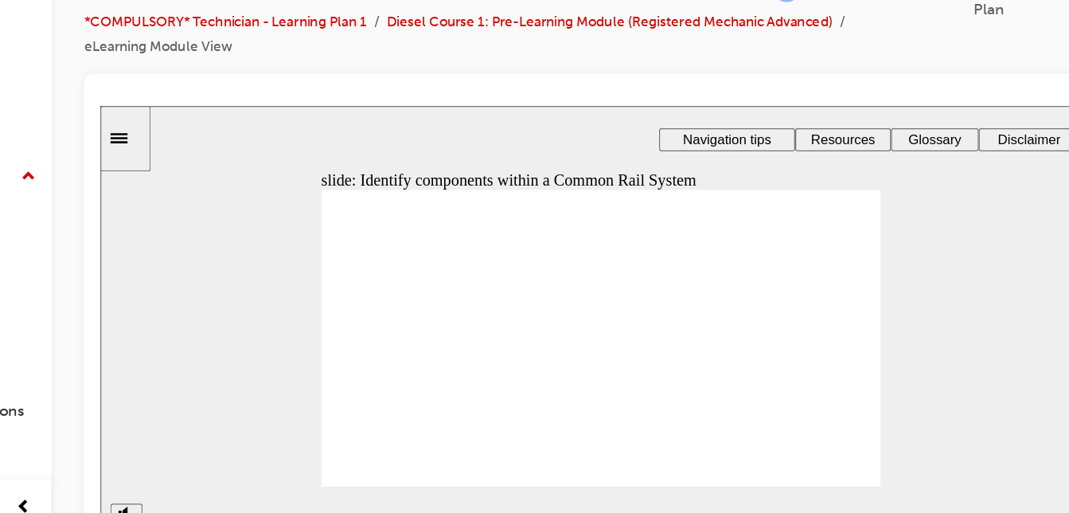
type input "35"
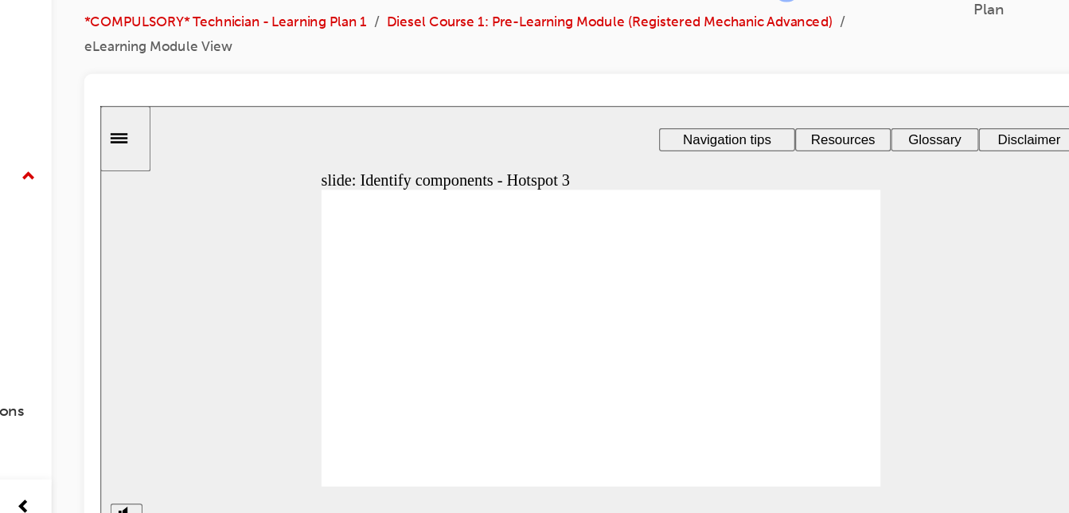
type input "36"
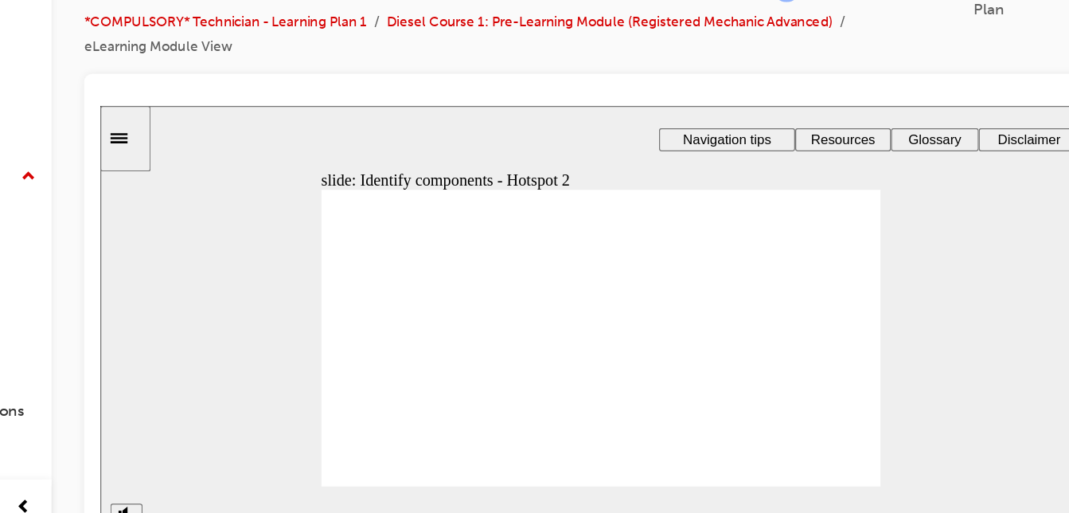
type input "38"
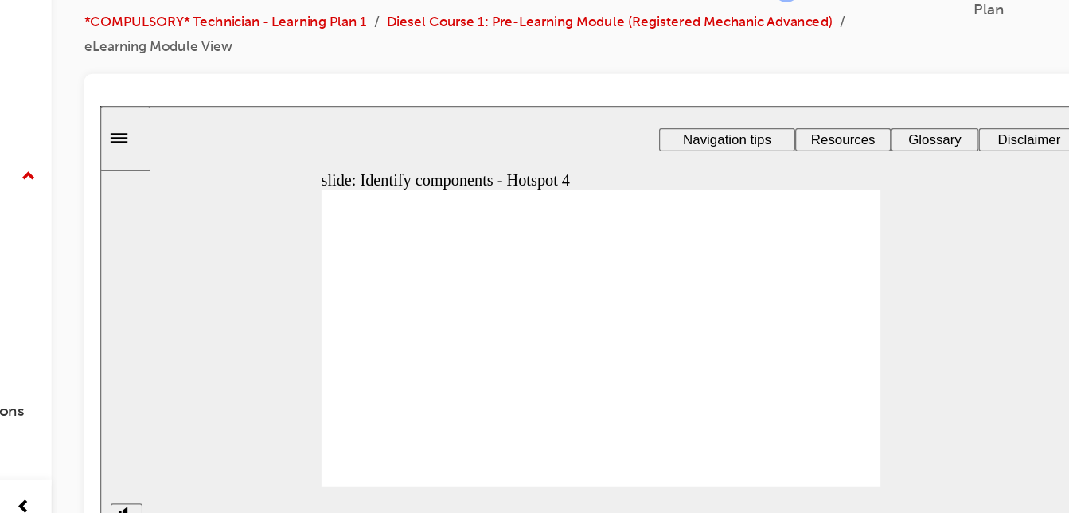
type input "39"
type input "41"
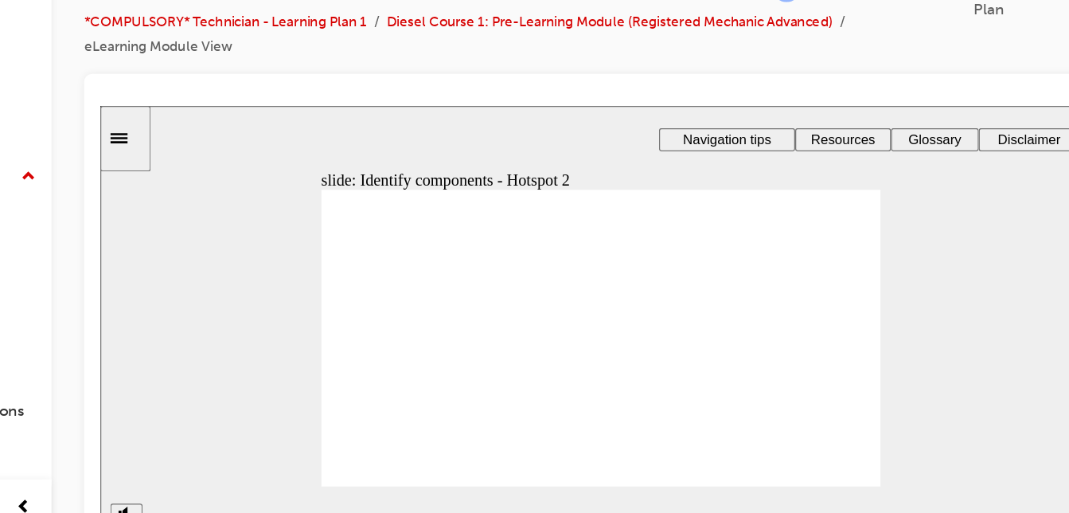
type input "42"
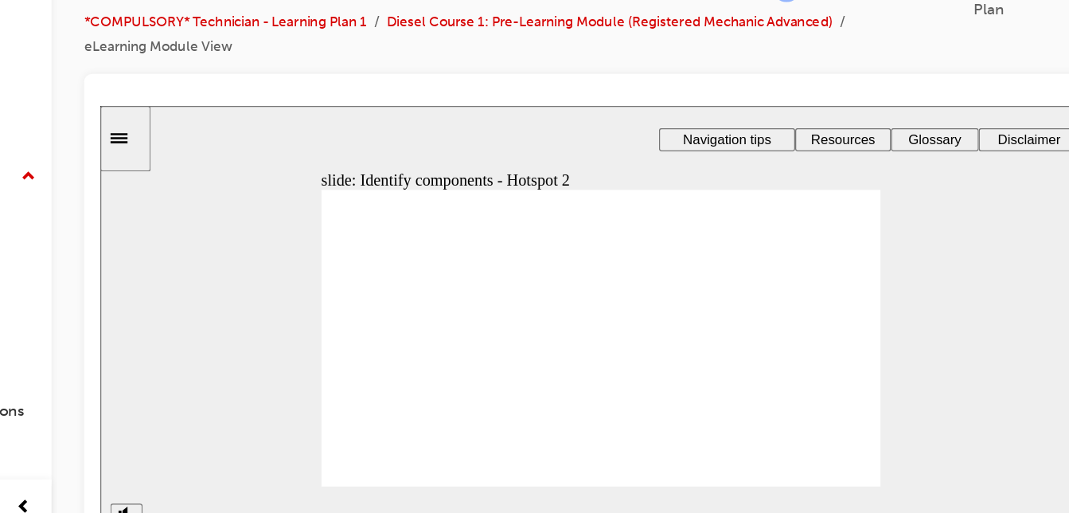
type input "43"
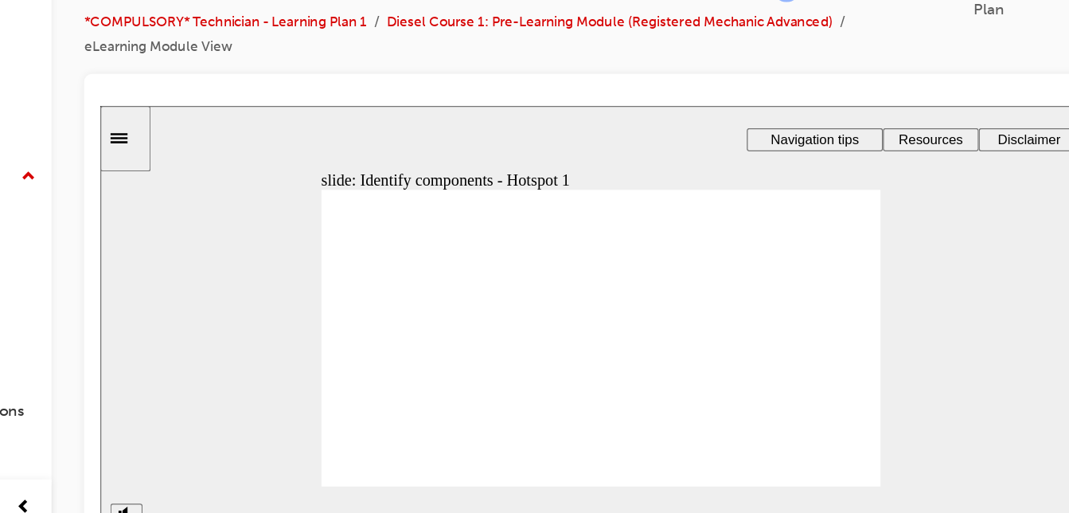
type input "50"
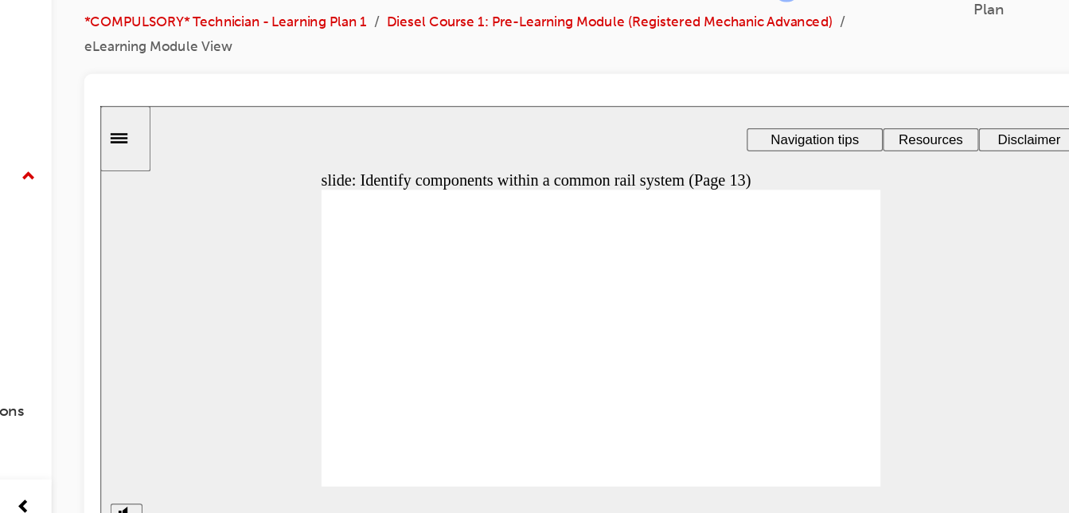
drag, startPoint x: 581, startPoint y: 281, endPoint x: 544, endPoint y: 267, distance: 39.8
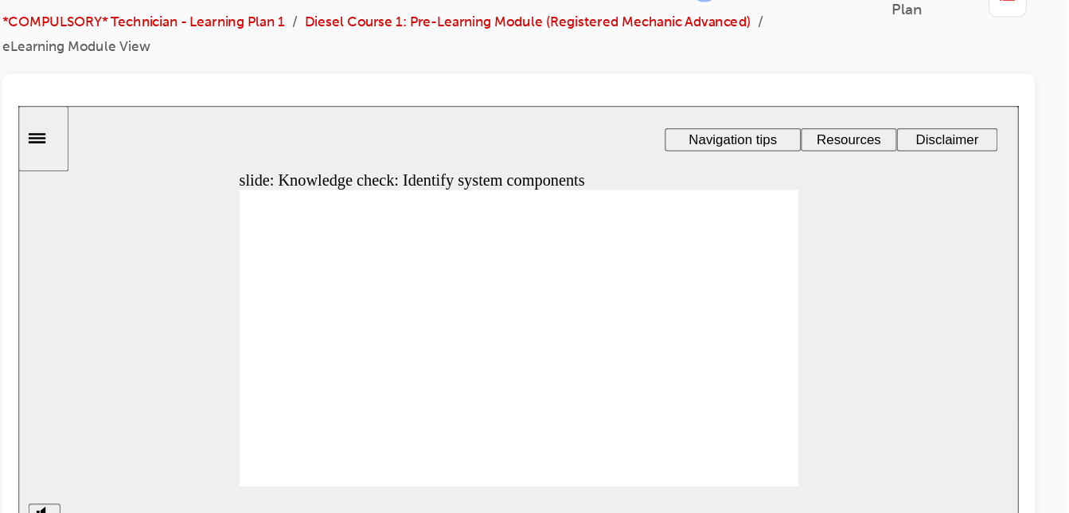
drag, startPoint x: 494, startPoint y: 291, endPoint x: 470, endPoint y: 286, distance: 23.6
drag, startPoint x: 461, startPoint y: 283, endPoint x: 232, endPoint y: 281, distance: 228.5
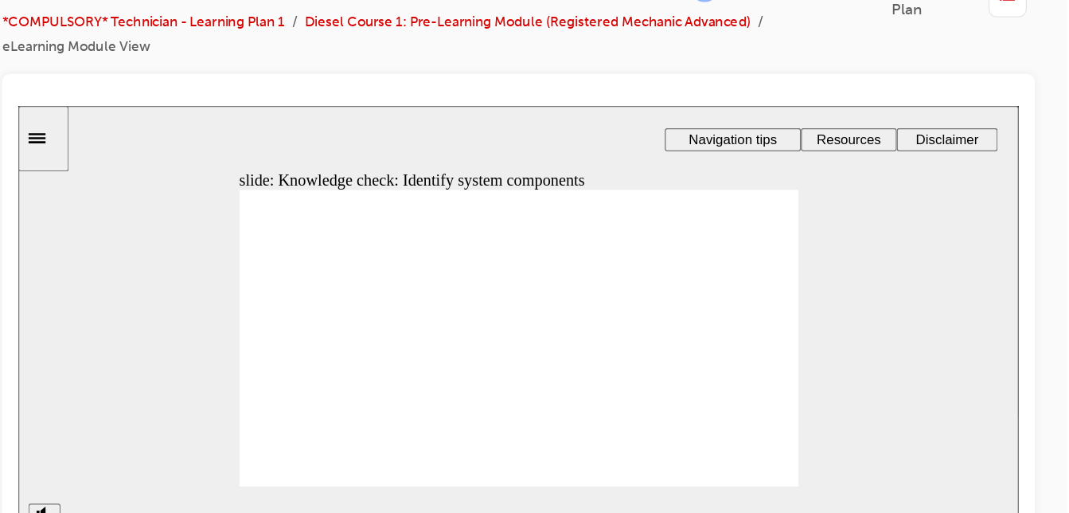
drag, startPoint x: 571, startPoint y: 279, endPoint x: 533, endPoint y: 284, distance: 38.6
drag, startPoint x: 555, startPoint y: 290, endPoint x: 241, endPoint y: 301, distance: 313.8
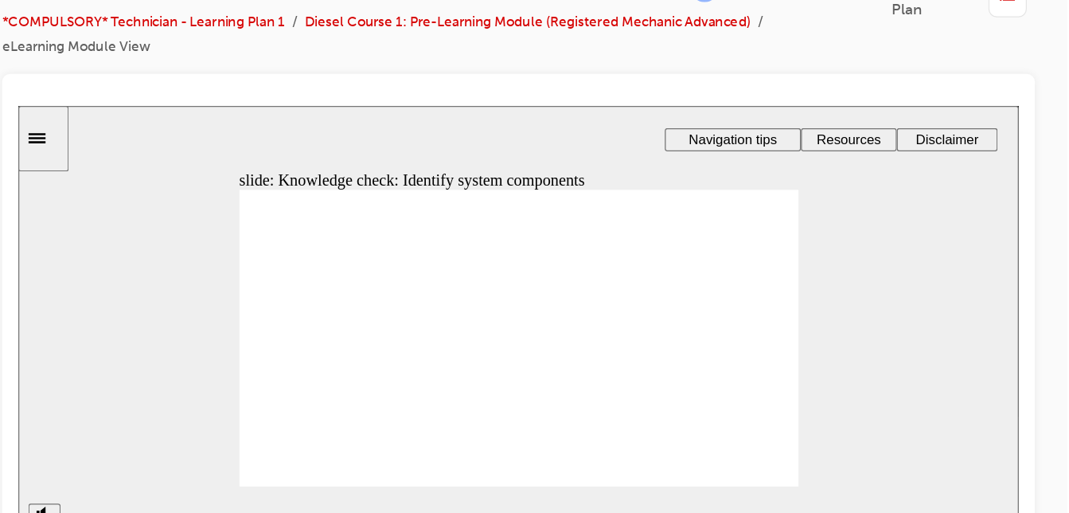
drag, startPoint x: 560, startPoint y: 343, endPoint x: 286, endPoint y: 330, distance: 275.0
drag, startPoint x: 551, startPoint y: 260, endPoint x: 375, endPoint y: 269, distance: 176.1
drag, startPoint x: 486, startPoint y: 260, endPoint x: 373, endPoint y: 298, distance: 118.3
drag, startPoint x: 492, startPoint y: 314, endPoint x: 377, endPoint y: 312, distance: 115.4
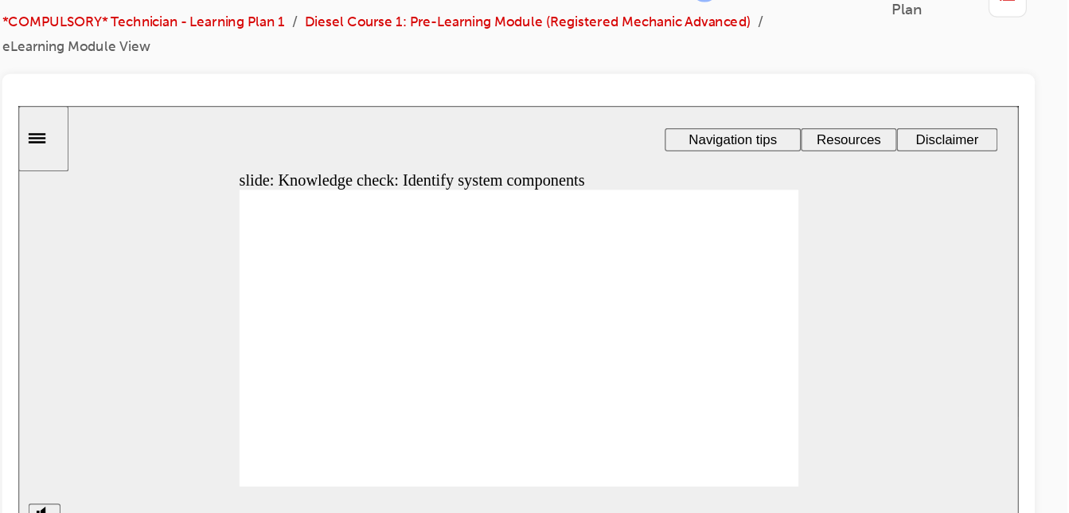
drag, startPoint x: 492, startPoint y: 340, endPoint x: 359, endPoint y: 332, distance: 133.2
drag, startPoint x: 545, startPoint y: 311, endPoint x: 298, endPoint y: 317, distance: 247.6
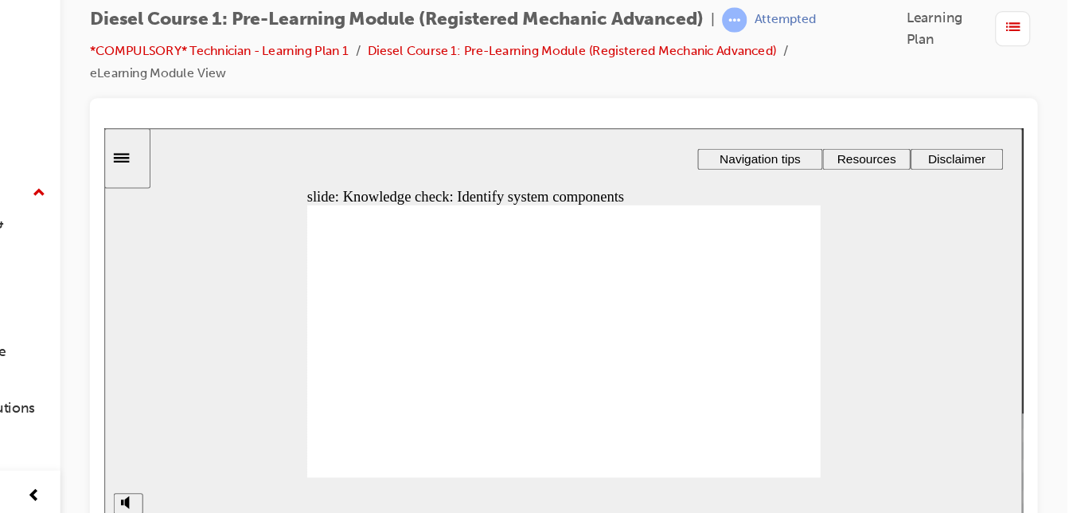
drag, startPoint x: 447, startPoint y: 332, endPoint x: 325, endPoint y: 373, distance: 129.4
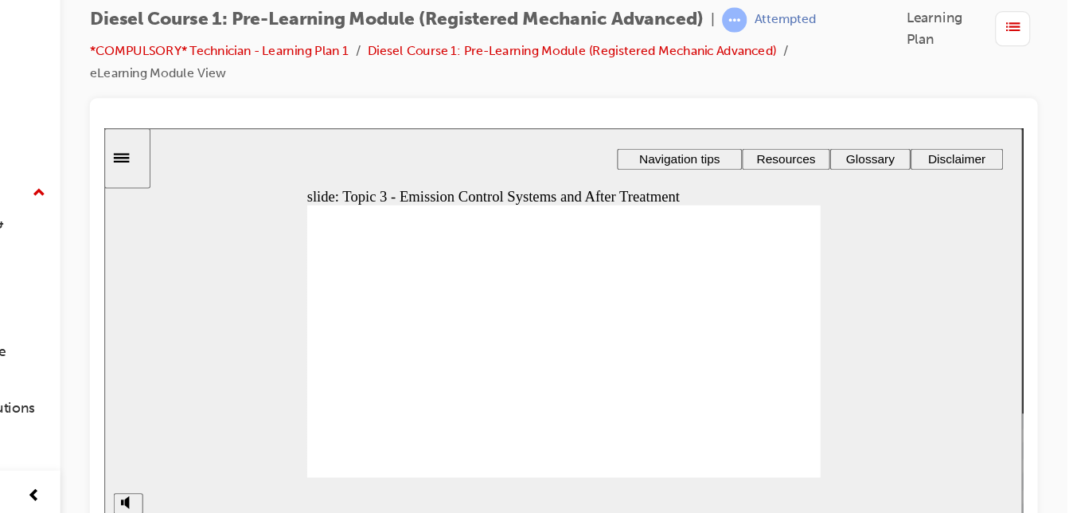
type input "65"
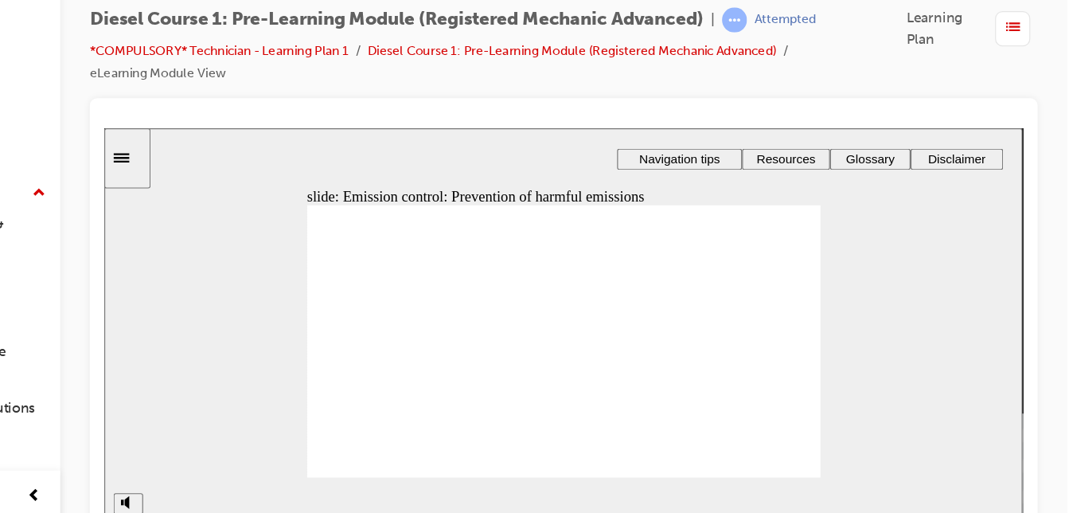
type input "68"
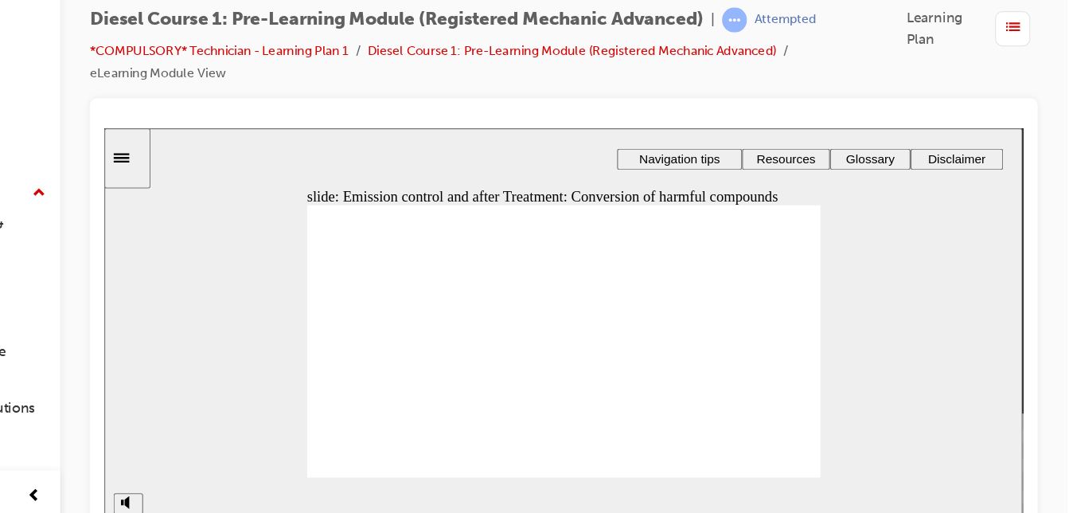
drag, startPoint x: 294, startPoint y: 257, endPoint x: 345, endPoint y: 292, distance: 62.5
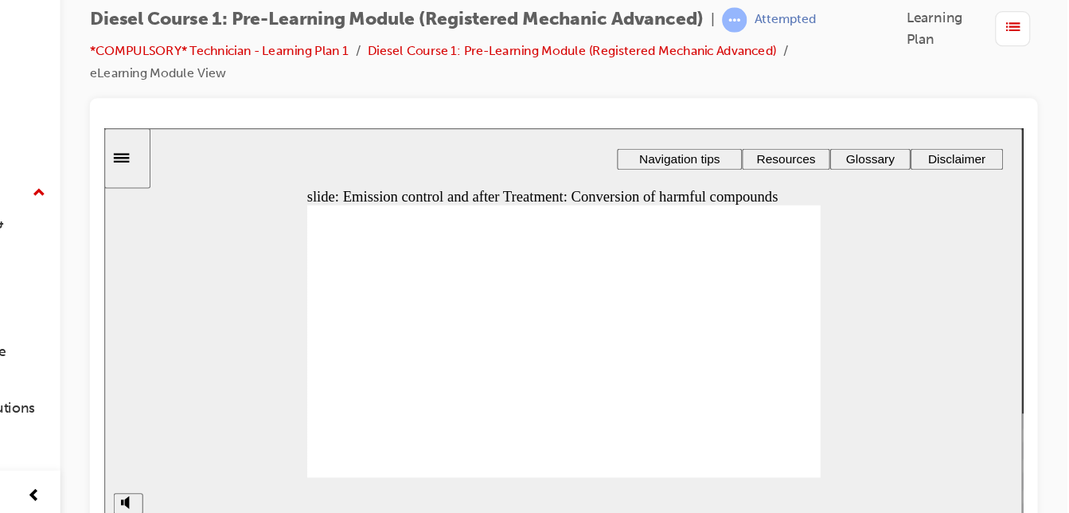
drag, startPoint x: 654, startPoint y: 345, endPoint x: 559, endPoint y: 269, distance: 121.7
drag, startPoint x: 646, startPoint y: 260, endPoint x: 561, endPoint y: 338, distance: 114.9
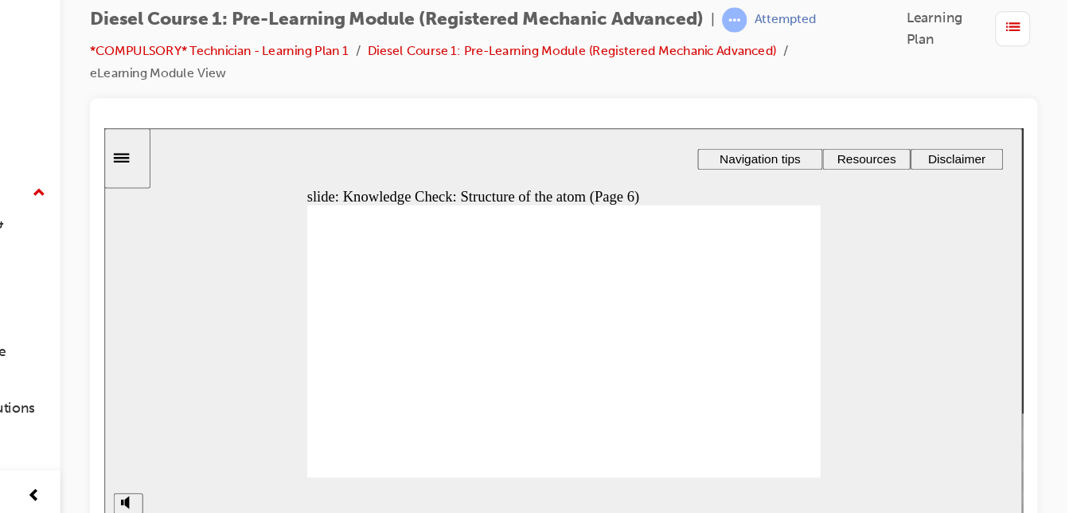
drag, startPoint x: 653, startPoint y: 302, endPoint x: 566, endPoint y: 300, distance: 86.8
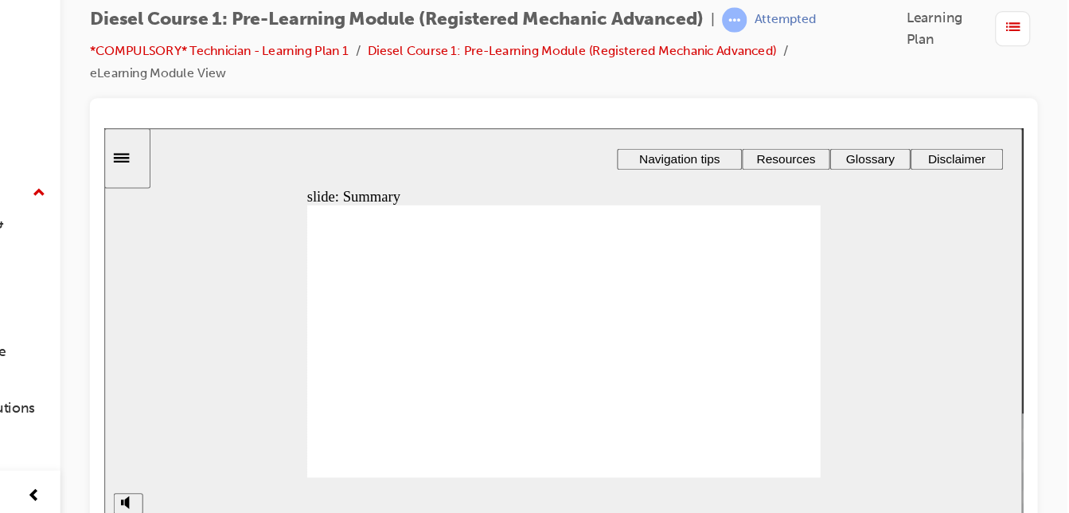
drag, startPoint x: 692, startPoint y: 284, endPoint x: 485, endPoint y: 396, distance: 235.1
click at [485, 396] on div "Topic 1 - Differences between Petrol and Diesel Engines next icon 1 next icon 1…" at bounding box center [500, 317] width 442 height 248
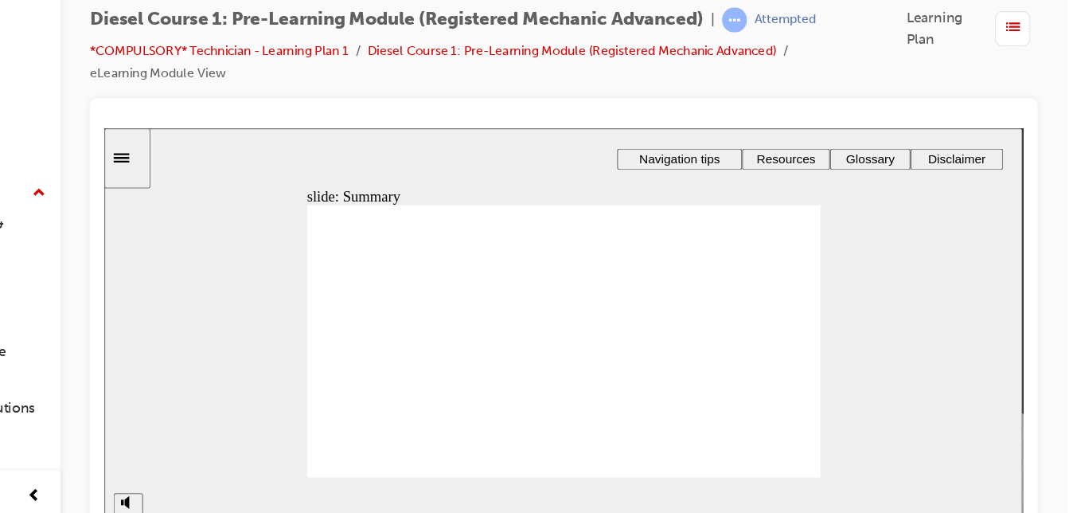
radio input "true"
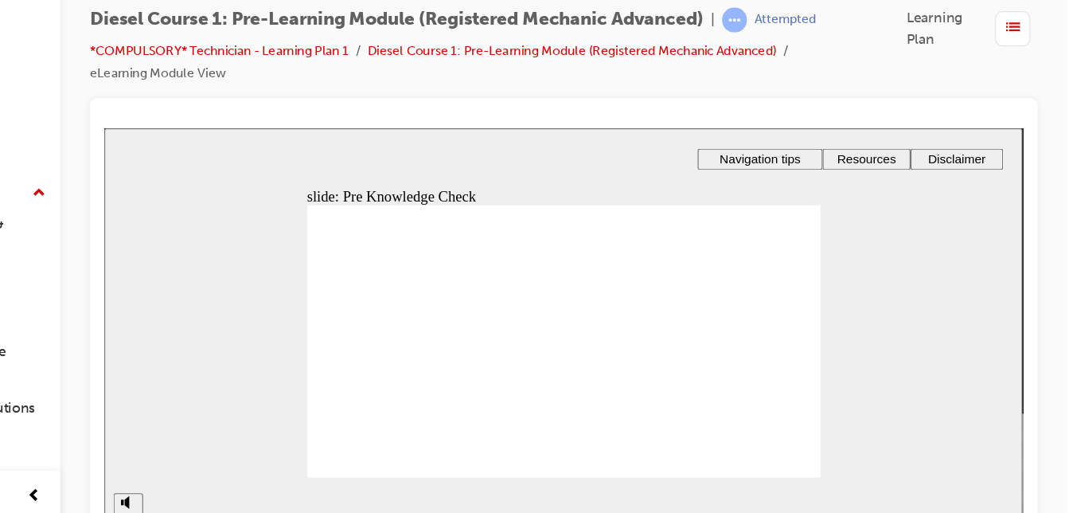
radio input "true"
checkbox input "true"
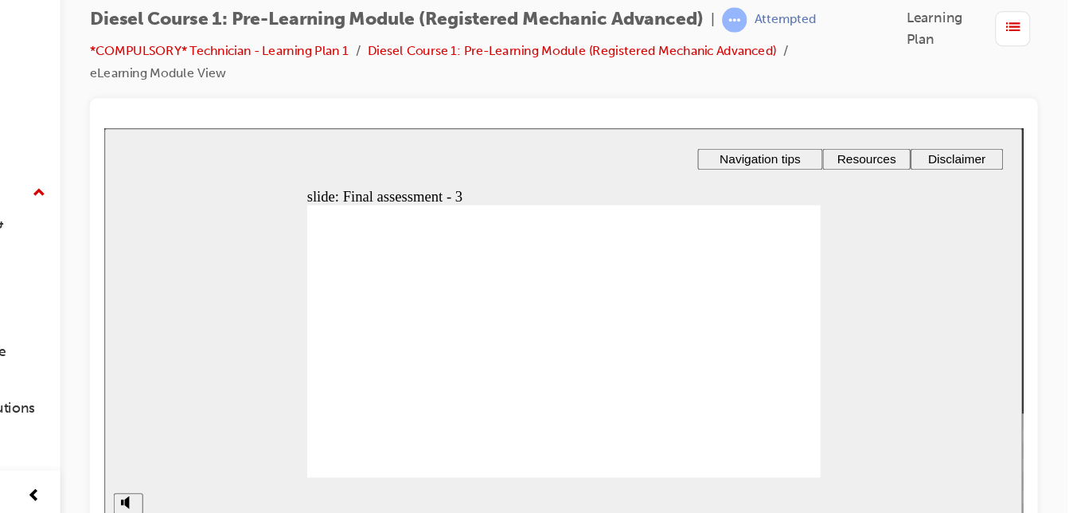
checkbox input "true"
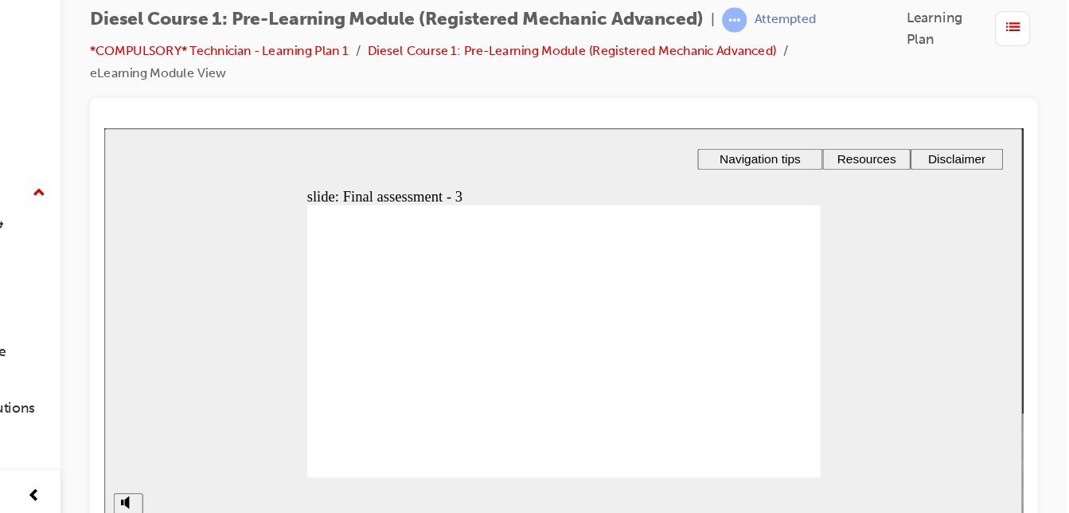
checkbox input "true"
radio input "true"
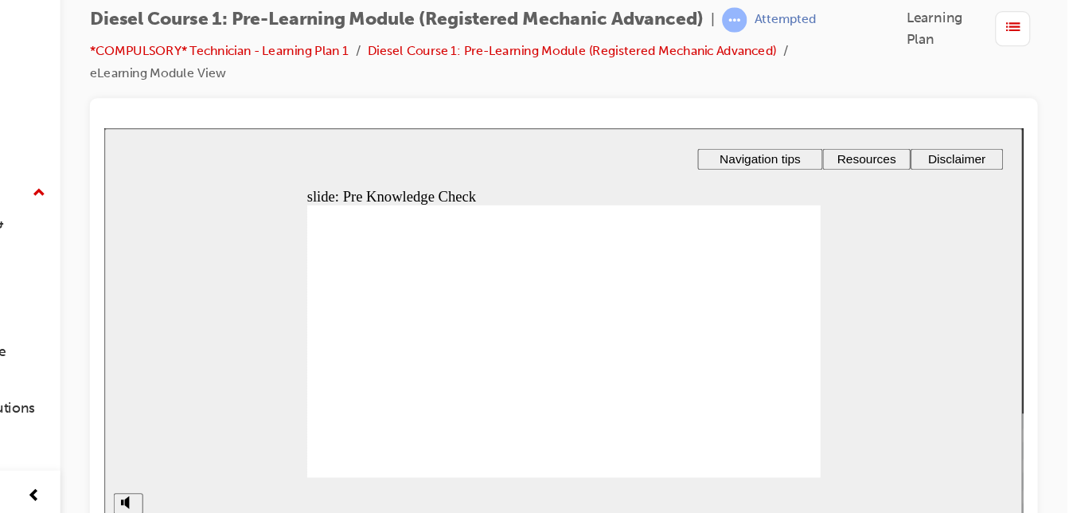
radio input "true"
type input "89"
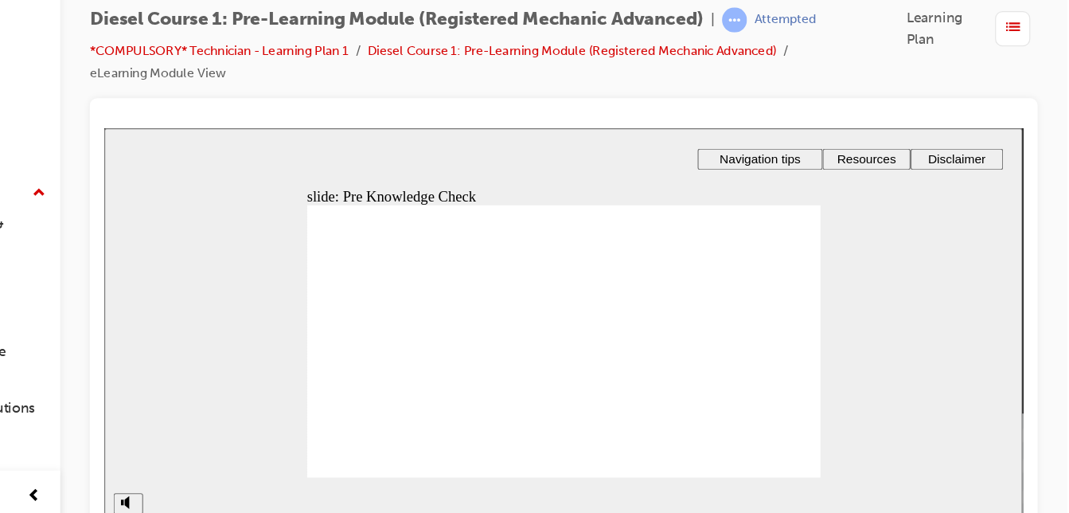
radio input "true"
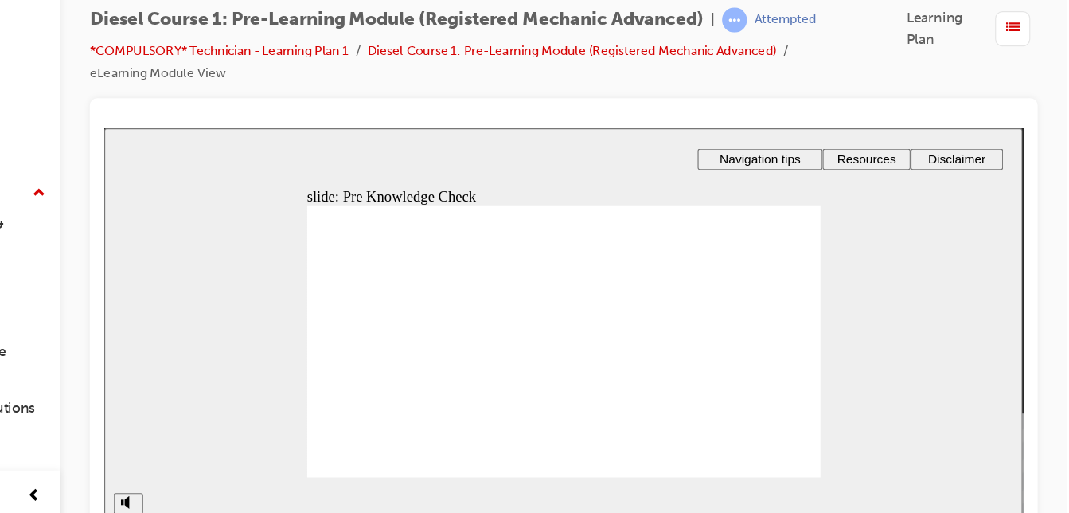
radio input "true"
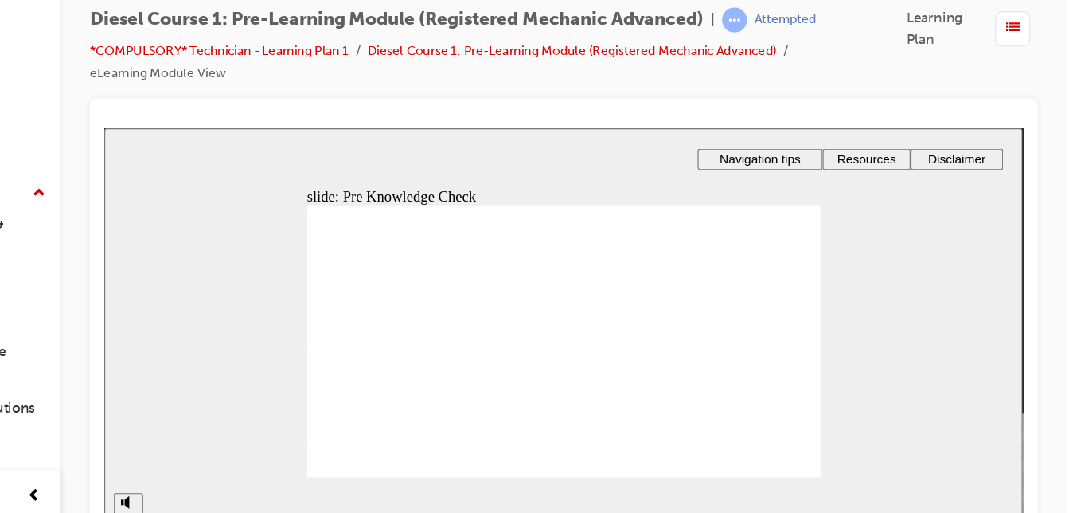
radio input "true"
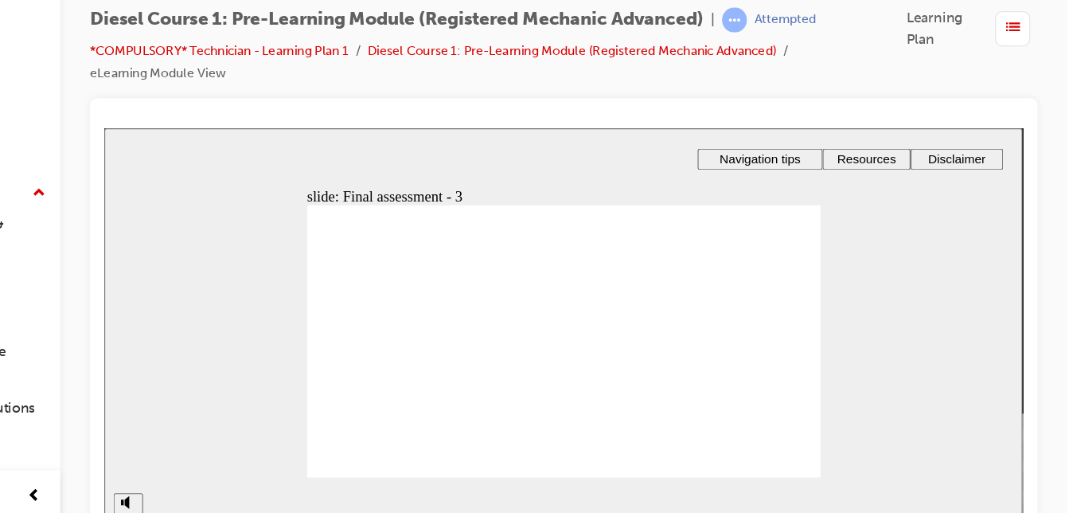
checkbox input "true"
radio input "true"
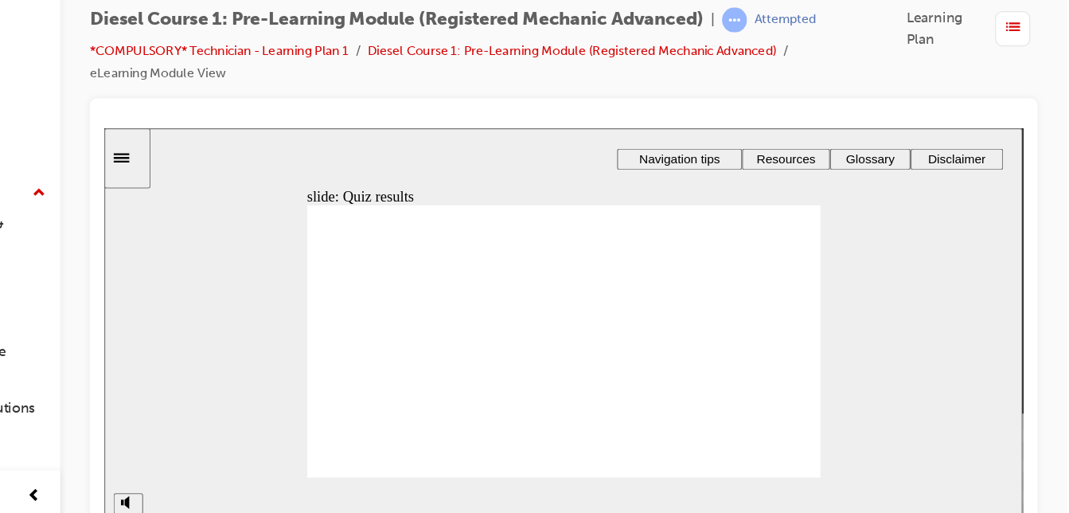
radio input "true"
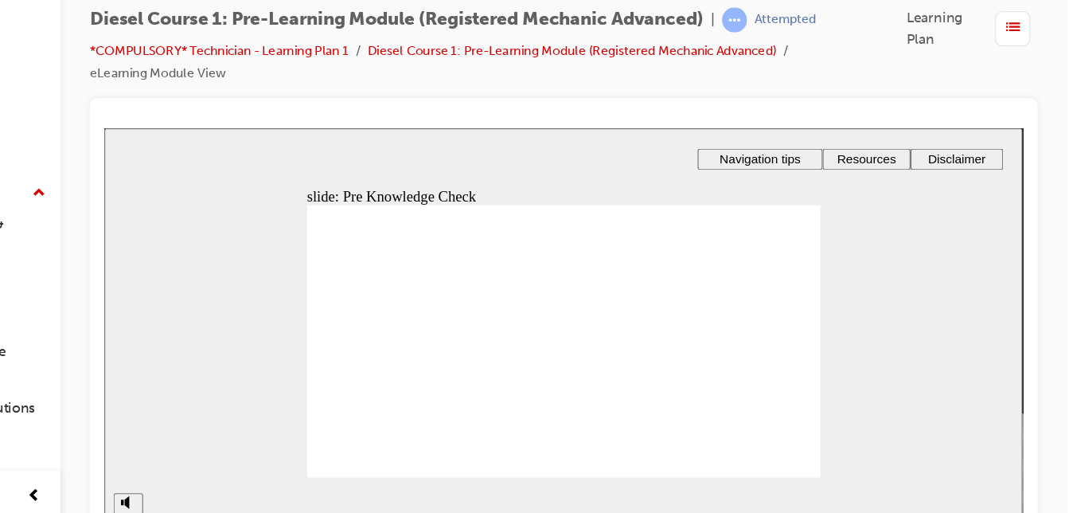
radio input "true"
click at [1017, 93] on span "list-icon" at bounding box center [1023, 88] width 12 height 20
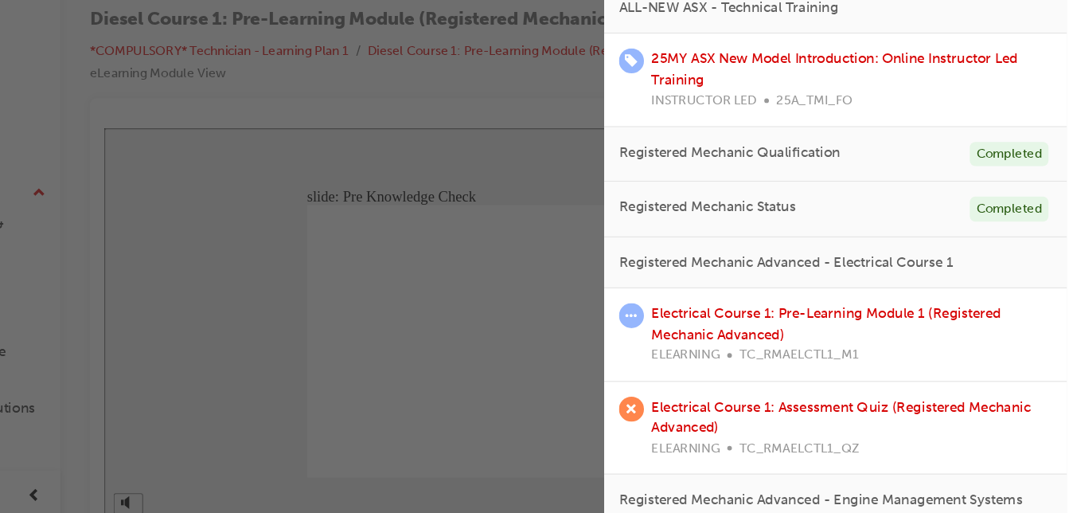
scroll to position [458, 0]
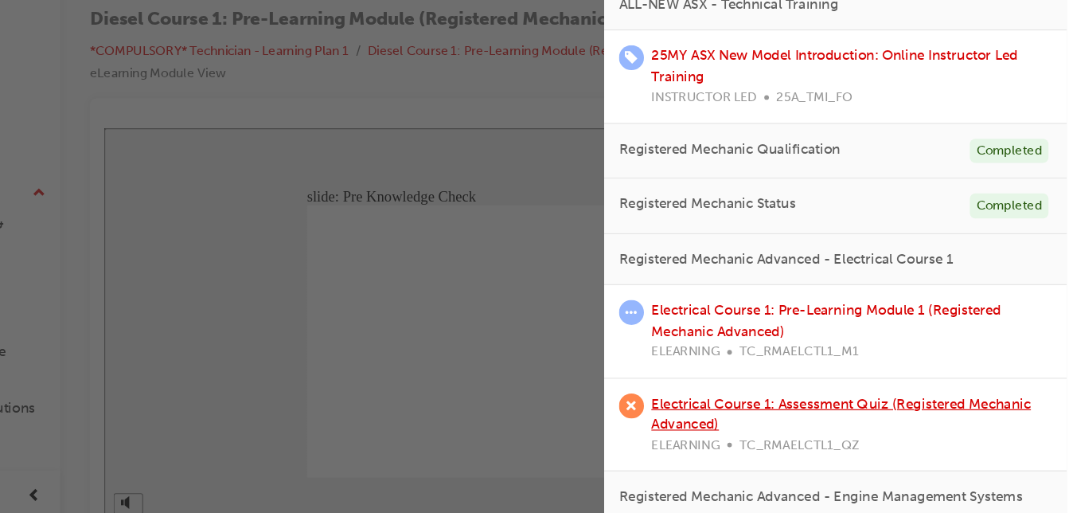
click at [864, 408] on link "Electrical Course 1: Assessment Quiz (Registered Mechanic Advanced)" at bounding box center [875, 420] width 326 height 33
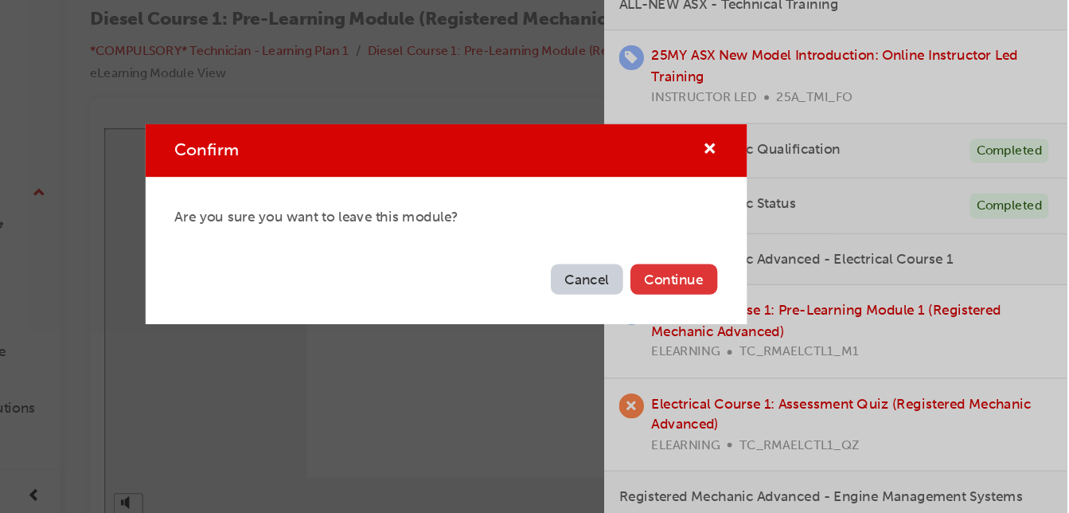
click at [733, 306] on button "Continue" at bounding box center [730, 304] width 75 height 26
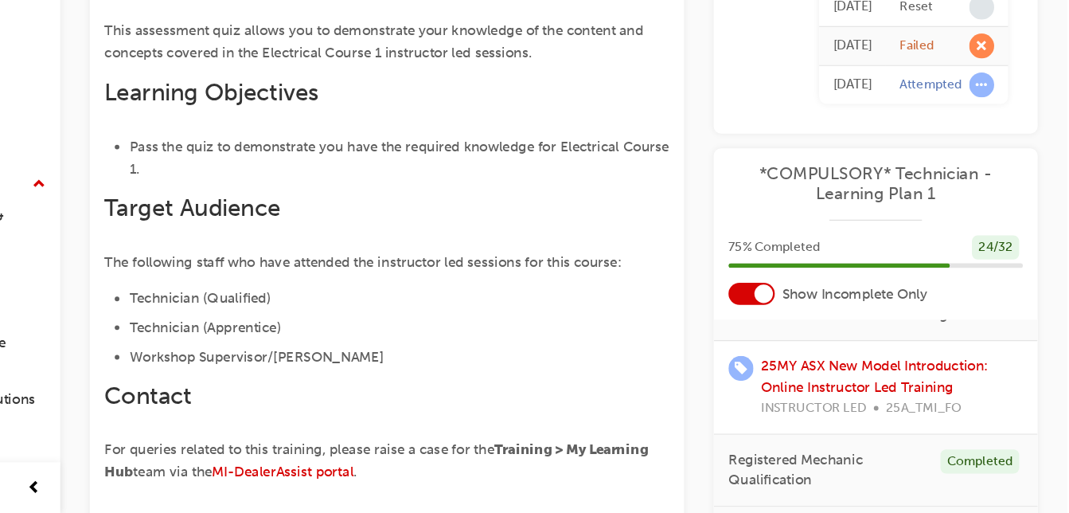
scroll to position [342, 0]
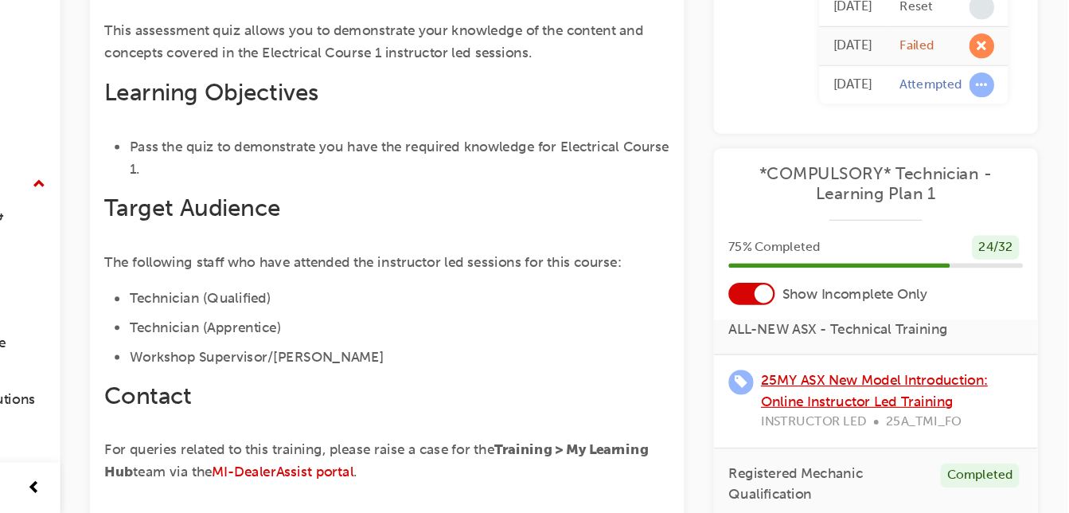
click at [931, 402] on link "25MY ASX New Model Introduction: Online Instructor Led Training" at bounding box center [903, 406] width 195 height 33
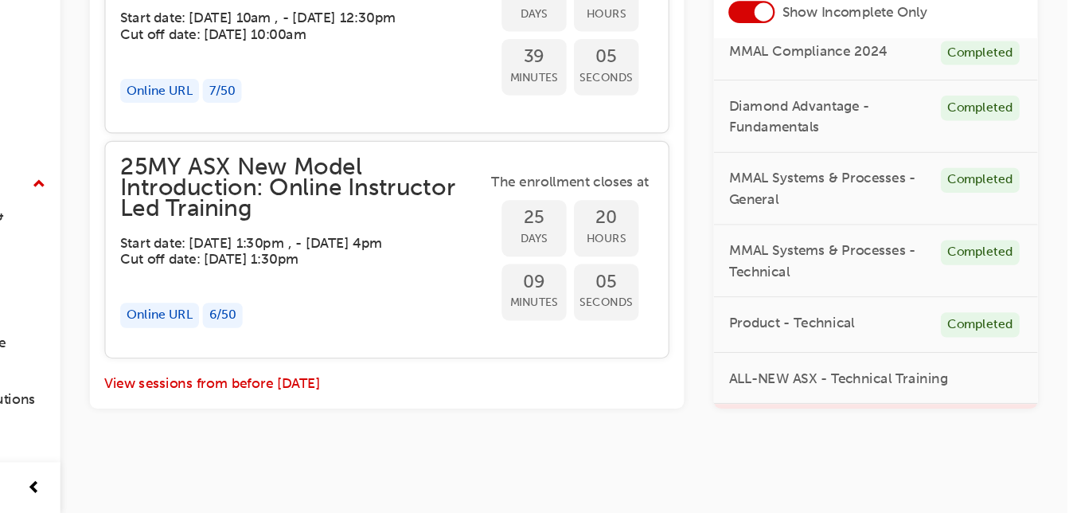
scroll to position [64, 0]
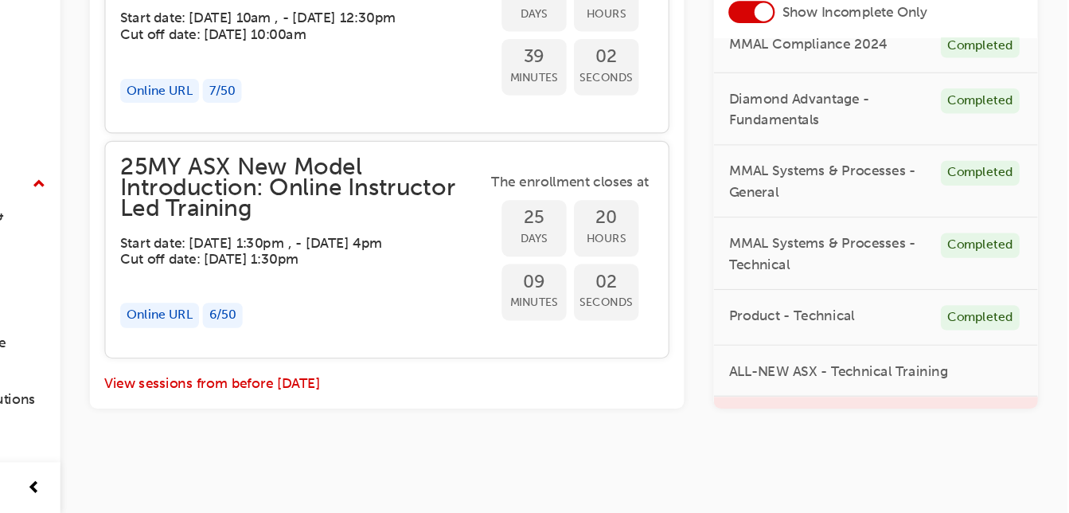
drag, startPoint x: 1035, startPoint y: 471, endPoint x: 804, endPoint y: 139, distance: 405.0
click at [804, 89] on div at bounding box center [808, 81] width 16 height 16
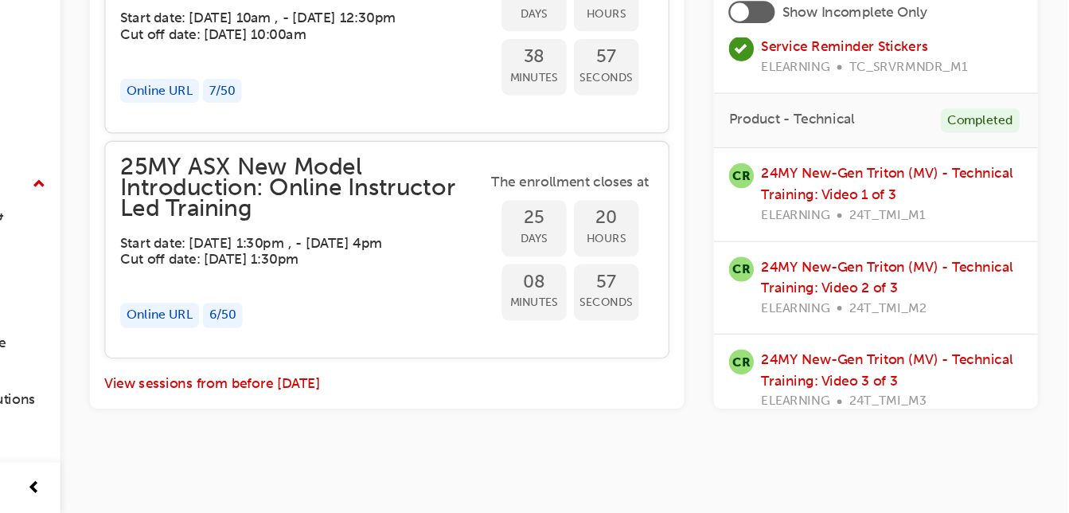
scroll to position [839, 0]
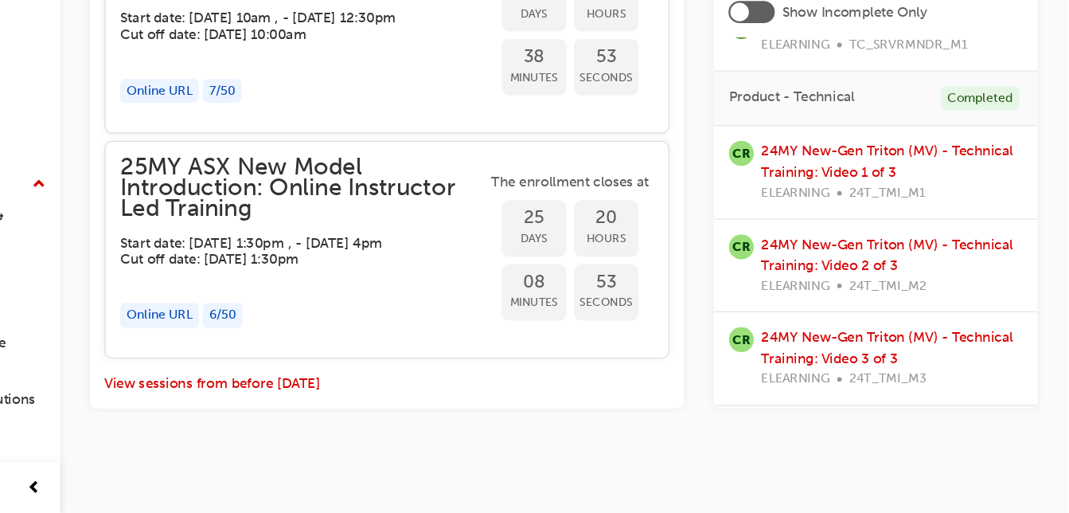
click at [808, 91] on div at bounding box center [798, 81] width 40 height 19
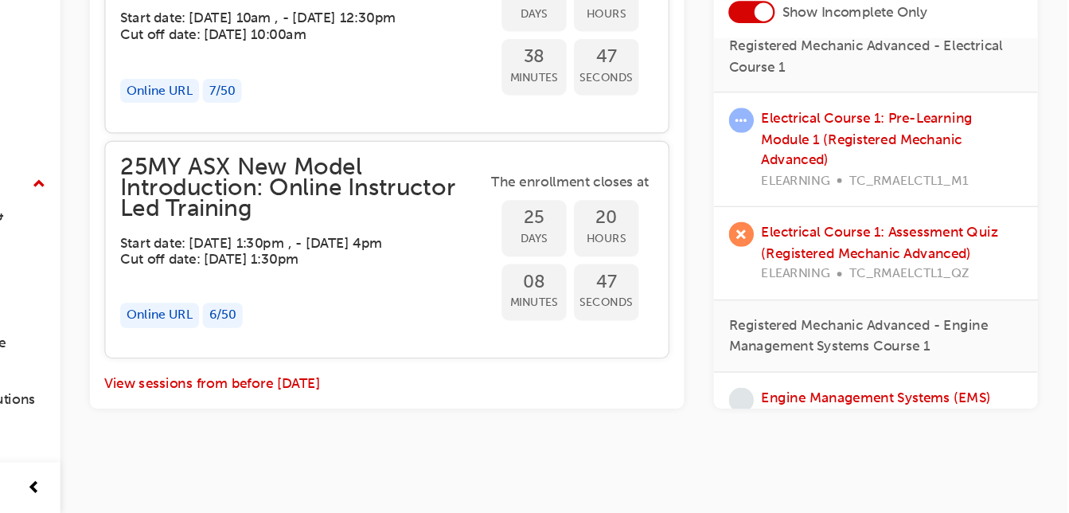
scroll to position [581, 0]
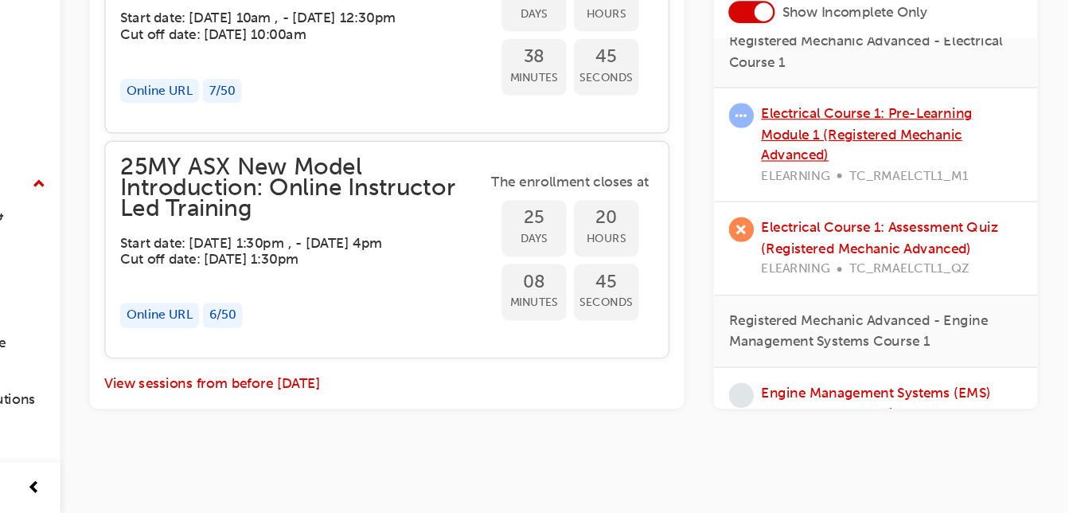
click at [923, 211] on link "Electrical Course 1: Pre-Learning Module 1 (Registered Mechanic Advanced)" at bounding box center [896, 186] width 181 height 50
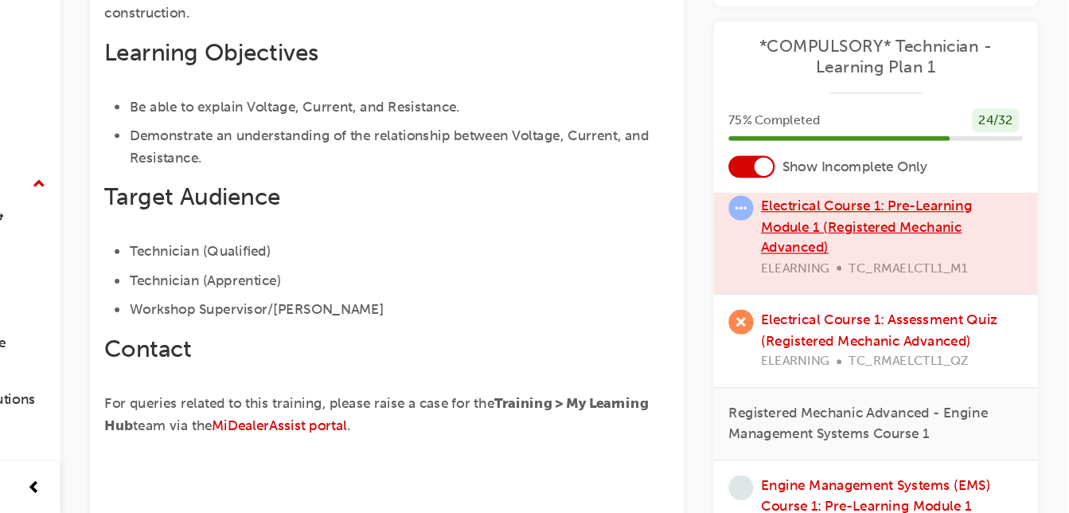
scroll to position [733, 0]
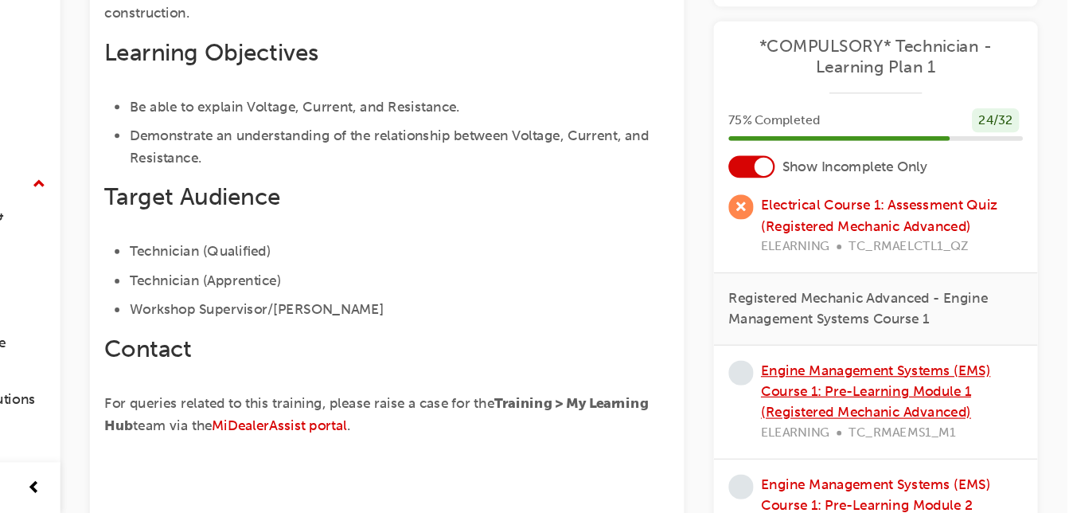
click at [966, 402] on link "Engine Management Systems (EMS) Course 1: Pre-Learning Module 1 (Registered Mec…" at bounding box center [904, 407] width 197 height 50
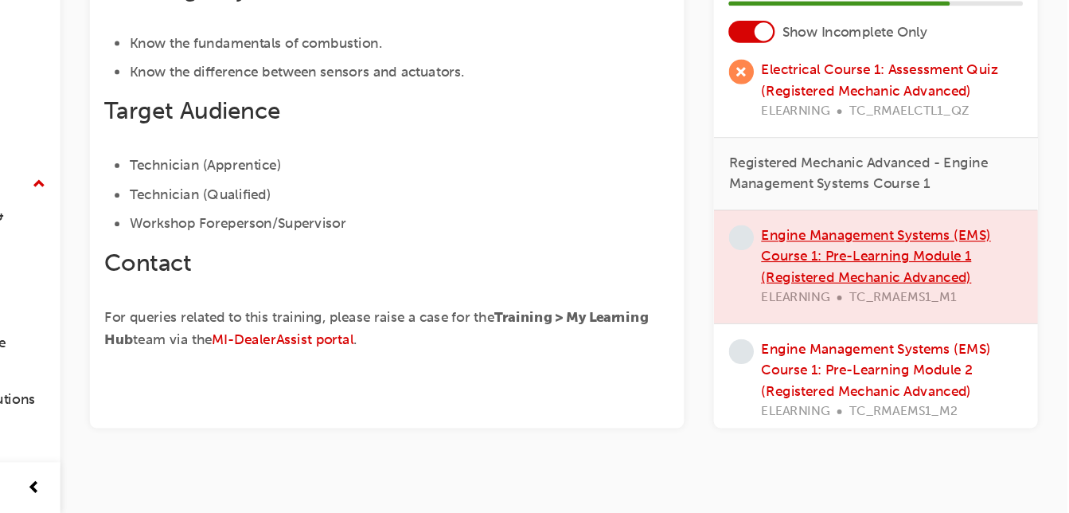
scroll to position [359, 0]
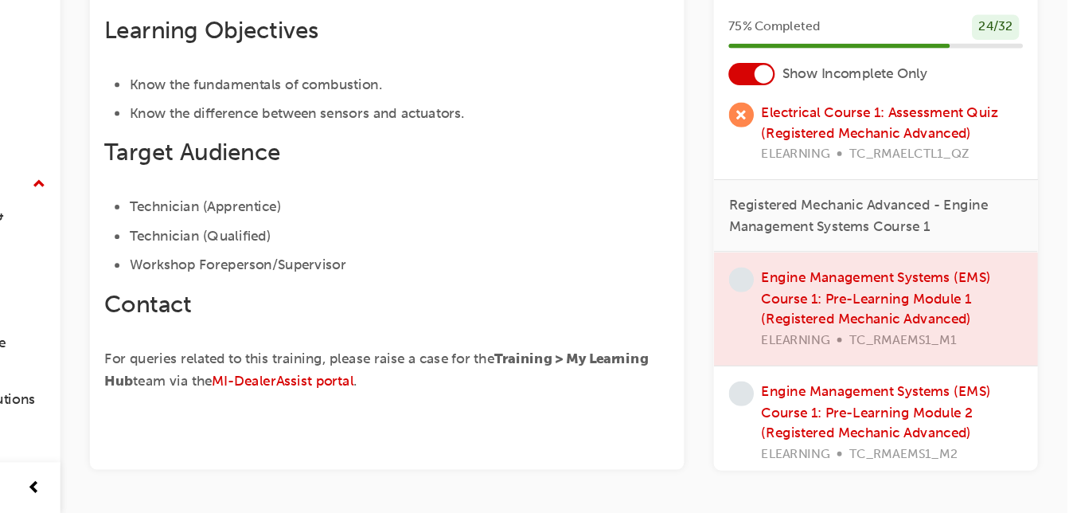
drag, startPoint x: 1076, startPoint y: 267, endPoint x: 1050, endPoint y: 144, distance: 125.4
click at [1050, 144] on div "Engine Management Systems (EMS) Course 1: Pre-Learning Module 1 (Registered Mec…" at bounding box center [636, 118] width 866 height 814
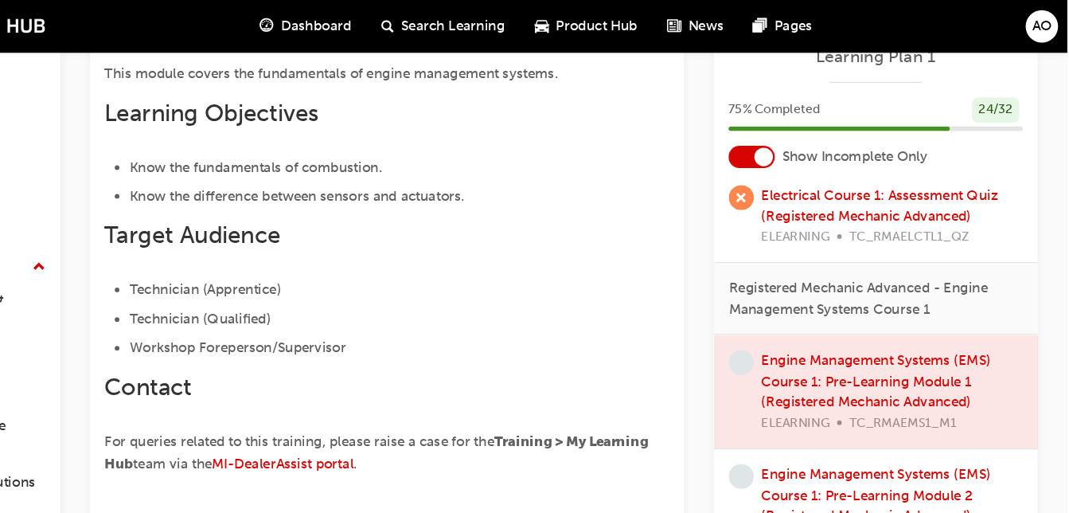
scroll to position [352, 0]
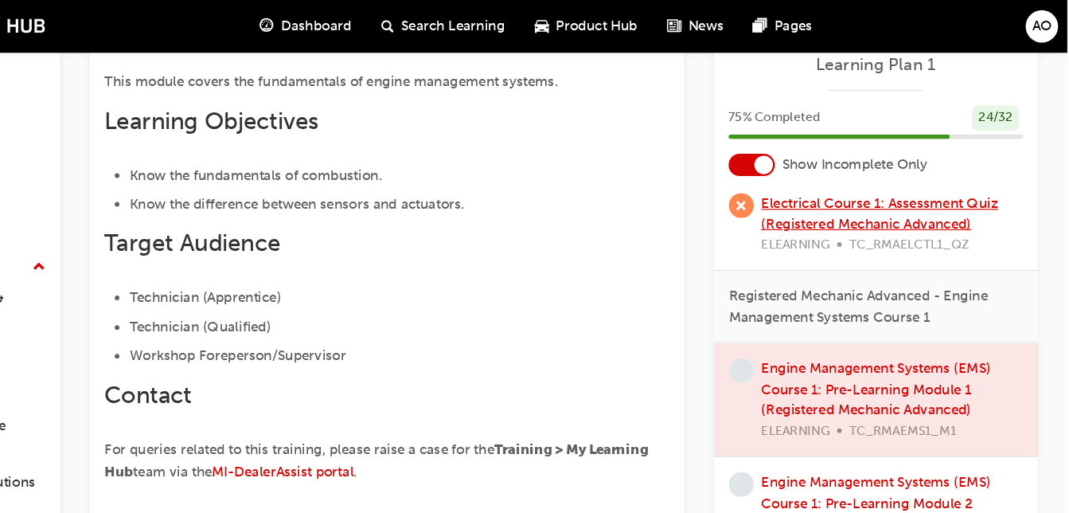
click at [954, 185] on link "Electrical Course 1: Assessment Quiz (Registered Mechanic Advanced)" at bounding box center [908, 182] width 204 height 33
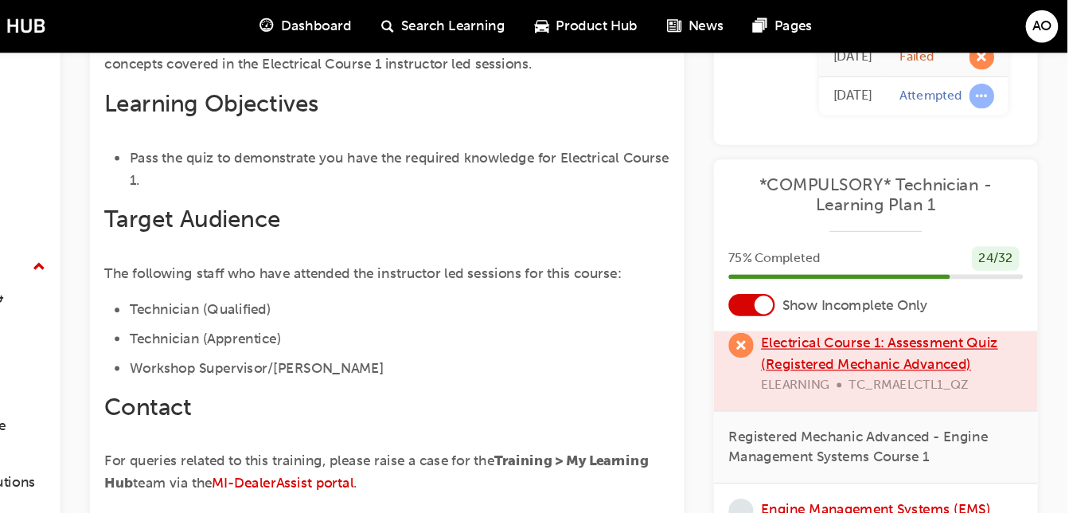
scroll to position [410, 0]
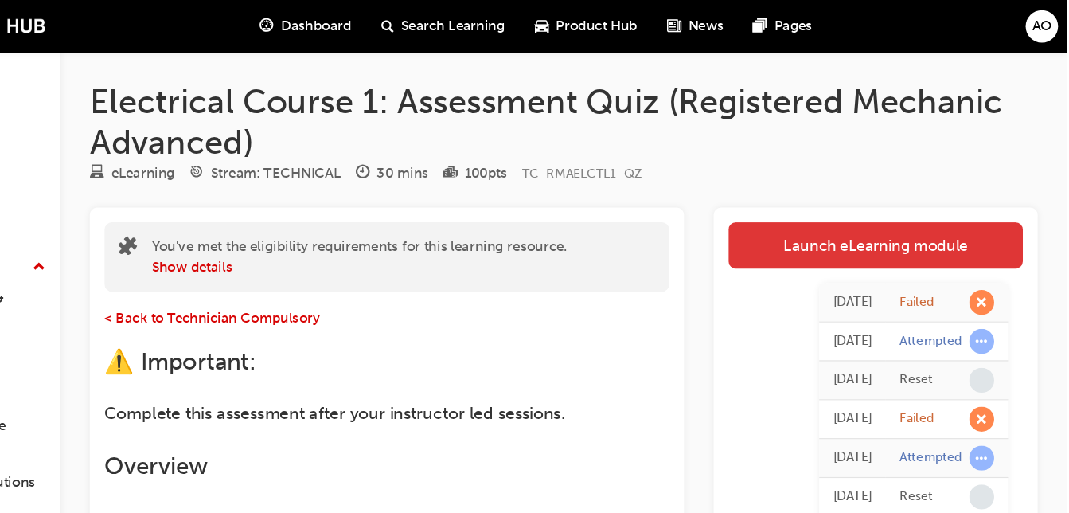
click at [915, 208] on link "Launch eLearning module" at bounding box center [904, 211] width 253 height 40
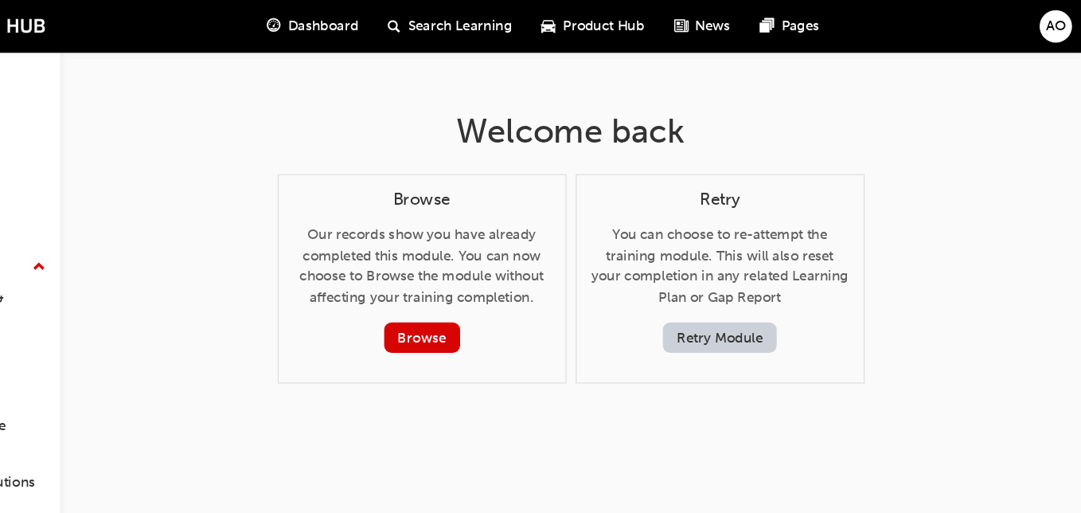
click at [782, 293] on button "Retry Module" at bounding box center [770, 290] width 98 height 26
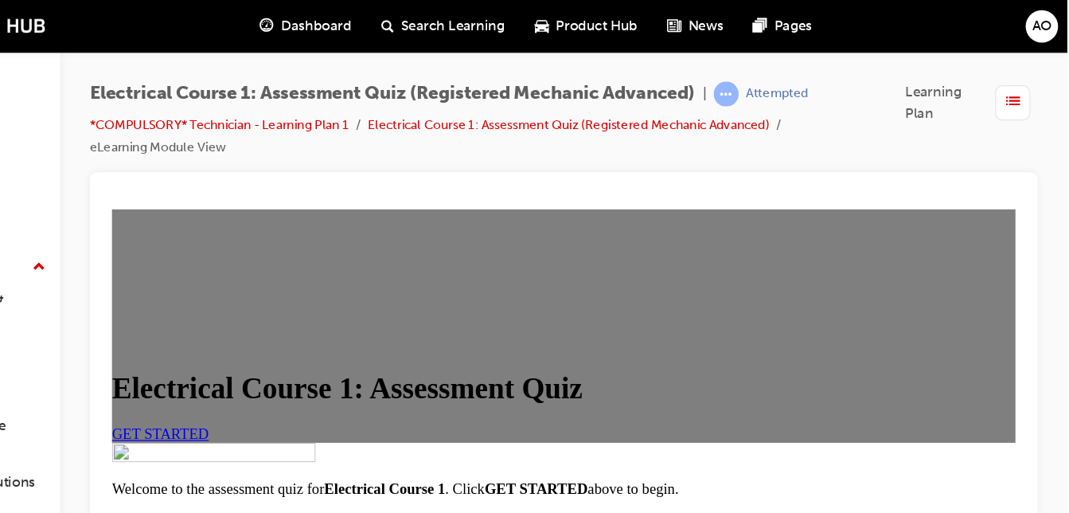
click at [525, 349] on h1 "Electrical Course 1: Assessment Quiz" at bounding box center [499, 361] width 777 height 29
